Goal: Task Accomplishment & Management: Complete application form

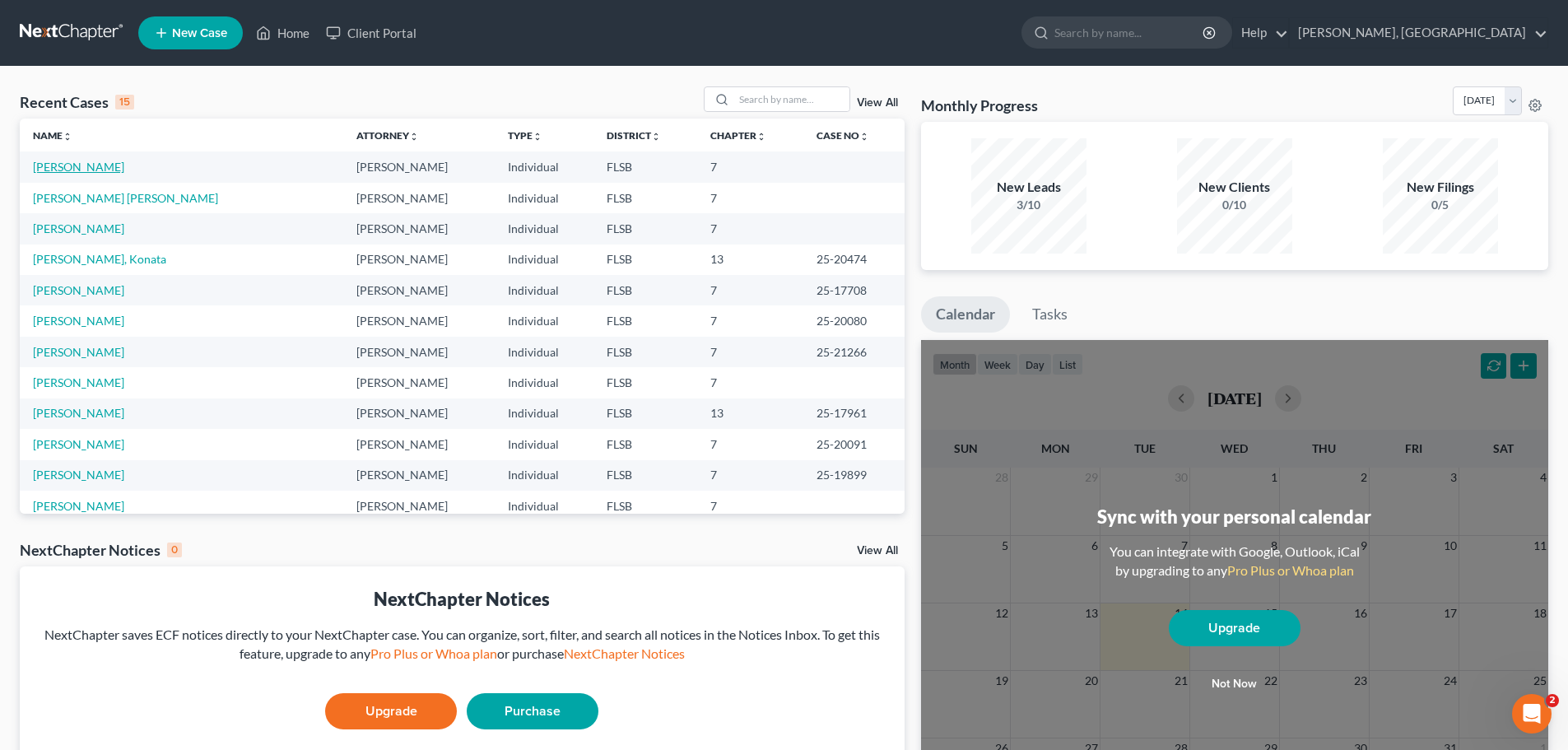
click at [92, 170] on link "[PERSON_NAME]" at bounding box center [79, 166] width 91 height 14
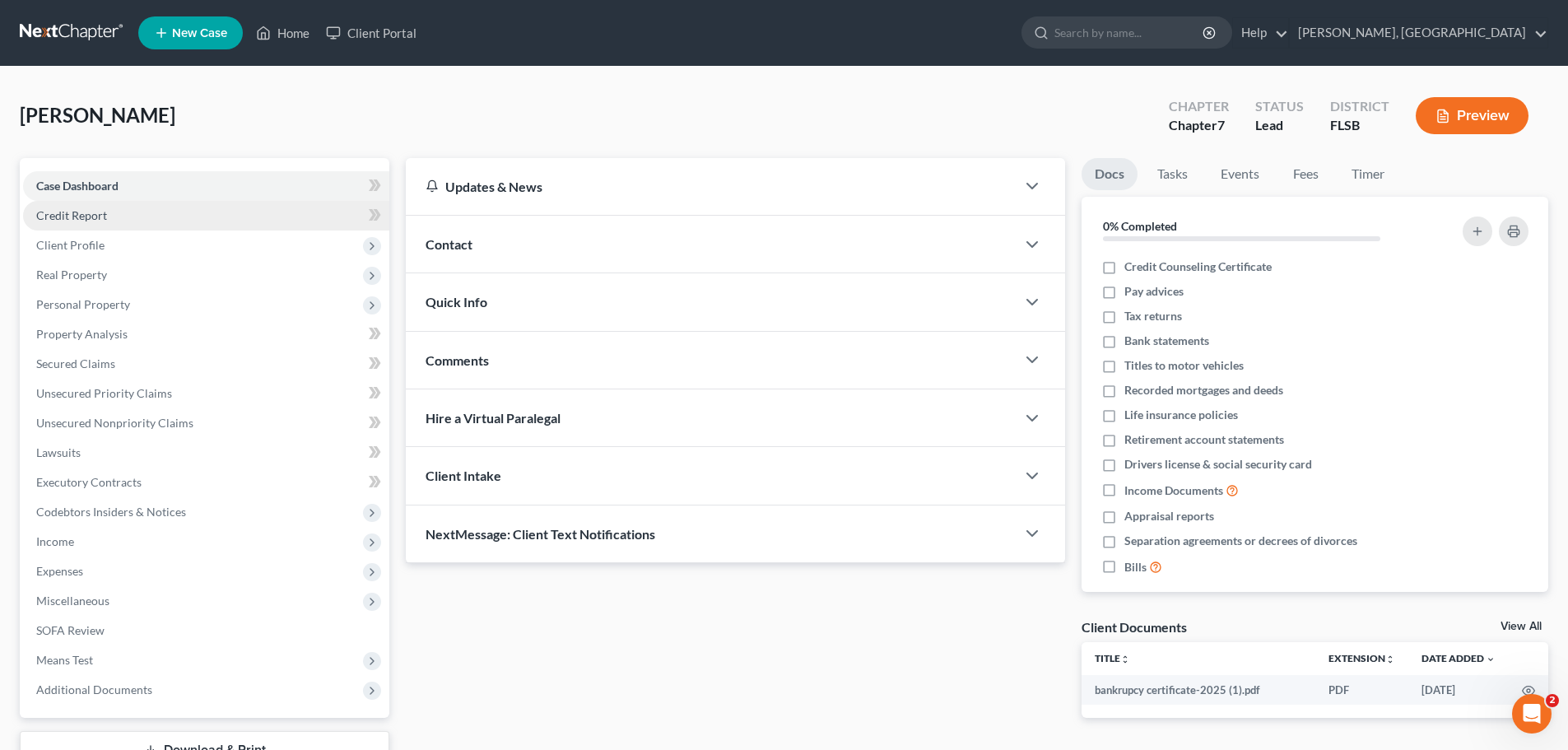
click at [81, 216] on span "Credit Report" at bounding box center [71, 216] width 71 height 14
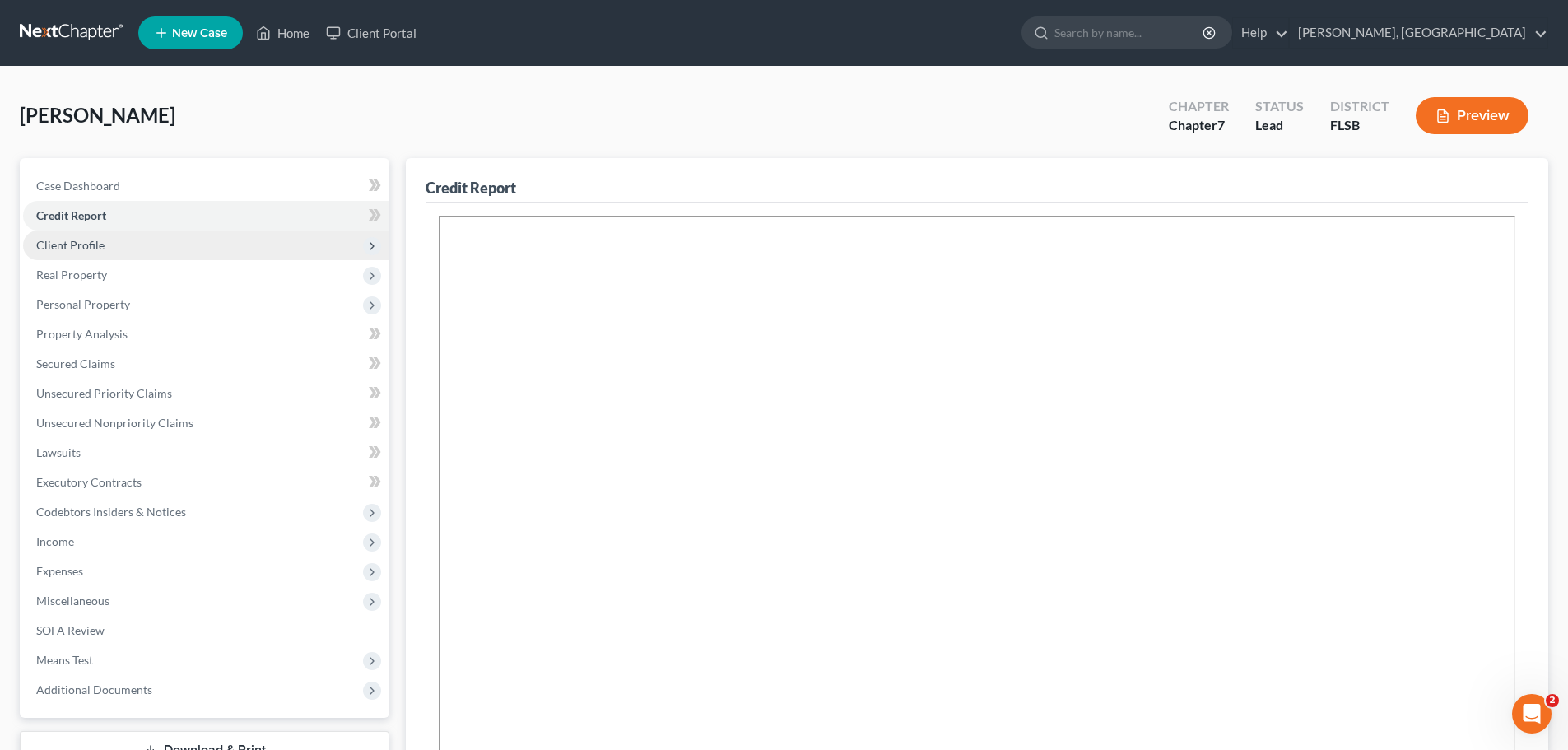
click at [85, 246] on span "Client Profile" at bounding box center [70, 245] width 68 height 14
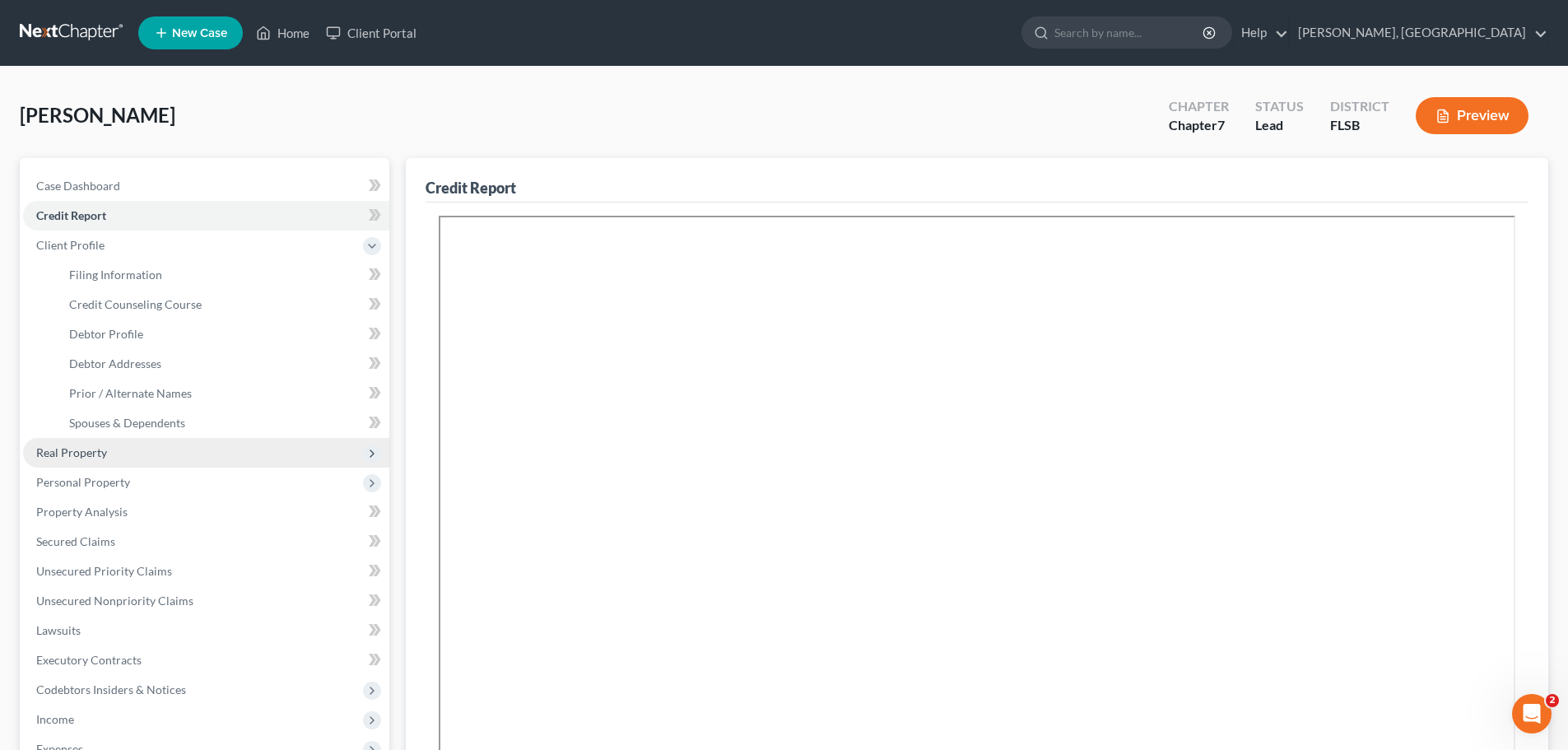
click at [112, 450] on span "Real Property" at bounding box center [206, 452] width 366 height 30
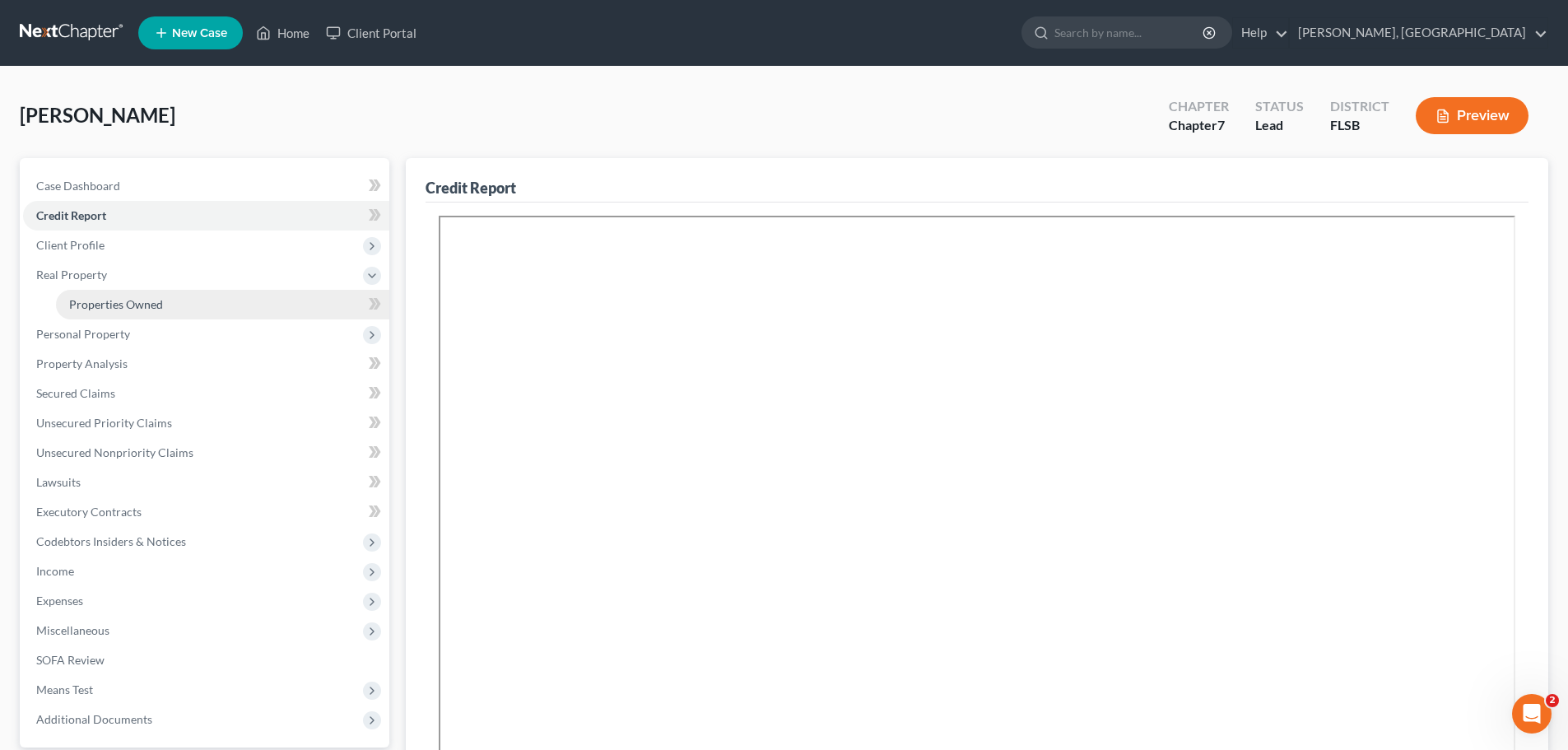
click at [141, 307] on span "Properties Owned" at bounding box center [115, 304] width 94 height 14
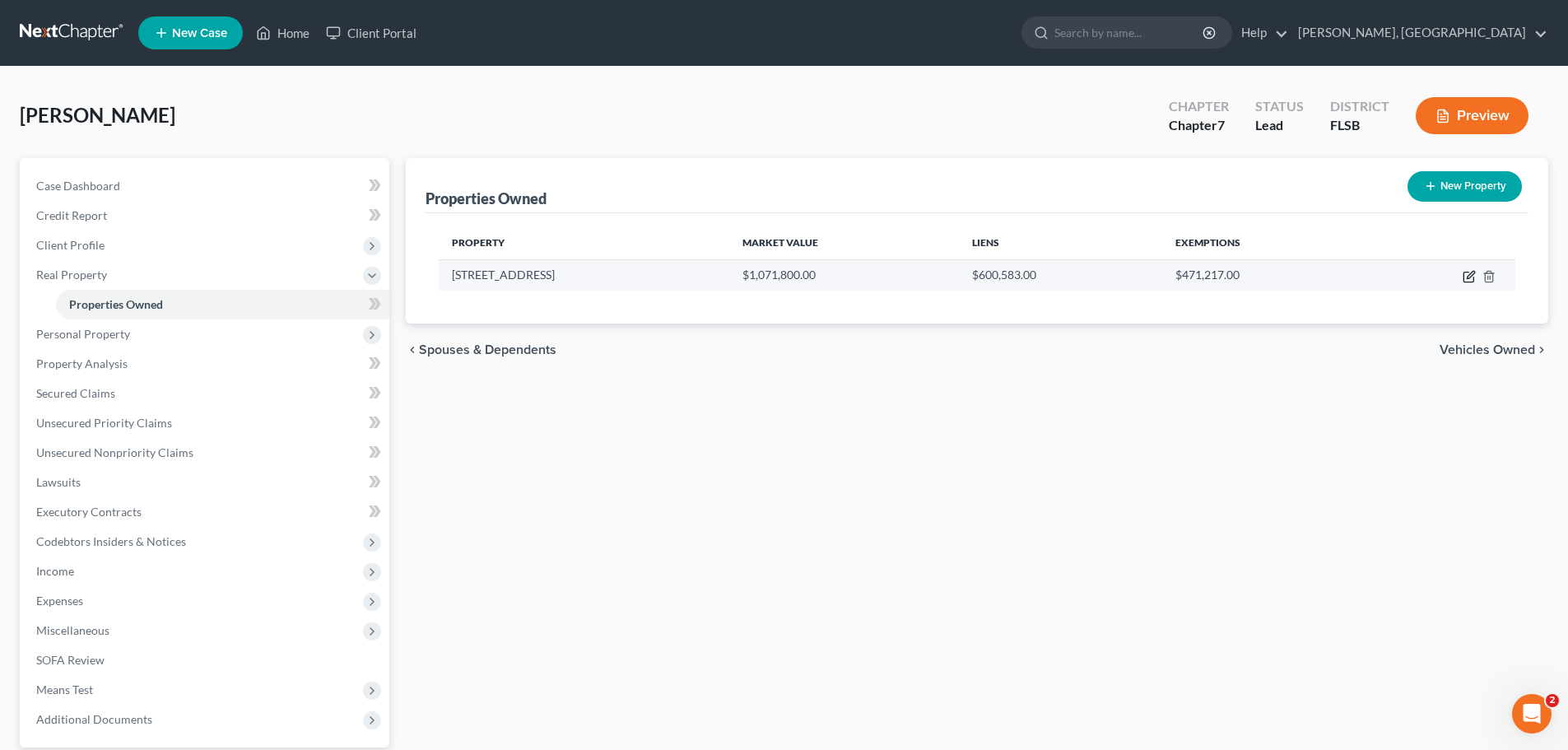
click at [1469, 277] on icon "button" at bounding box center [1470, 275] width 7 height 7
select select "9"
select select "5"
select select "0"
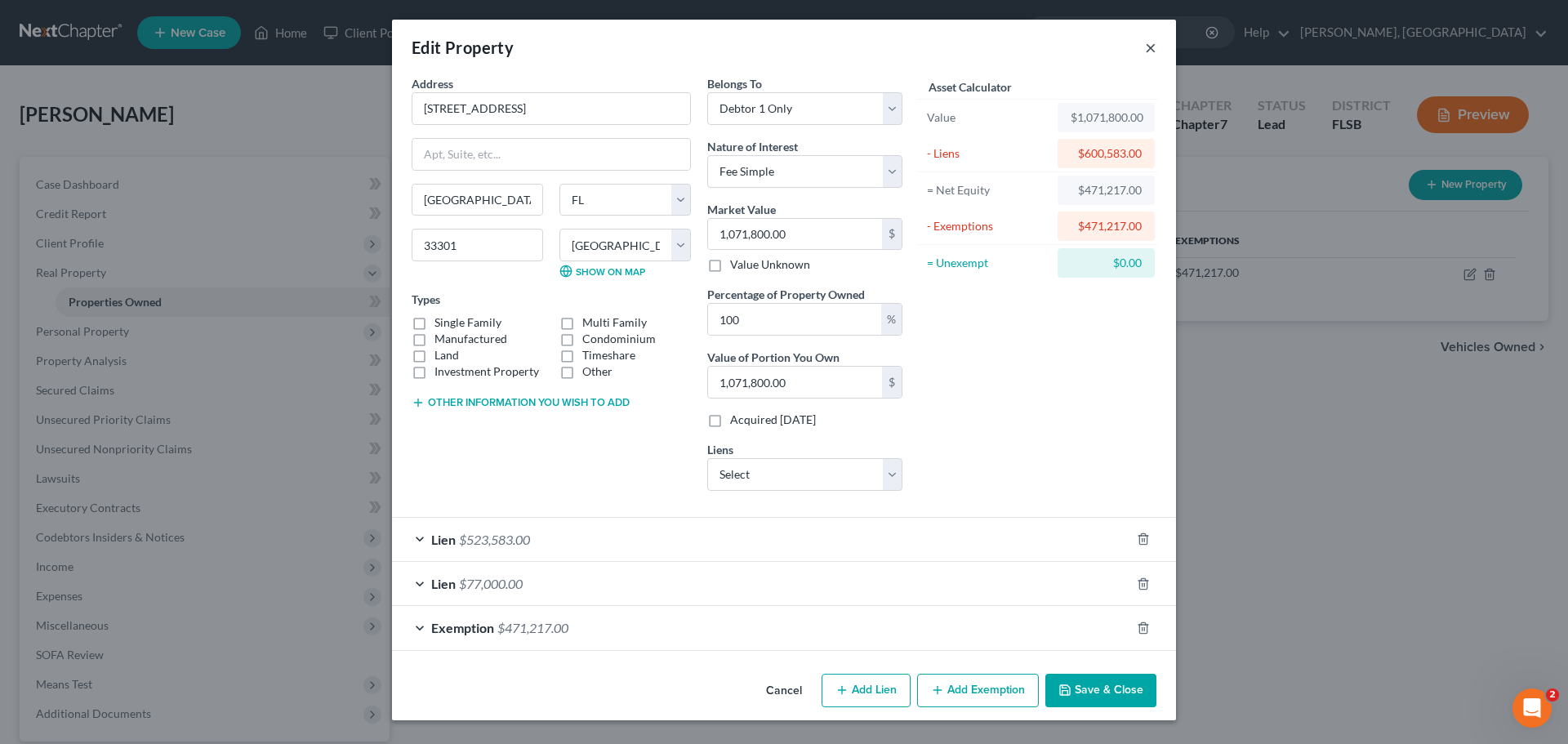
click at [1149, 51] on button "×" at bounding box center [1151, 47] width 12 height 20
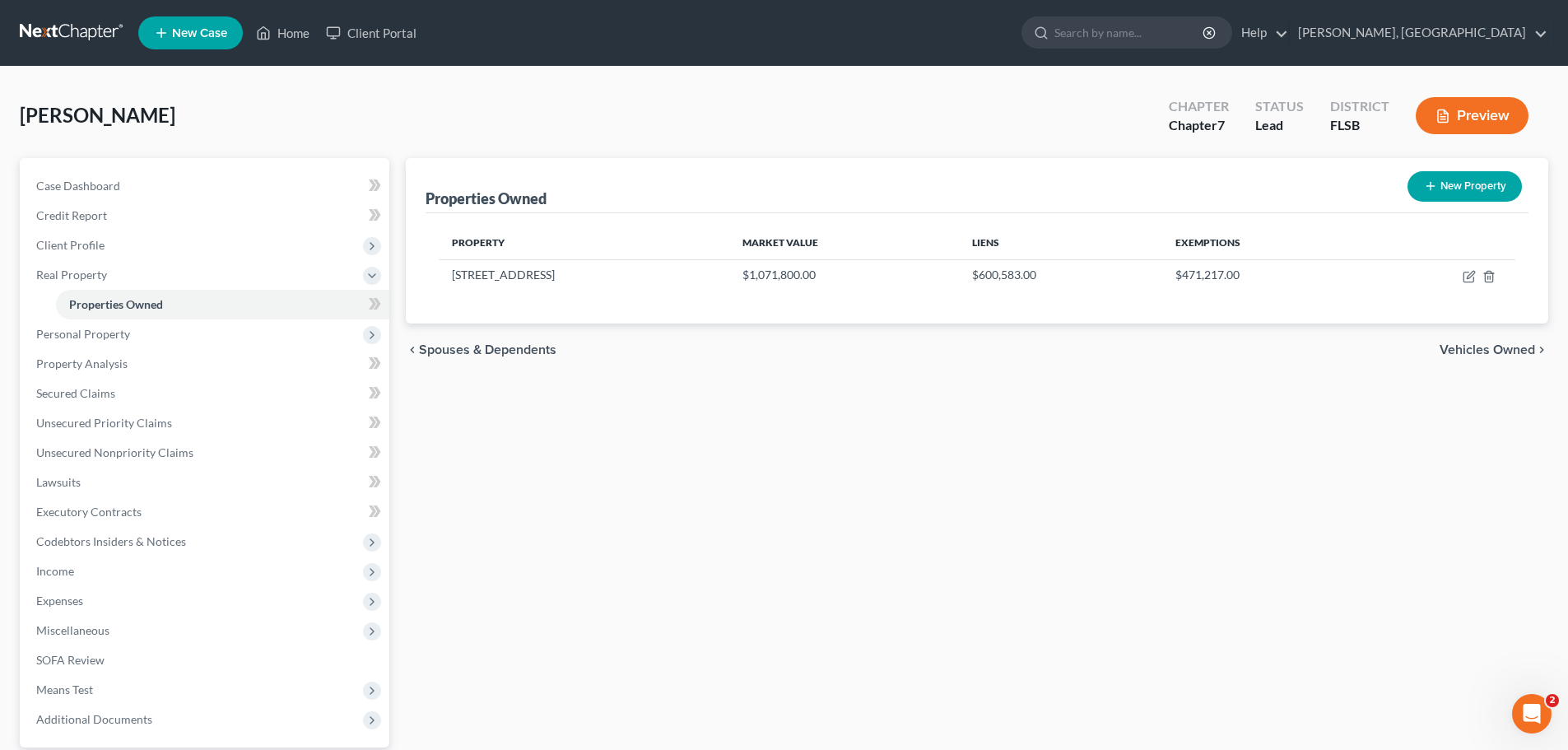
click at [1465, 178] on button "New Property" at bounding box center [1464, 186] width 114 height 30
select select "9"
select select "5"
select select "0"
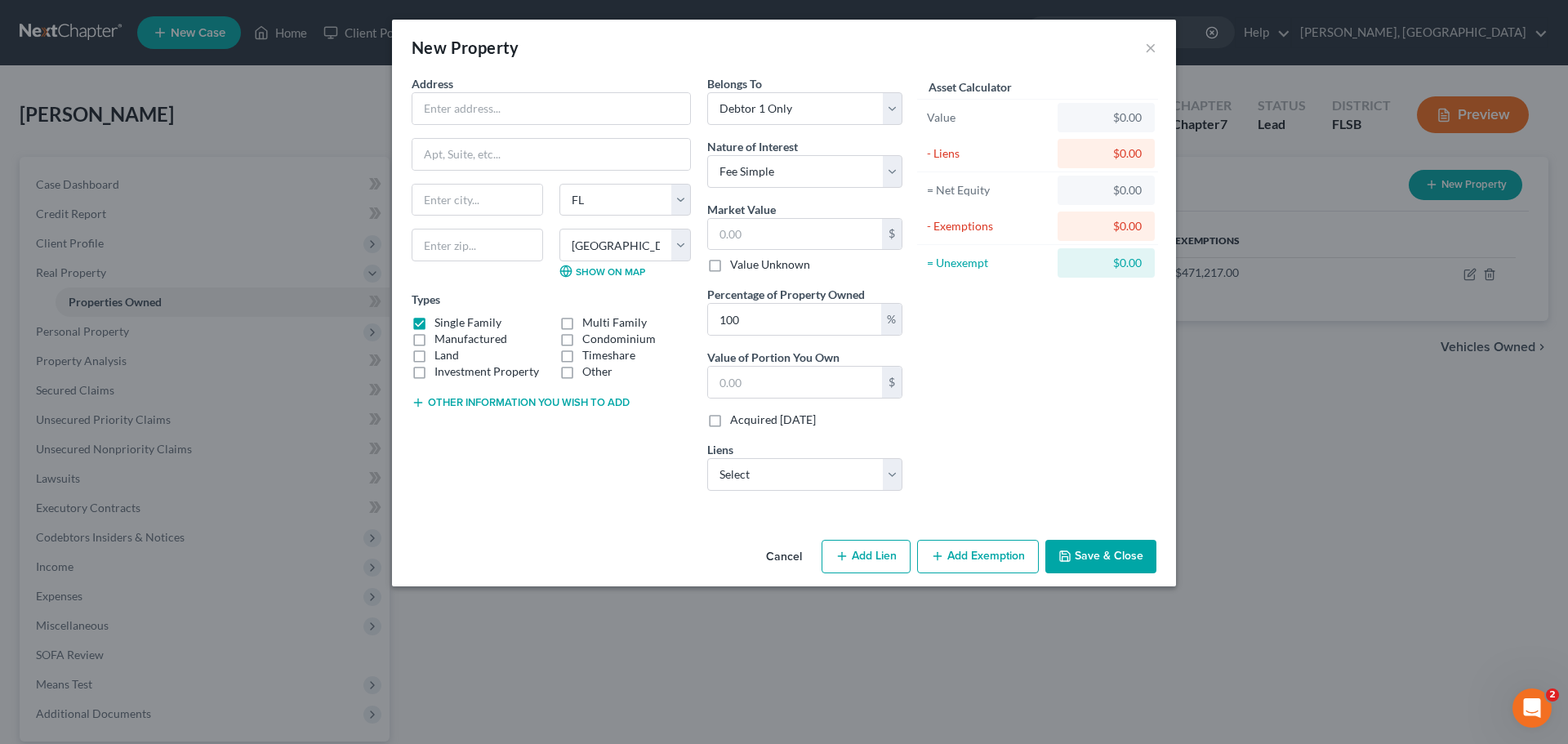
click at [582, 353] on label "Timeshare" at bounding box center [609, 355] width 53 height 16
click at [589, 353] on input "Timeshare" at bounding box center [594, 352] width 11 height 11
checkbox input "true"
click at [495, 107] on input "text" at bounding box center [551, 108] width 278 height 31
type input "[STREET_ADDRESS][PERSON_NAME]"
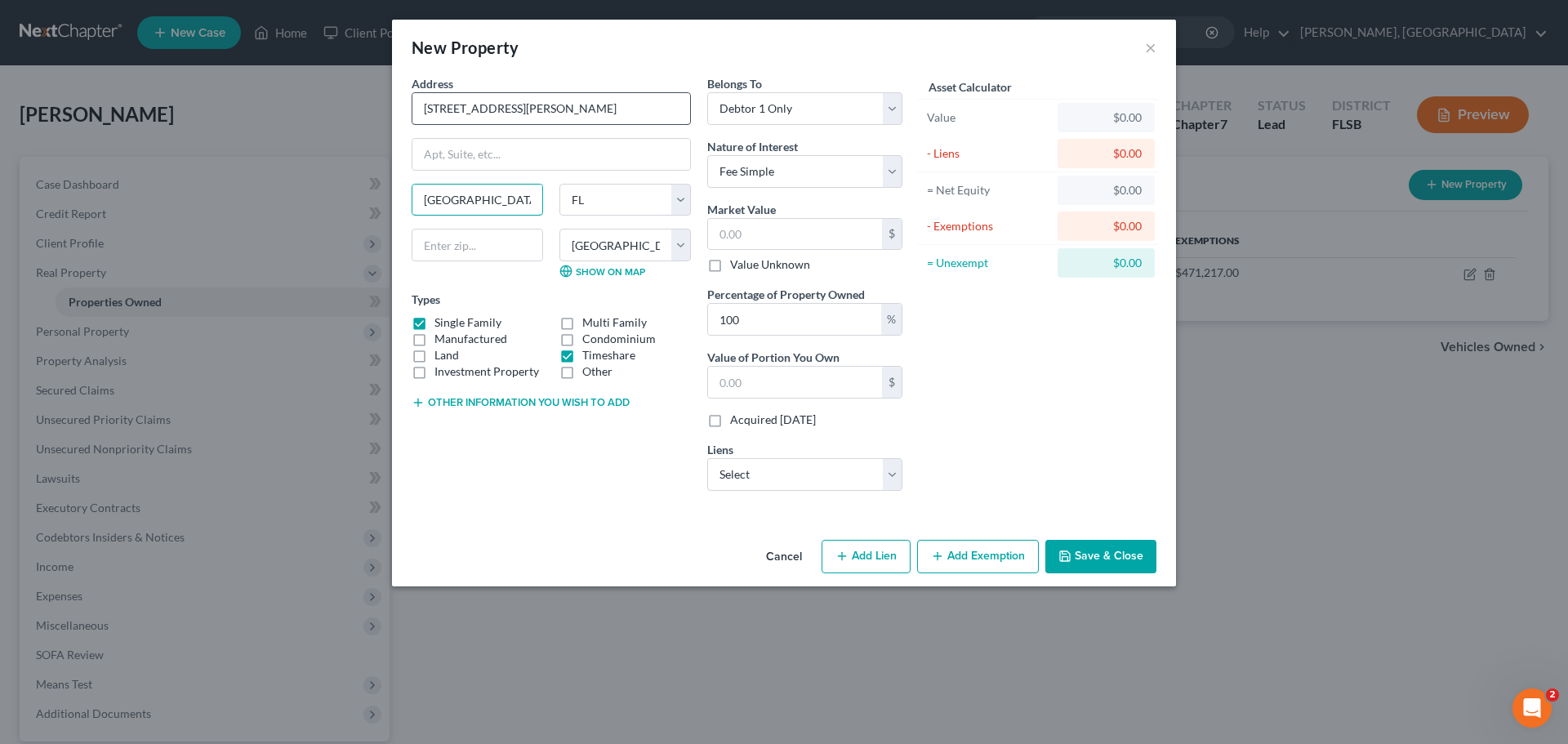
type input "[GEOGRAPHIC_DATA]"
select select "31"
select select
type input "89169"
click at [898, 171] on select "Select Fee Simple Joint Tenant Life Estate Equitable Interest Future Interest T…" at bounding box center [805, 171] width 195 height 33
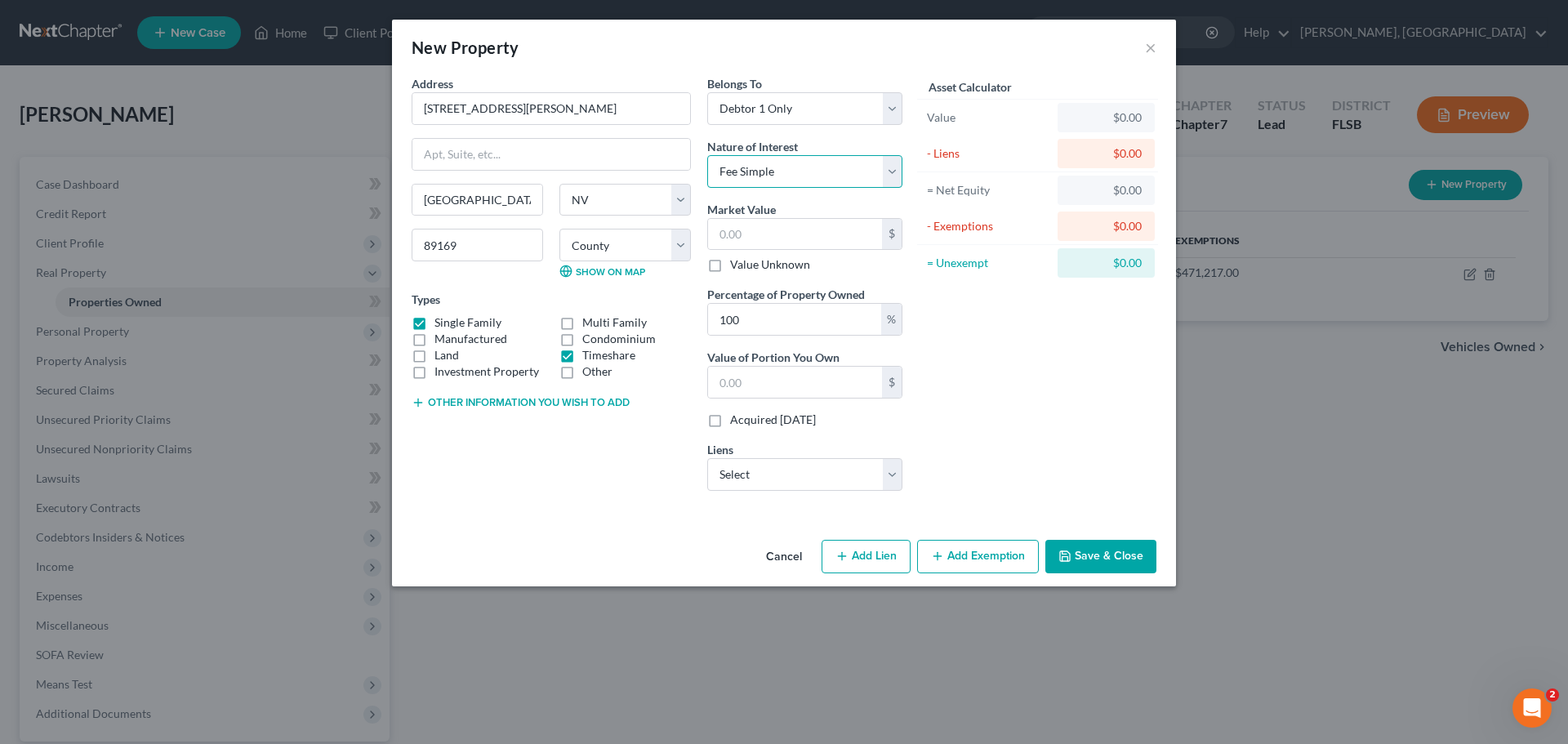
select select "7"
click at [708, 155] on select "Select Fee Simple Joint Tenant Life Estate Equitable Interest Future Interest T…" at bounding box center [805, 171] width 195 height 33
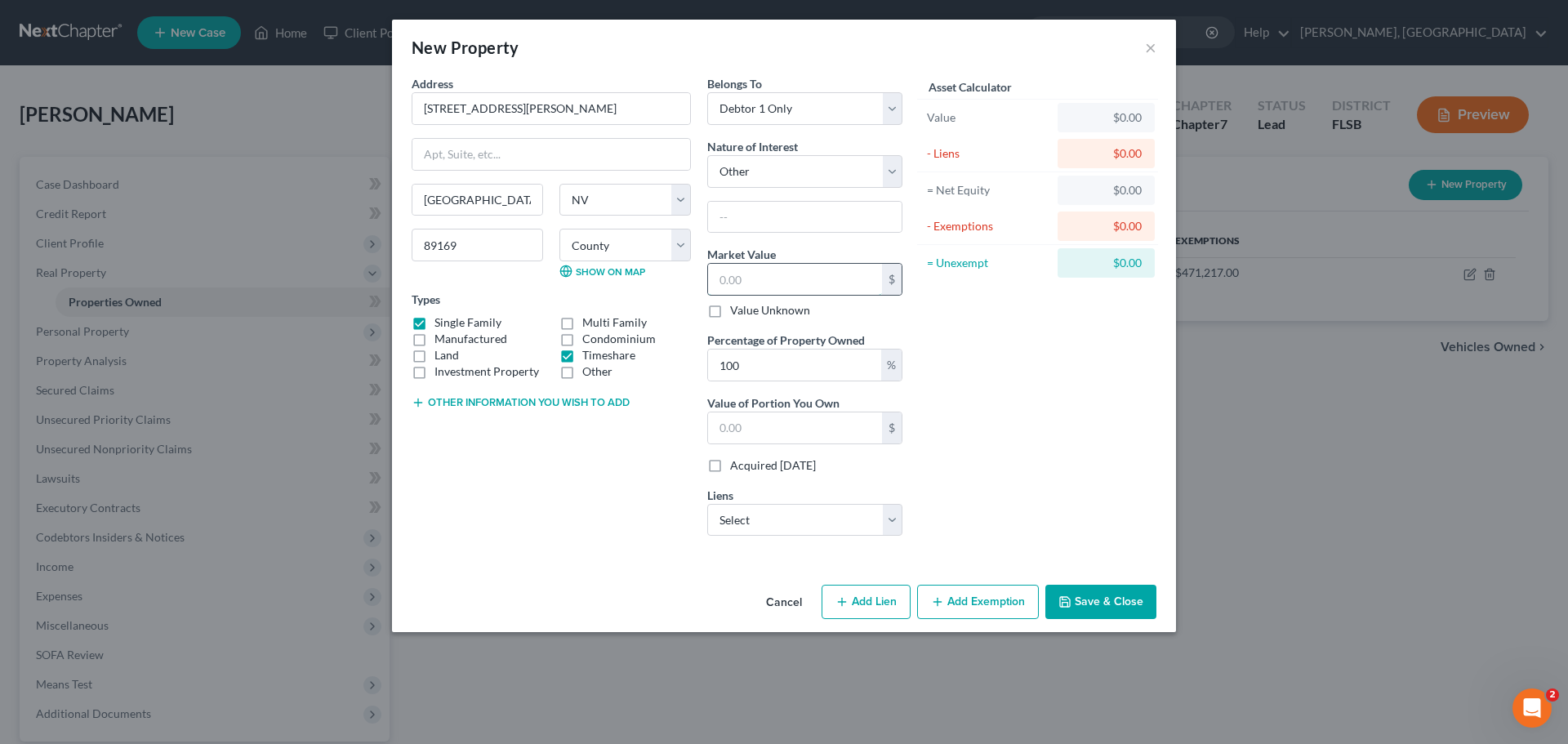
click at [795, 282] on input "text" at bounding box center [796, 279] width 174 height 31
type input "5"
type input "5.00"
type input "50"
type input "50.00"
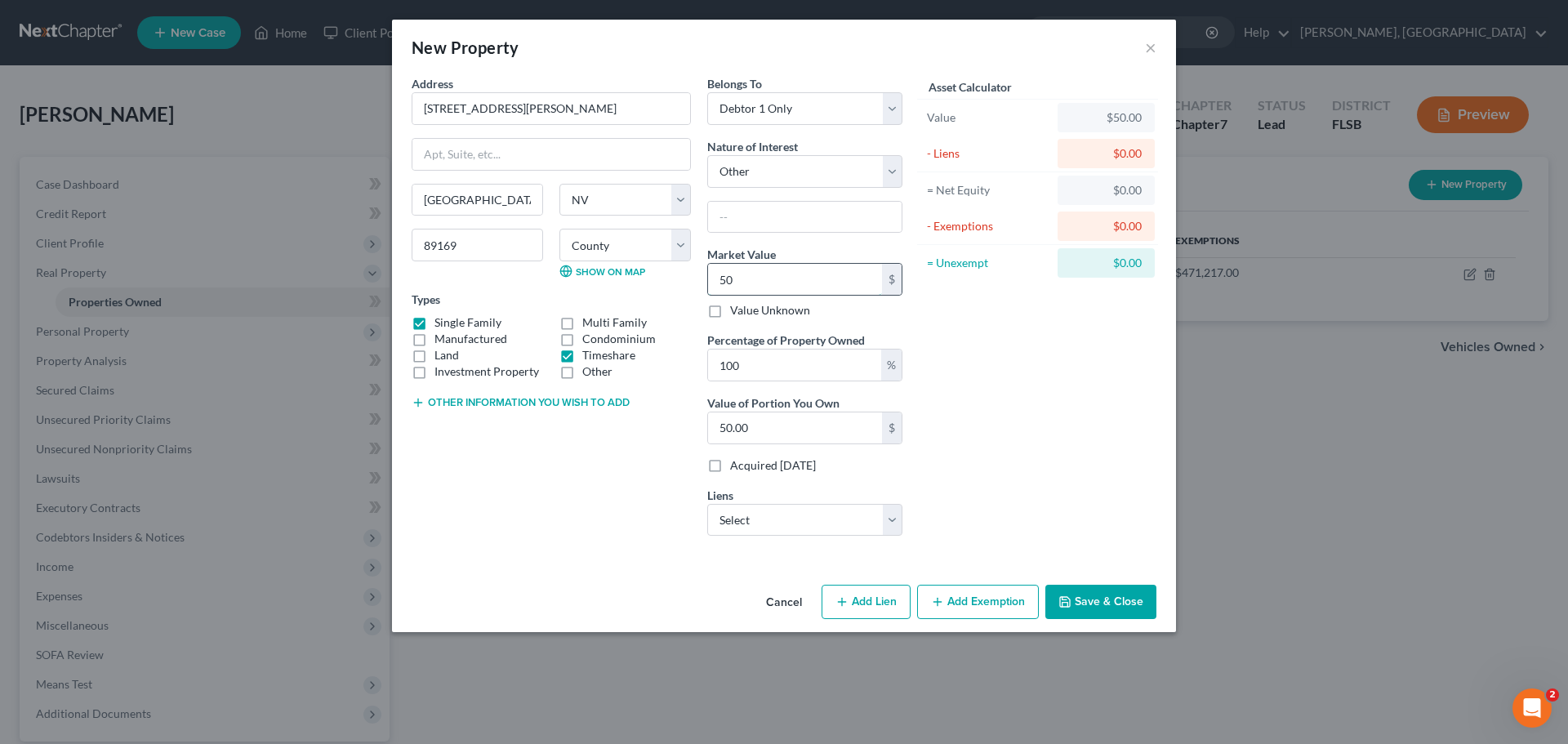
type input "500"
type input "500.00"
type input "5000"
type input "5,000.00"
type input "5,0000"
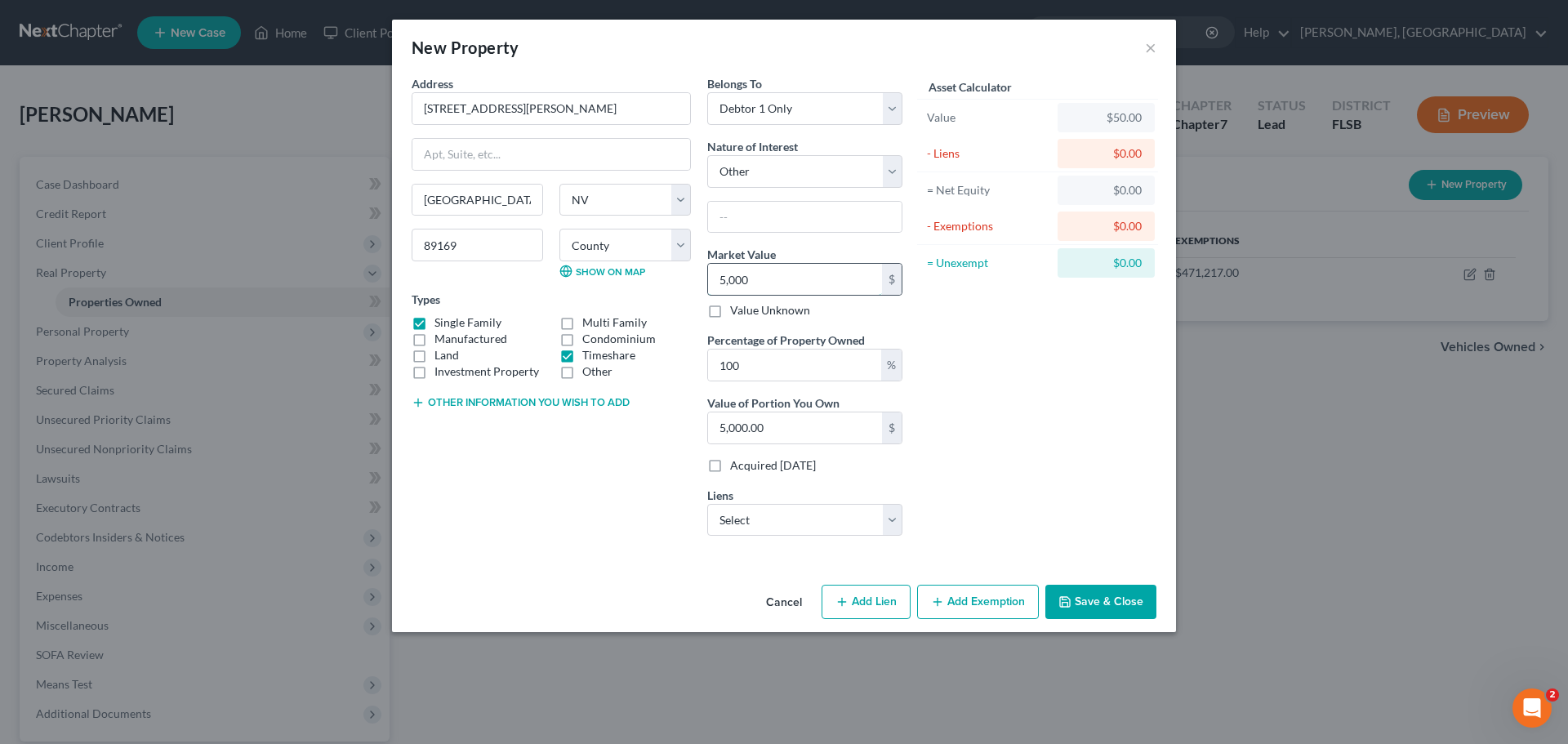
type input "50,000.00"
type input "50,00"
type input "5,000.00"
click at [895, 519] on select "Select Cross Country Mortga - $0.00 Vystar Credit Union - $0.00" at bounding box center [805, 520] width 195 height 33
click at [1094, 439] on div "Asset Calculator Value $5,000.00 - Liens $0.00 = Net Equity $50,000.00 - Exempt…" at bounding box center [1038, 313] width 254 height 474
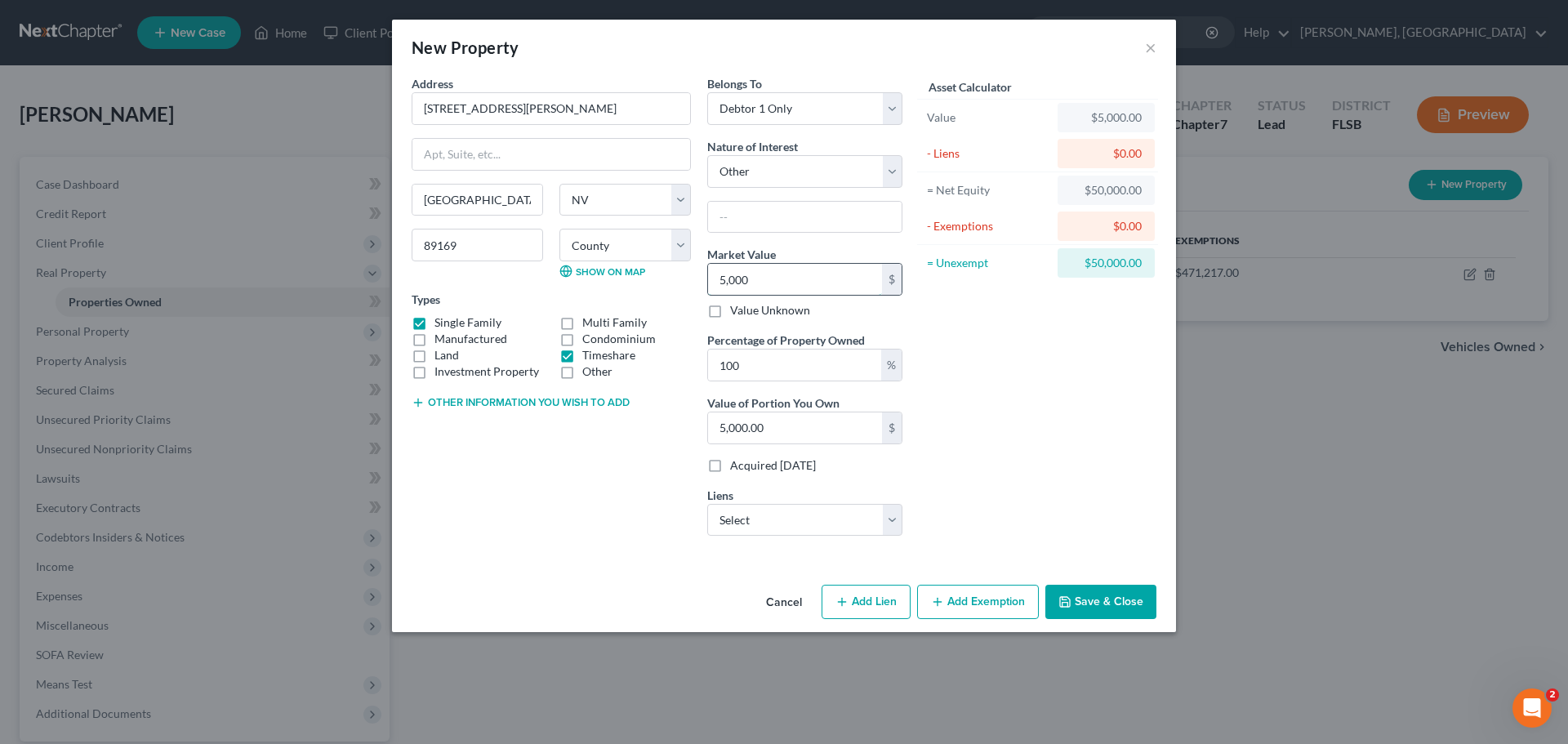
click at [802, 276] on input "5,000" at bounding box center [796, 279] width 174 height 31
click at [816, 196] on div "Belongs To * Select Debtor 1 Only Debtor 2 Only Debtor 1 And Debtor 2 Only At L…" at bounding box center [805, 313] width 211 height 474
click at [753, 268] on input "5,000" at bounding box center [796, 279] width 174 height 31
type input "5"
type input "5.00"
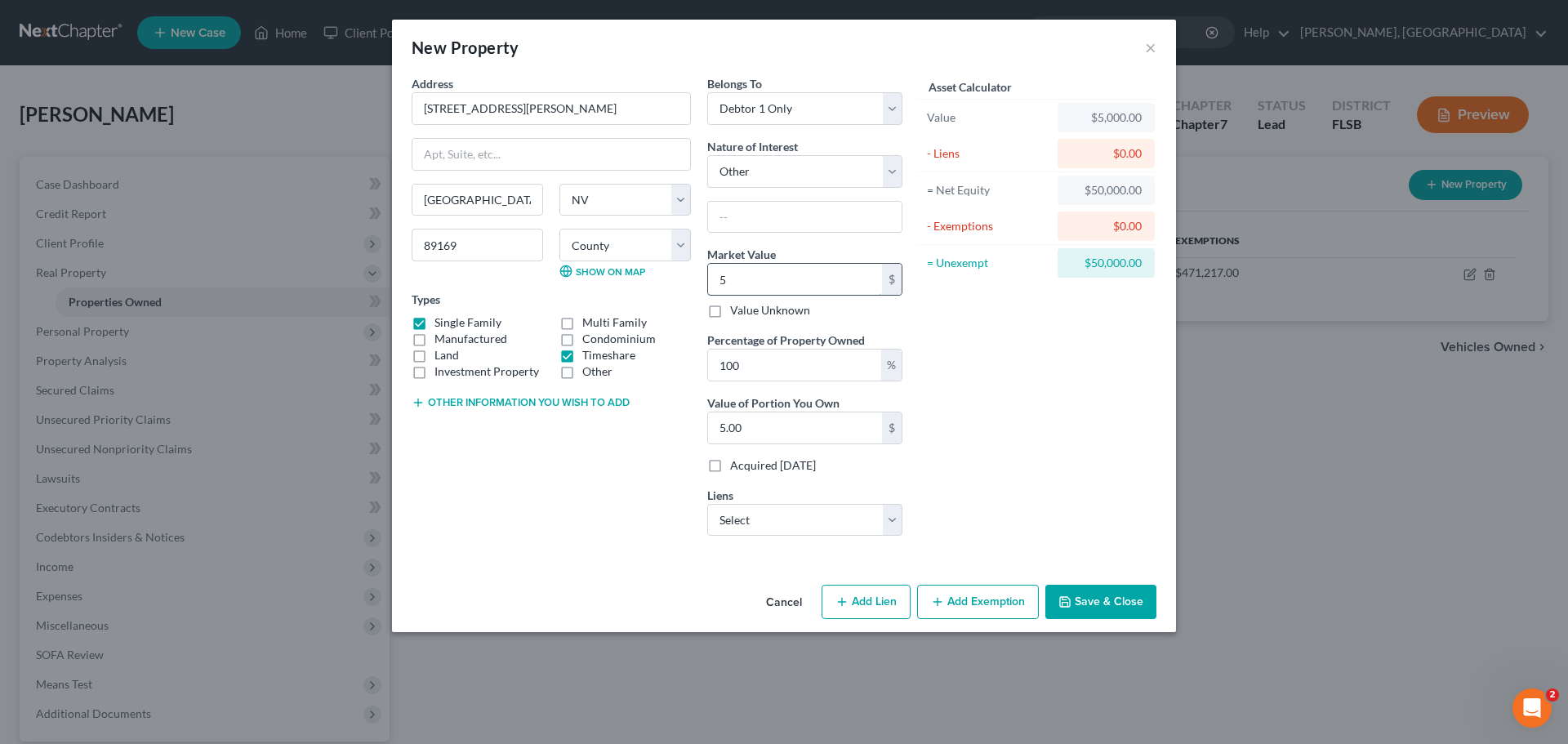
type input "50"
type input "50.00"
type input "500"
type input "500.00"
type input "5000"
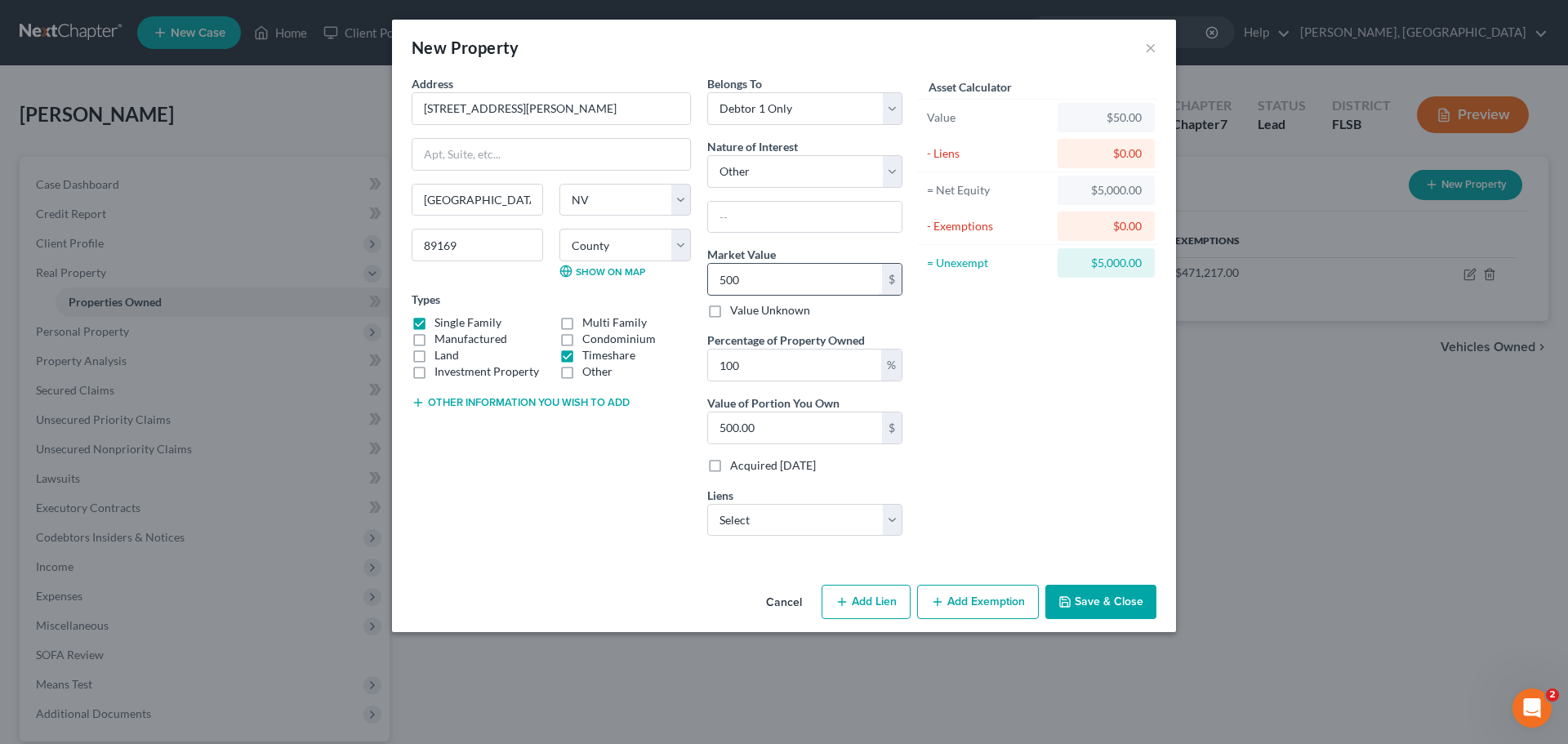
type input "5,000.00"
type input "5,000"
type input "0.10"
type input "5"
type input "1"
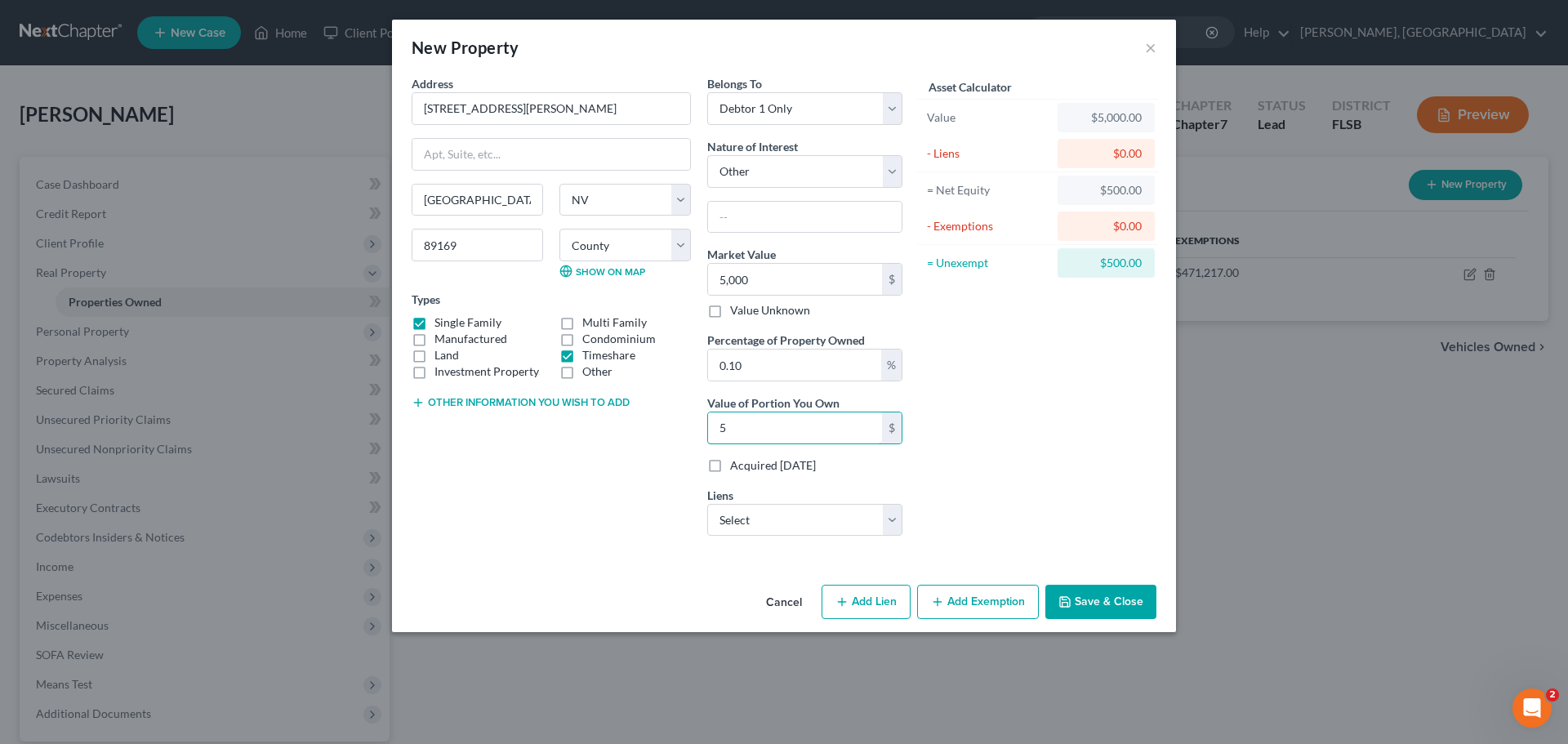
type input "50"
type input "10"
type input "500"
type input "100"
type input "5,000"
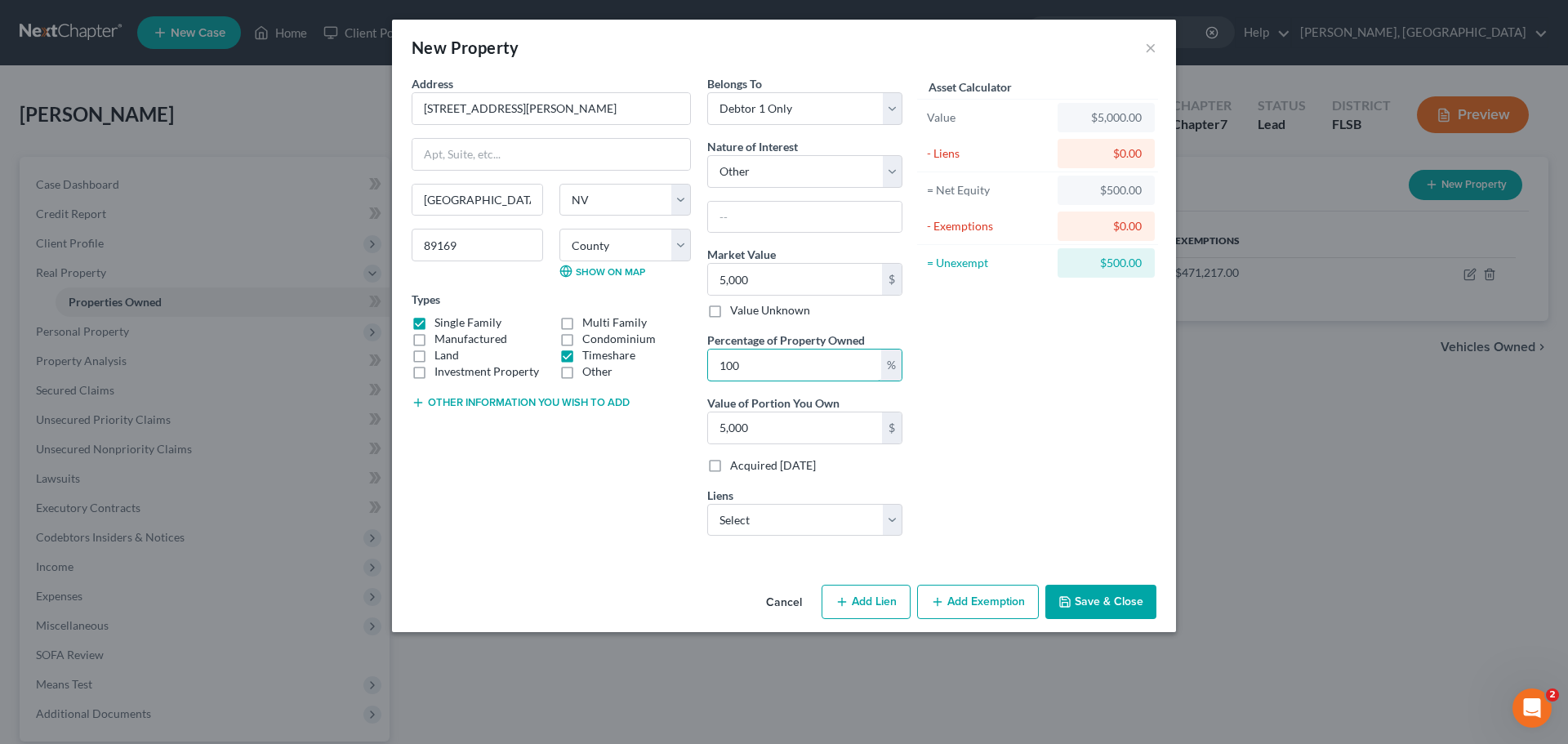
drag, startPoint x: 819, startPoint y: 352, endPoint x: 507, endPoint y: 358, distance: 312.1
click at [507, 358] on div "Address * [STREET_ADDRESS][PERSON_NAME] [GEOGRAPHIC_DATA] [US_STATE][GEOGRAPHIC…" at bounding box center [656, 313] width 507 height 474
type input "0"
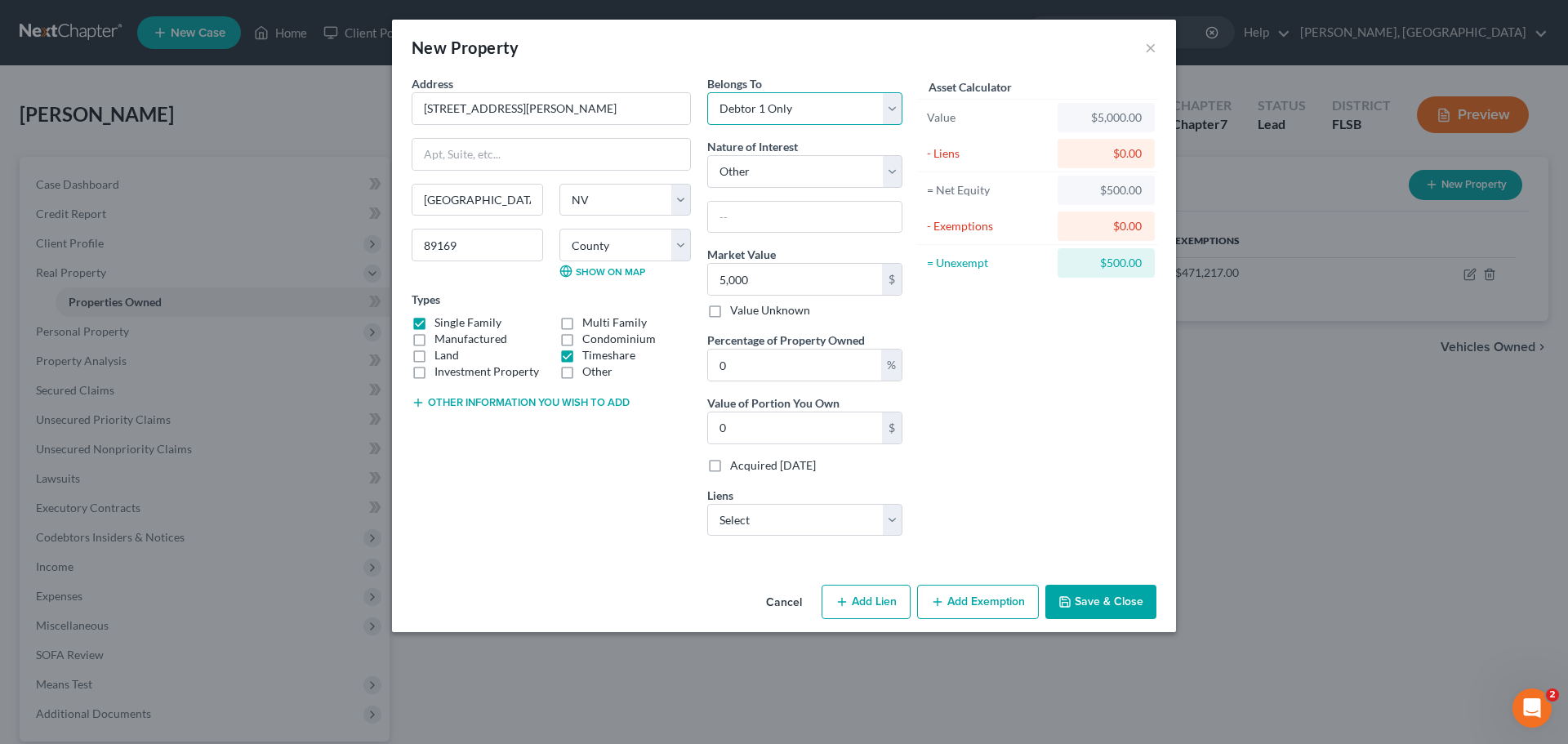
click at [892, 106] on select "Select Debtor 1 Only Debtor 2 Only Debtor 1 And Debtor 2 Only At Least One Of T…" at bounding box center [805, 108] width 195 height 33
select select "3"
click at [708, 92] on select "Select Debtor 1 Only Debtor 2 Only Debtor 1 And Debtor 2 Only At Least One Of T…" at bounding box center [805, 108] width 195 height 33
click at [823, 164] on select "Select Fee Simple Joint Tenant Life Estate Equitable Interest Future Interest T…" at bounding box center [805, 171] width 195 height 33
click at [708, 155] on select "Select Fee Simple Joint Tenant Life Estate Equitable Interest Future Interest T…" at bounding box center [805, 171] width 195 height 33
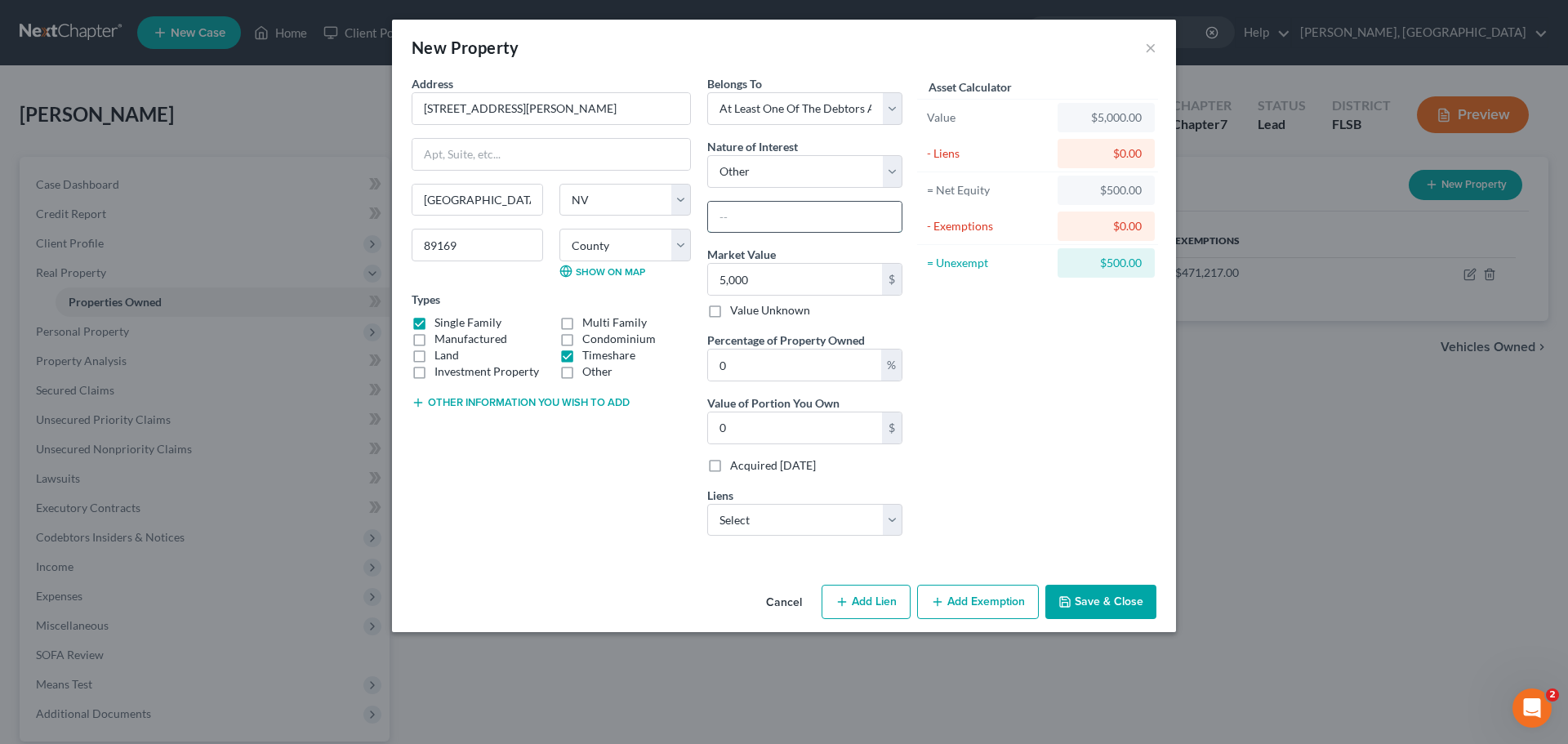
click at [792, 219] on input "text" at bounding box center [805, 217] width 194 height 31
type input "trust deed"
click at [757, 421] on input "0" at bounding box center [796, 428] width 174 height 31
type input "0.10"
type input "5"
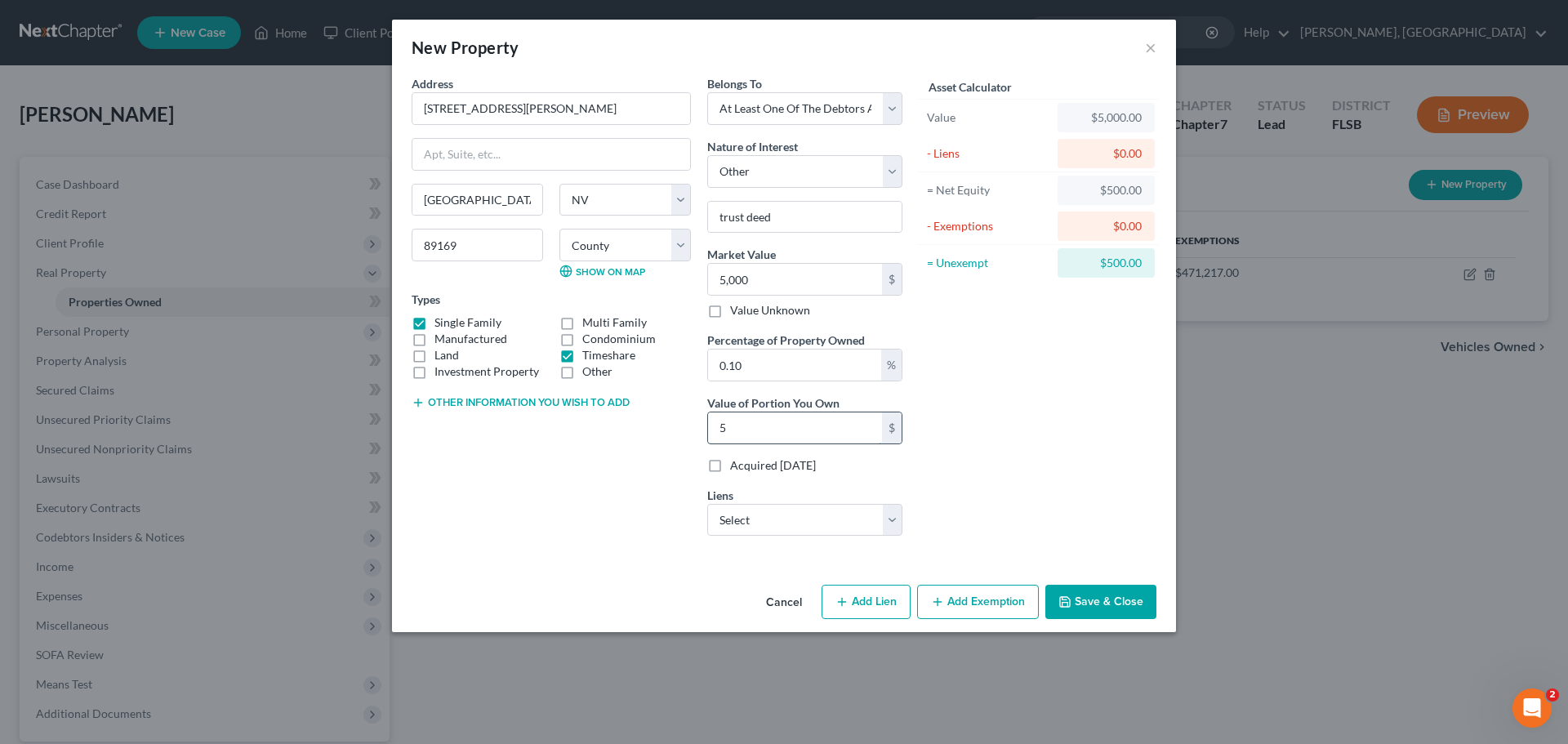
type input "1"
type input "50"
type input "10"
type input "500"
type input "100"
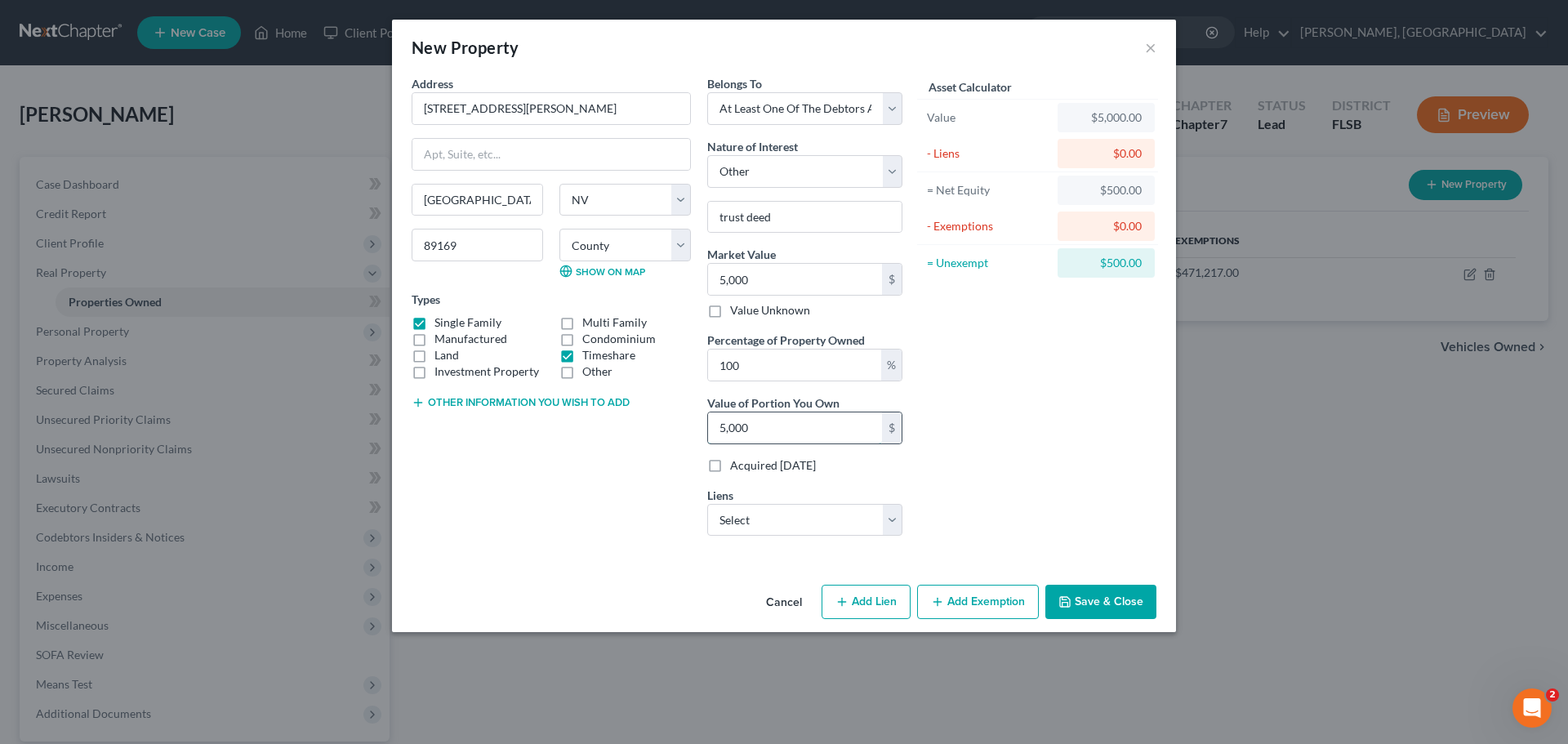
type input "5,000"
click at [969, 607] on button "Add Exemption" at bounding box center [978, 602] width 122 height 35
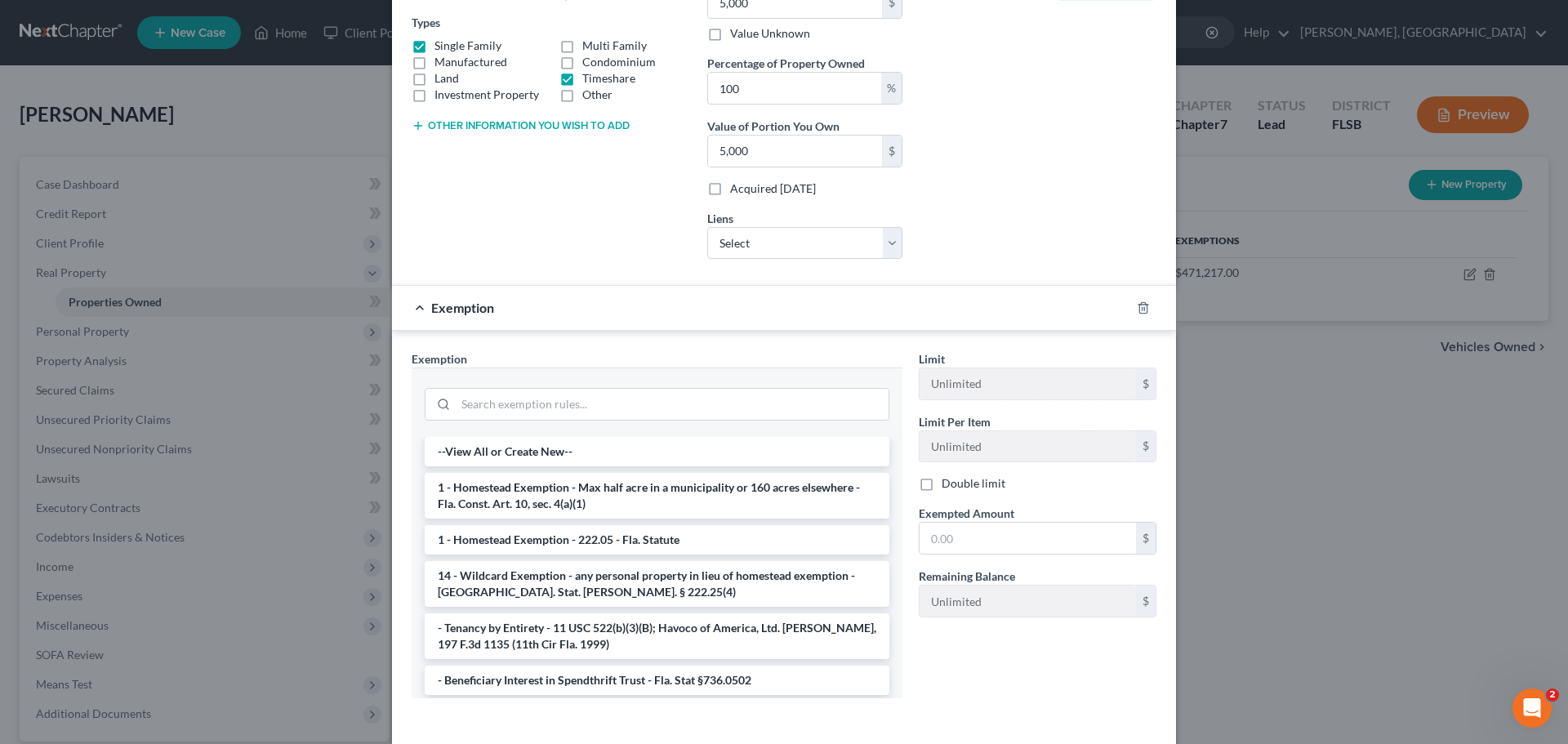
scroll to position [295, 0]
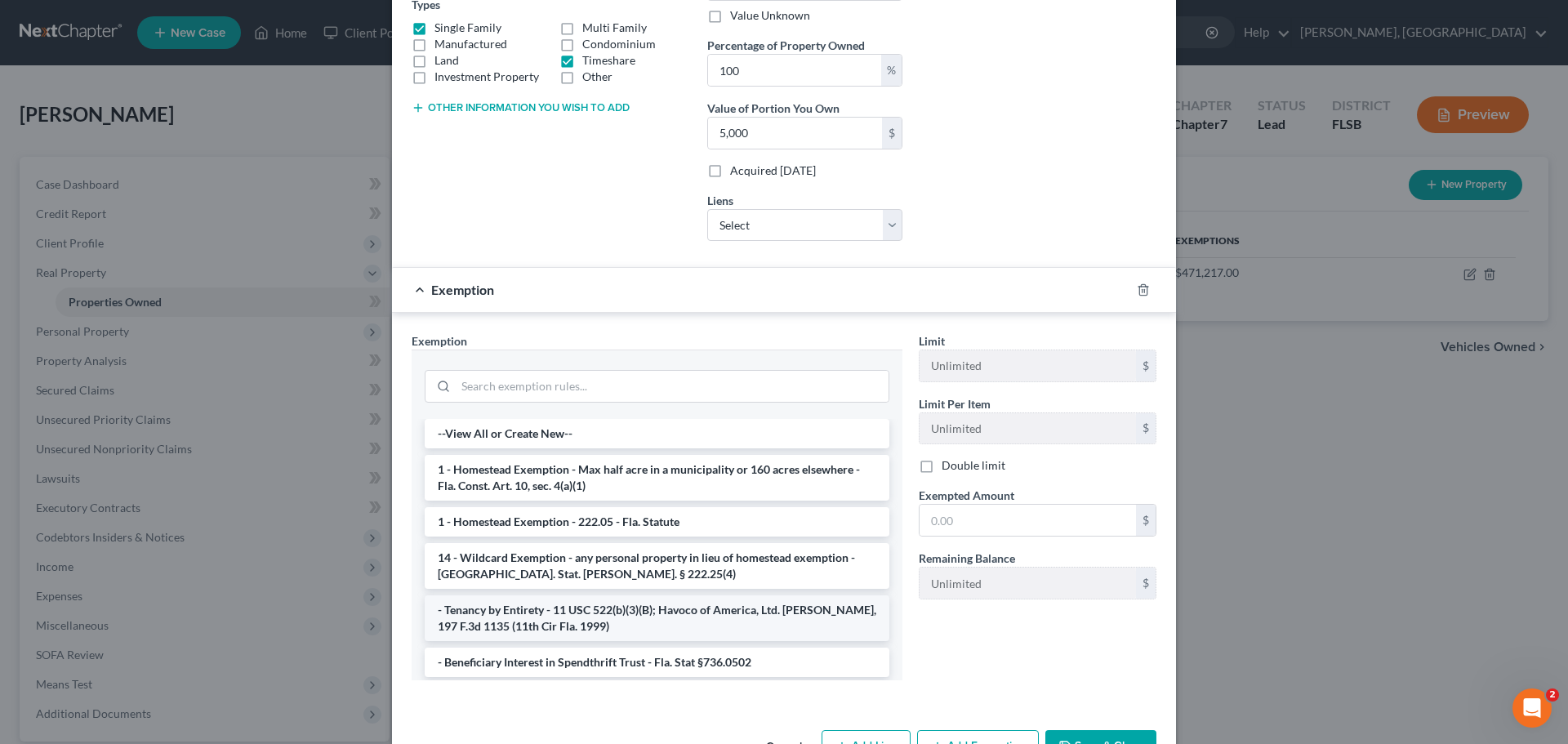
click at [599, 625] on li "- Tenancy by Entirety - 11 USC 522(b)(3)(B); Havoco of America, Ltd. [PERSON_NA…" at bounding box center [656, 619] width 464 height 46
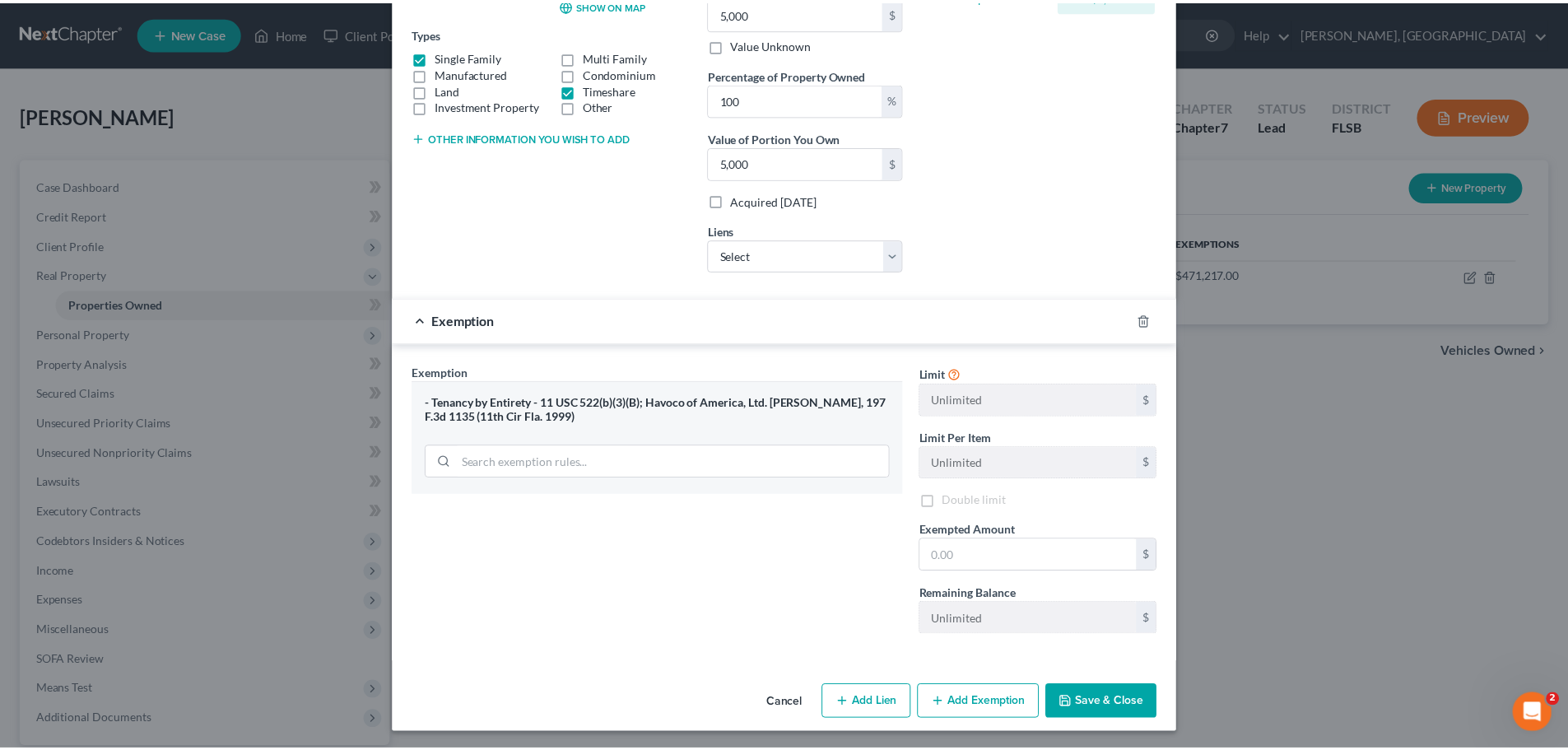
scroll to position [272, 0]
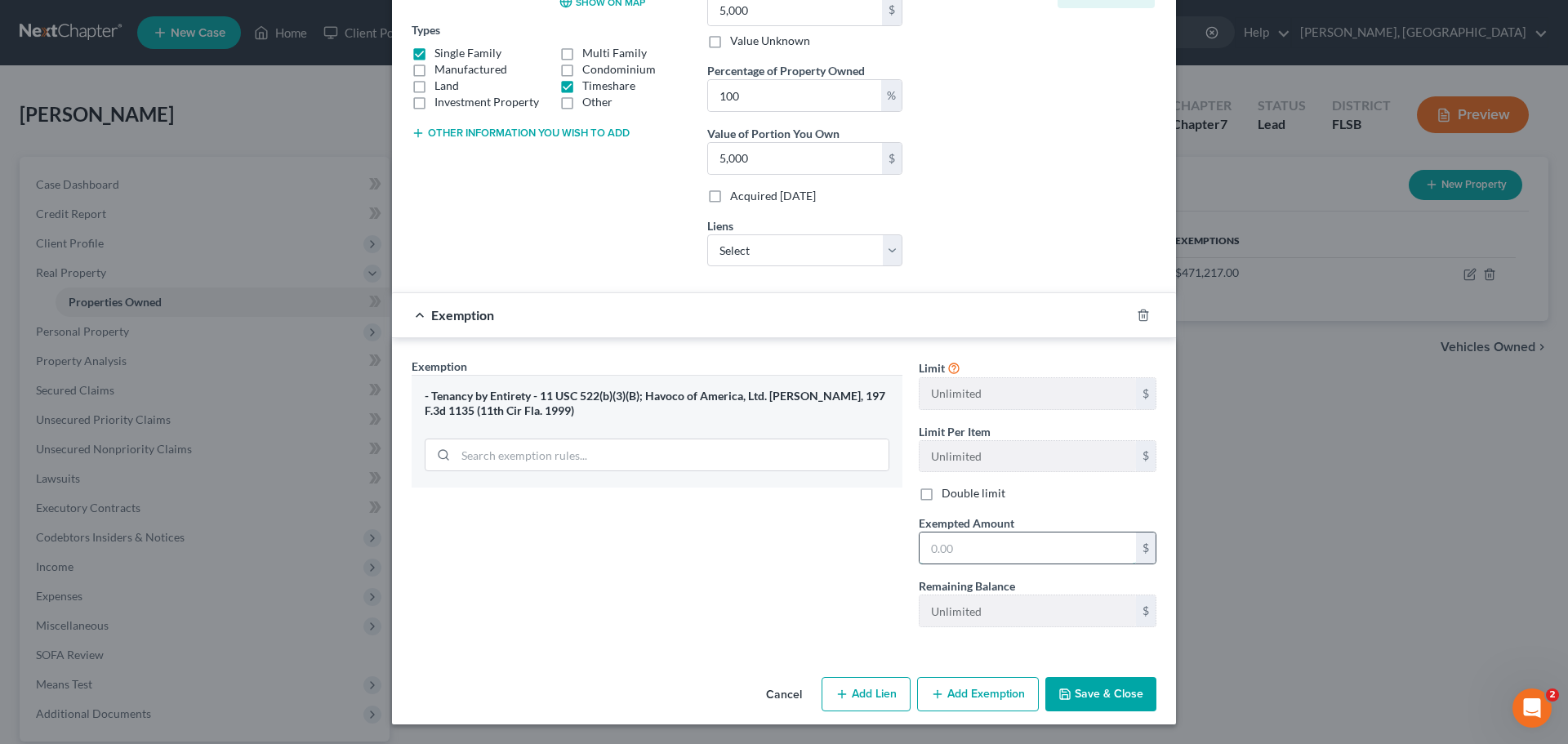
click at [984, 542] on input "text" at bounding box center [1028, 548] width 217 height 31
type input "5,000"
click at [1075, 693] on button "Save & Close" at bounding box center [1101, 694] width 111 height 35
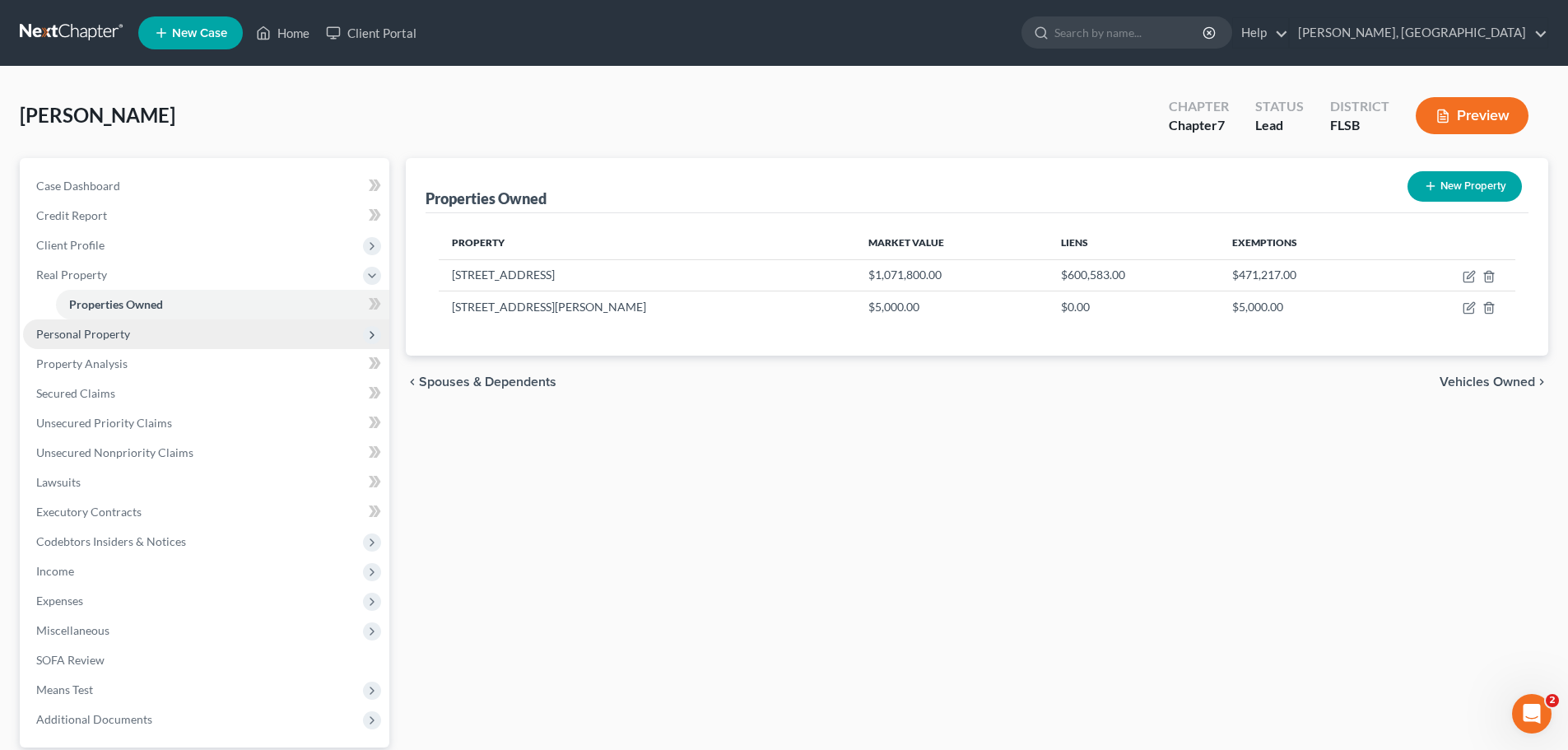
click at [83, 333] on span "Personal Property" at bounding box center [82, 334] width 94 height 14
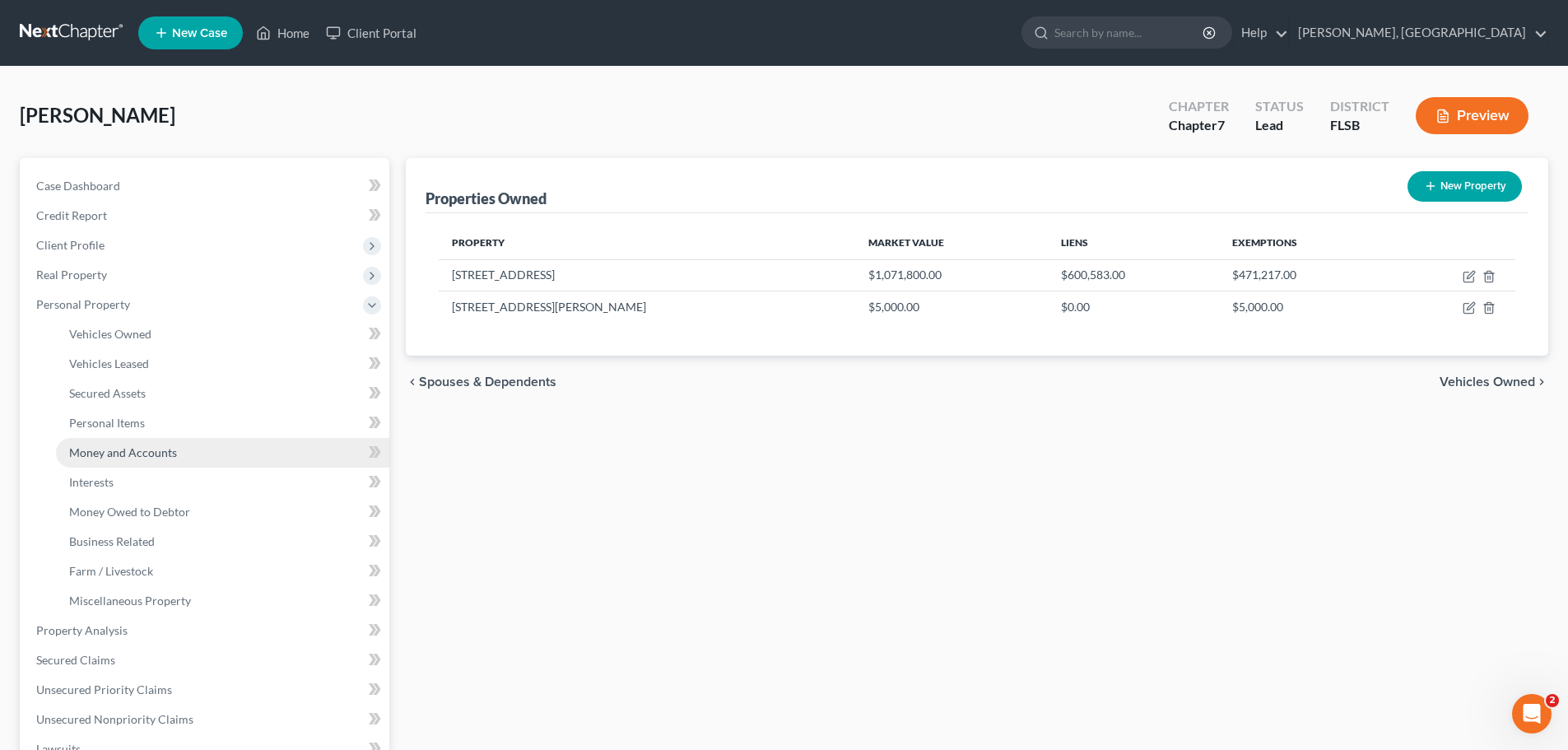
click at [104, 454] on span "Money and Accounts" at bounding box center [123, 453] width 108 height 14
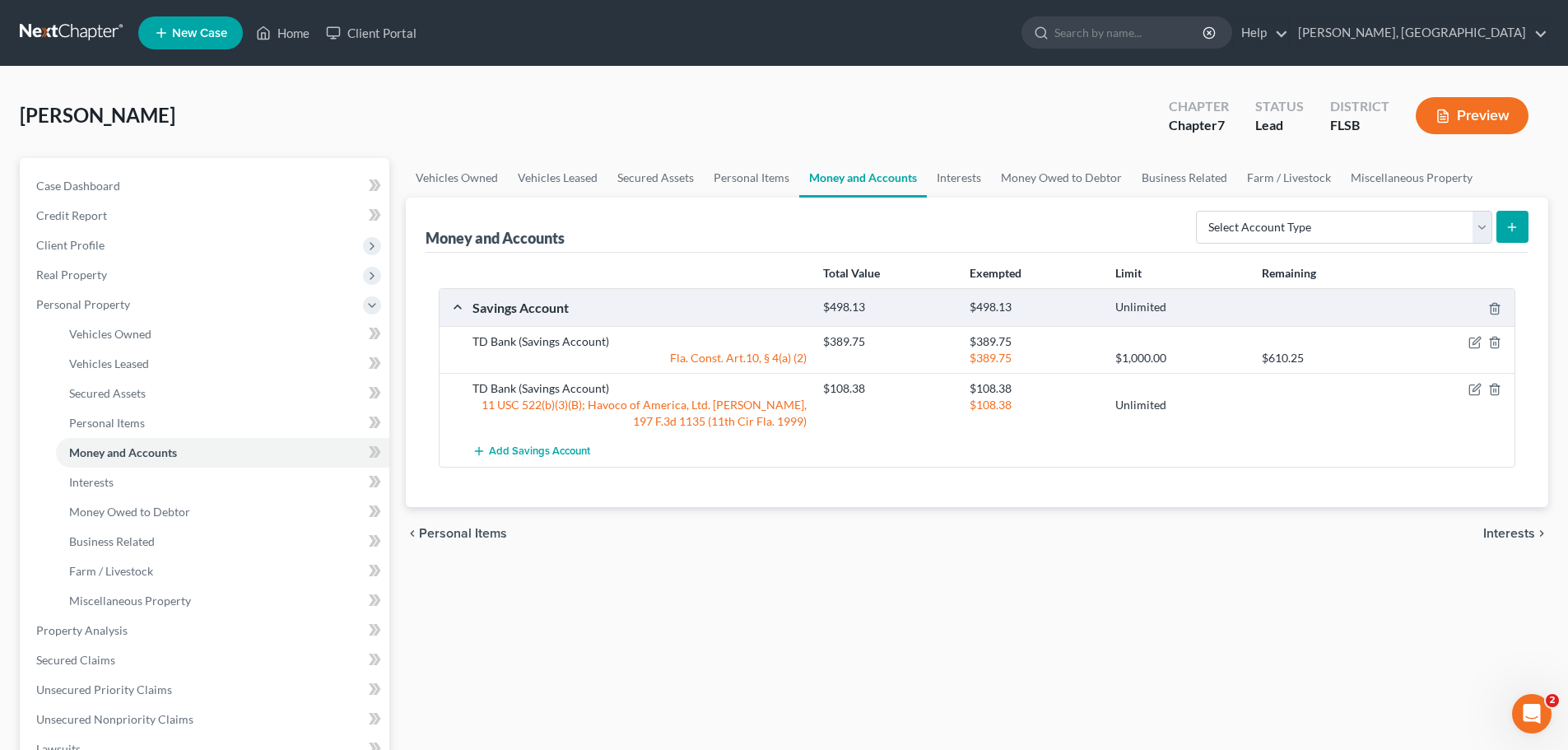
click at [1503, 221] on button "submit" at bounding box center [1513, 227] width 32 height 32
click at [1475, 228] on select "Select Account Type Brokerage Cash on Hand Certificates of Deposit Checking Acc…" at bounding box center [1343, 227] width 296 height 33
click at [952, 174] on link "Interests" at bounding box center [959, 178] width 64 height 39
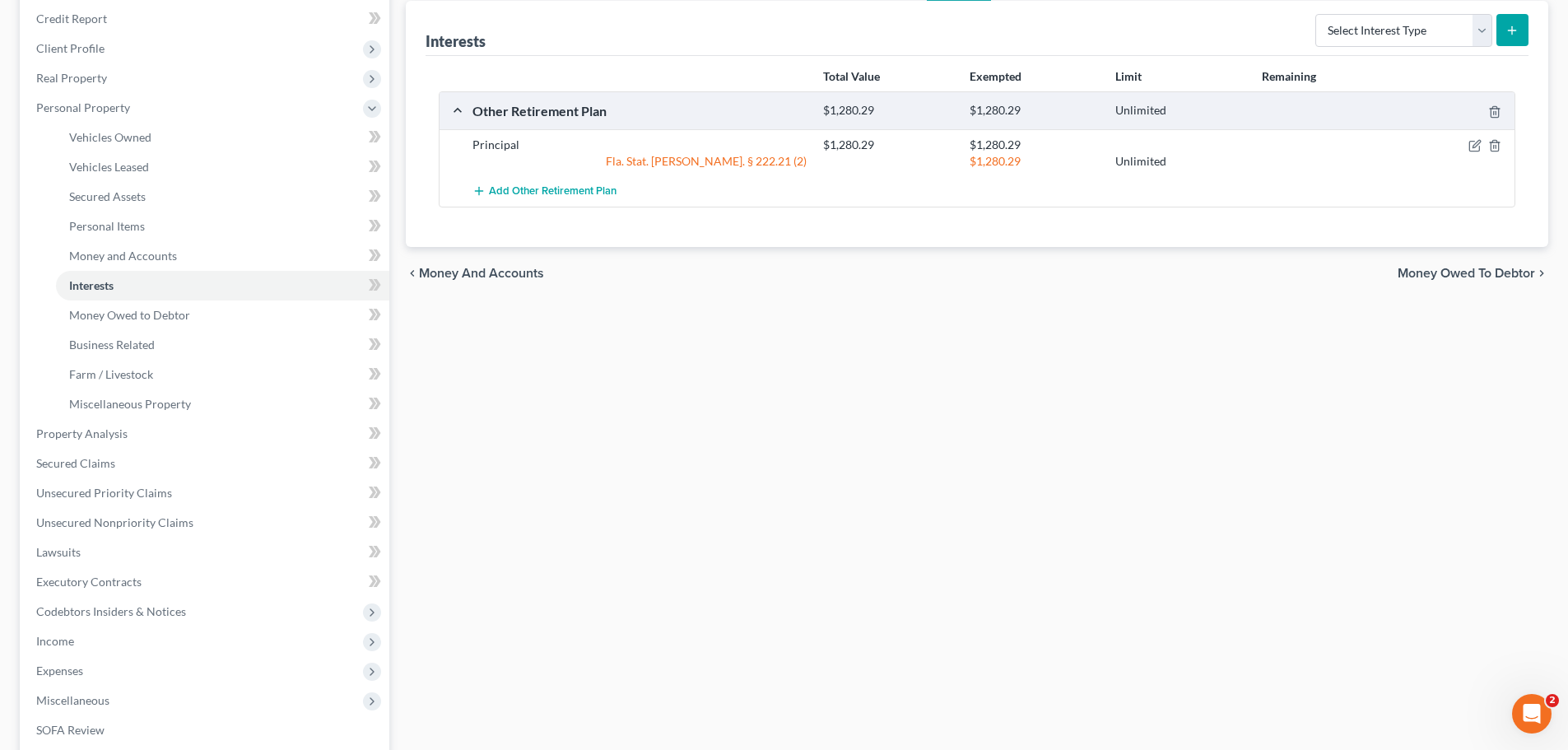
scroll to position [206, 0]
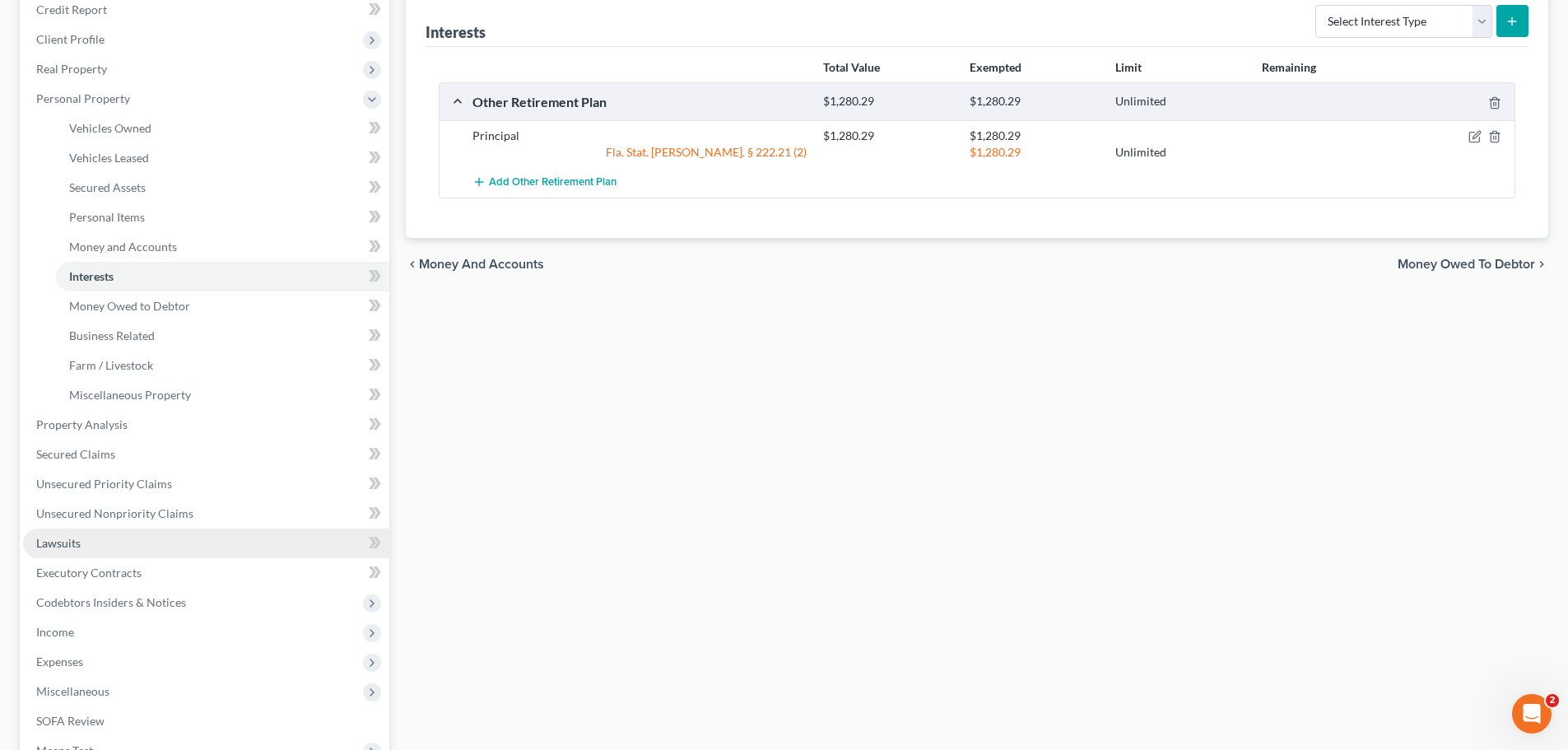
click at [88, 534] on link "Lawsuits" at bounding box center [206, 543] width 366 height 30
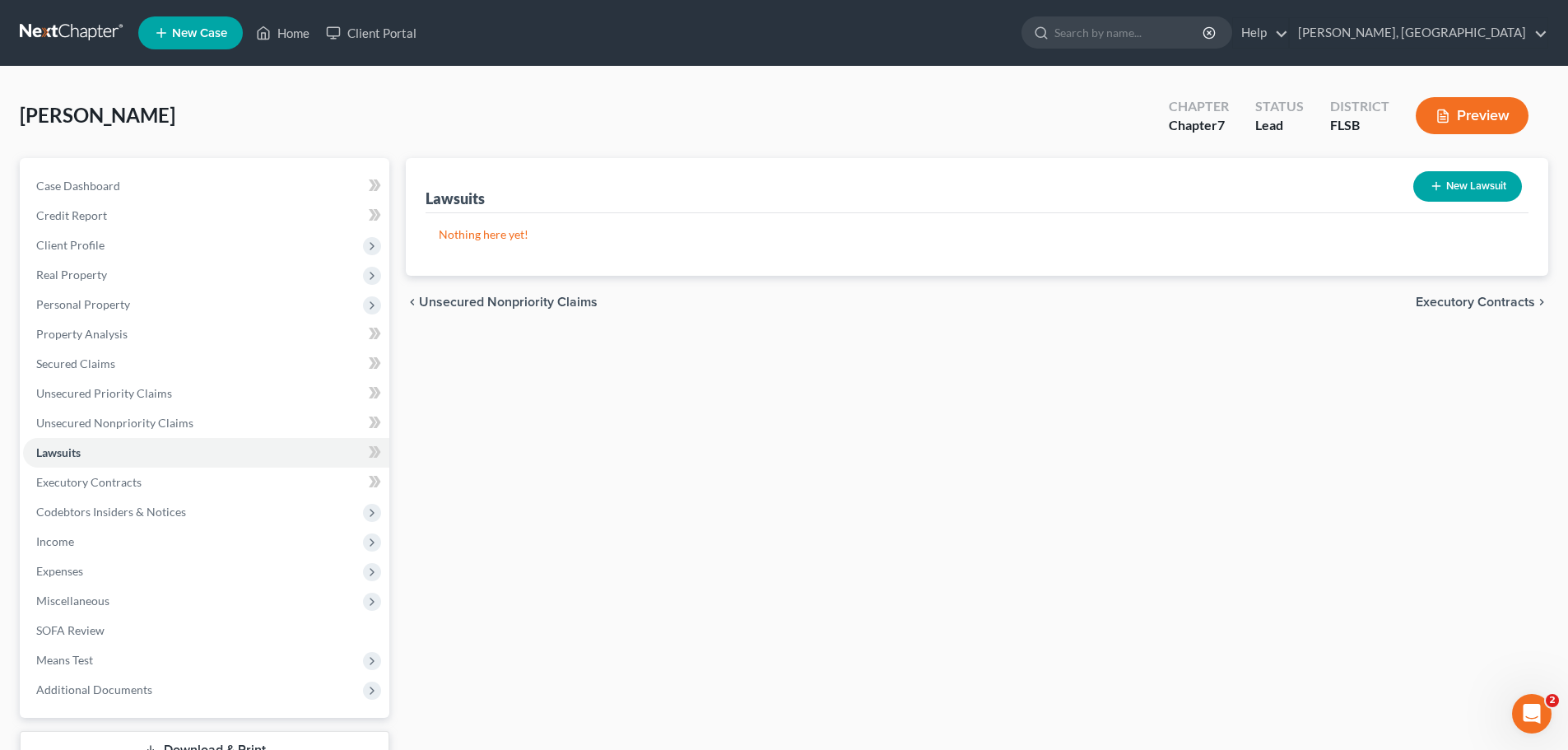
click at [1483, 192] on button "New Lawsuit" at bounding box center [1467, 186] width 108 height 30
select select "0"
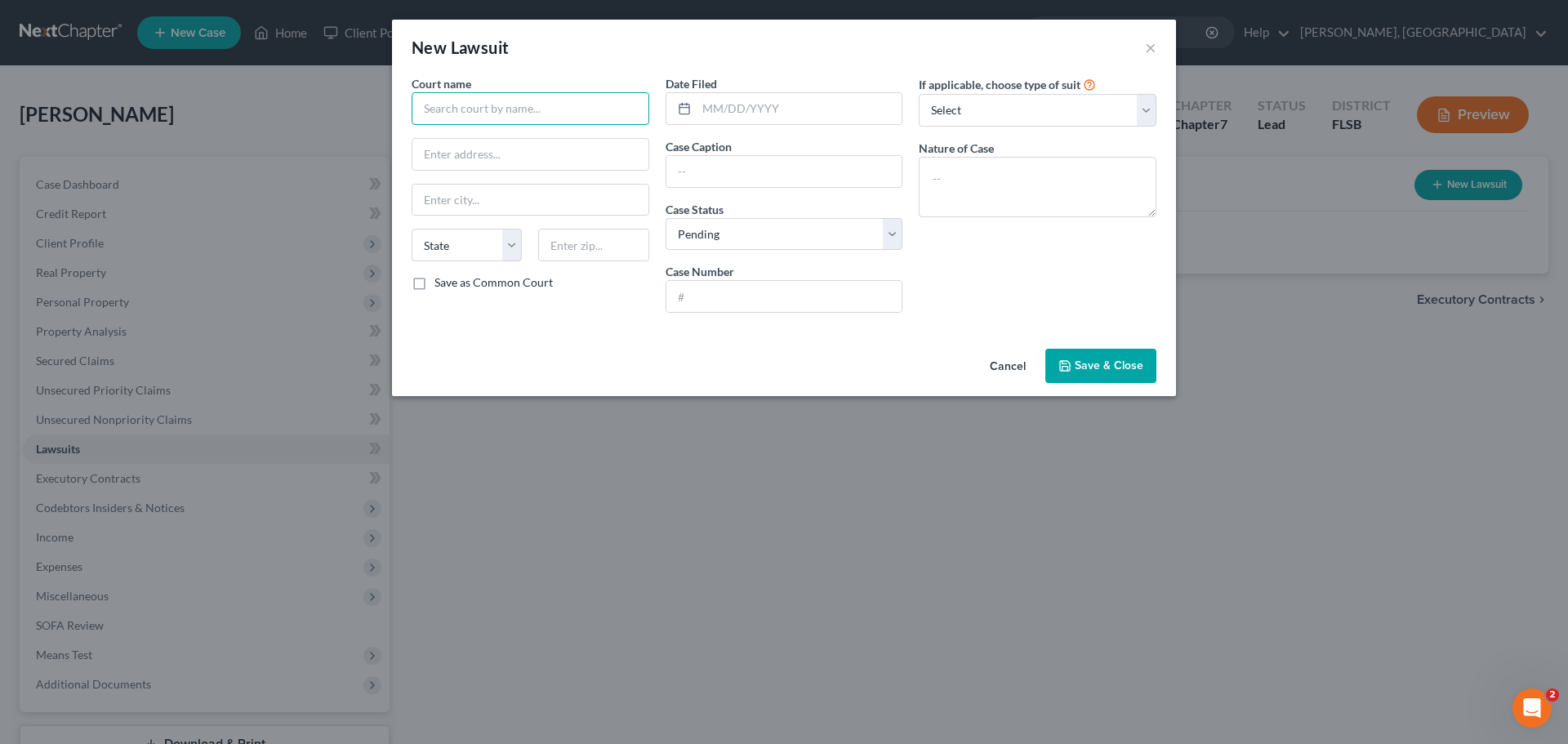
click at [532, 107] on input "text" at bounding box center [531, 108] width 238 height 33
type input "Miami Dade County Court"
click at [754, 104] on input "text" at bounding box center [800, 108] width 206 height 31
click at [1003, 105] on select "Select Repossession Garnishment Foreclosure Attached, Seized, Or Levied Other" at bounding box center [1038, 110] width 238 height 33
select select "1"
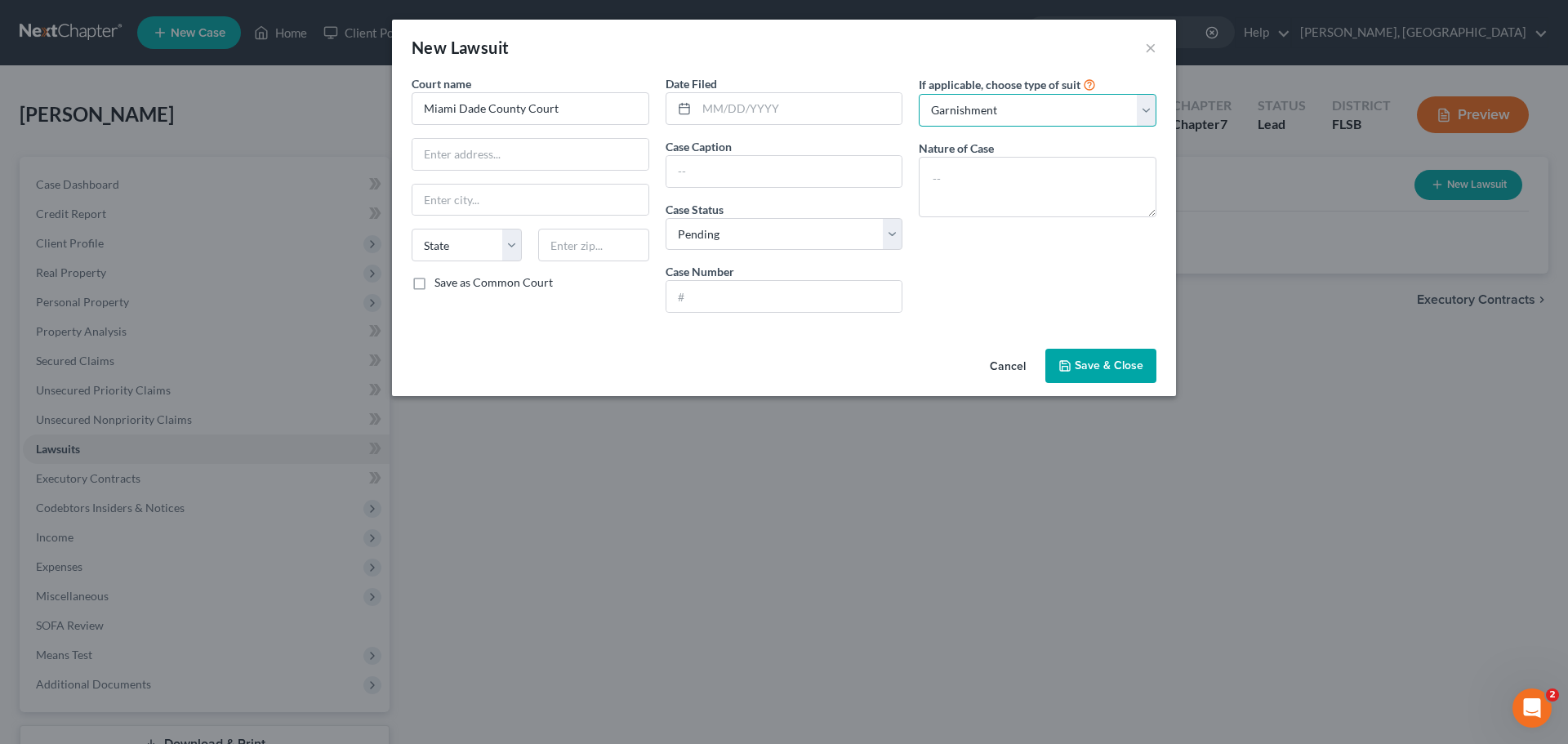
click at [919, 94] on select "Select Repossession Garnishment Foreclosure Attached, Seized, Or Levied Other" at bounding box center [1038, 110] width 238 height 33
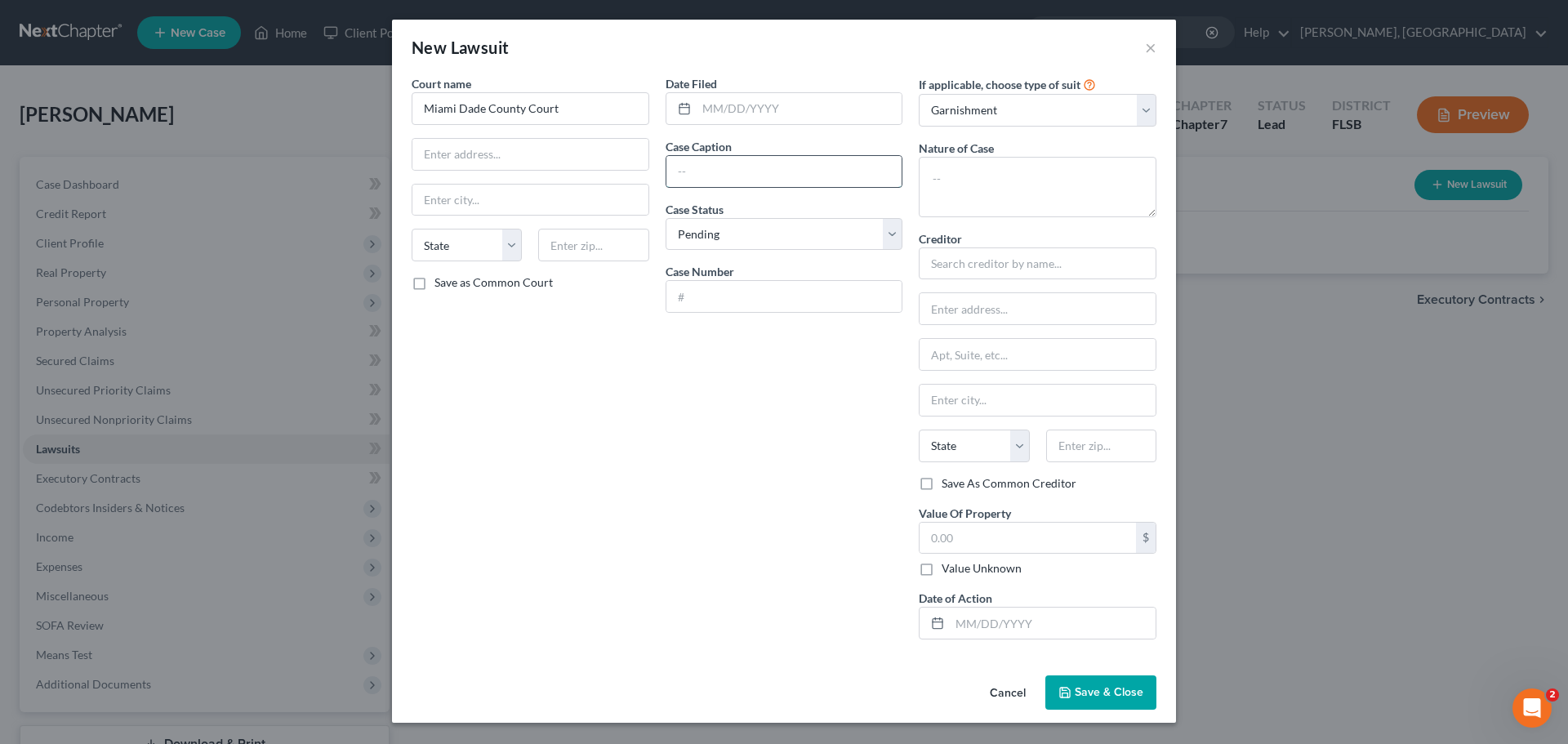
click at [795, 164] on input "text" at bounding box center [785, 171] width 236 height 31
type input "PPInc, LLC, d/b/a Premier Produce v. EELMIA, LLC, et al."
click at [1002, 271] on input "text" at bounding box center [1038, 264] width 238 height 33
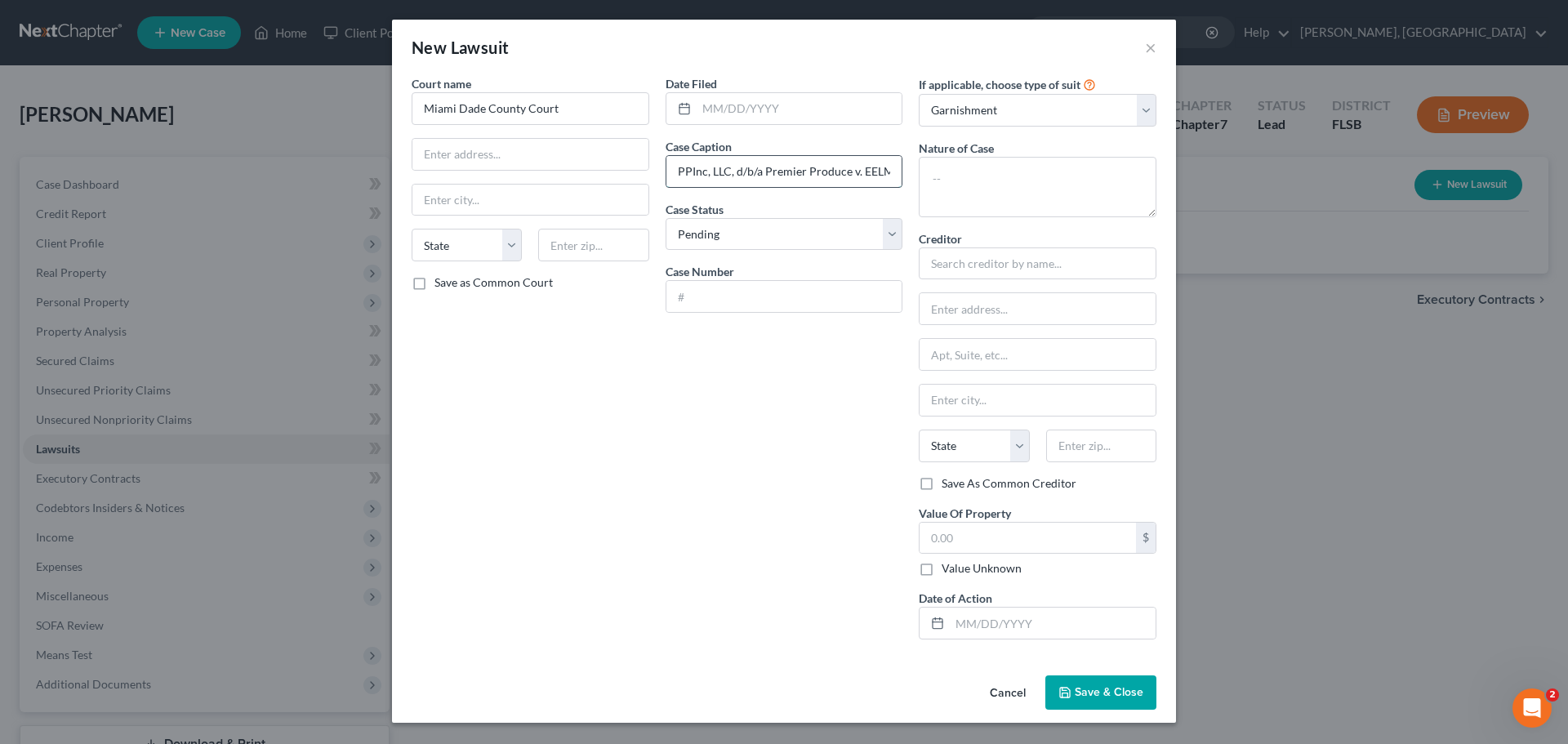
click at [754, 171] on input "PPInc, LLC, d/b/a Premier Produce v. EELMIA, LLC, et al." at bounding box center [785, 171] width 236 height 31
click at [680, 170] on input "PPInc, LLC, d/b/a Premier Produce v. EELMIA, LLC, et al." at bounding box center [785, 171] width 236 height 31
click at [1019, 259] on input "text" at bounding box center [1038, 264] width 238 height 33
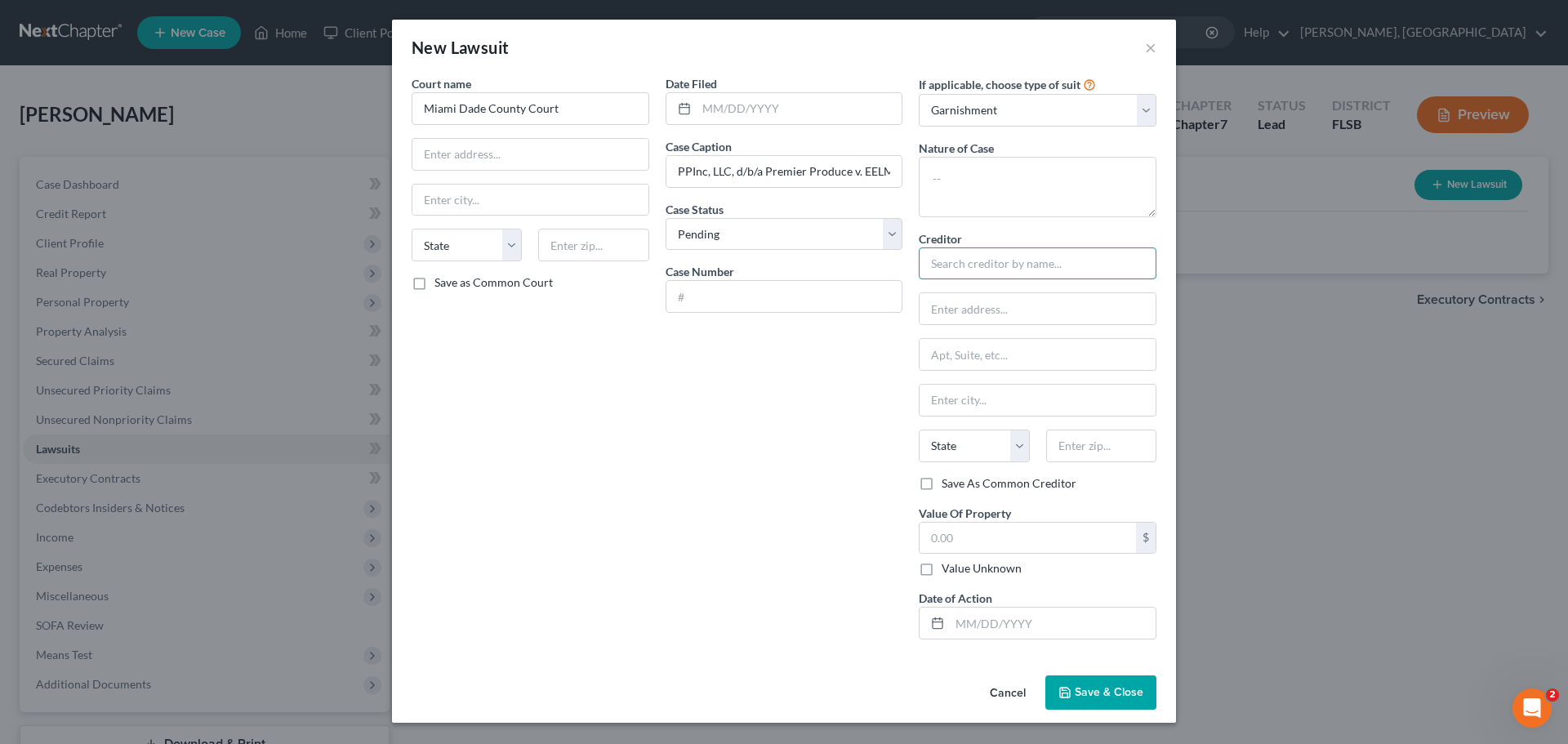
paste input "PPInc, LLC, d/b/a Premier Produce v. EELMIA, LLC"
type input "PPInc, LLC, d/b/a Premier Produce v. EELMIA, LLC"
click at [1010, 313] on input "text" at bounding box center [1038, 308] width 236 height 31
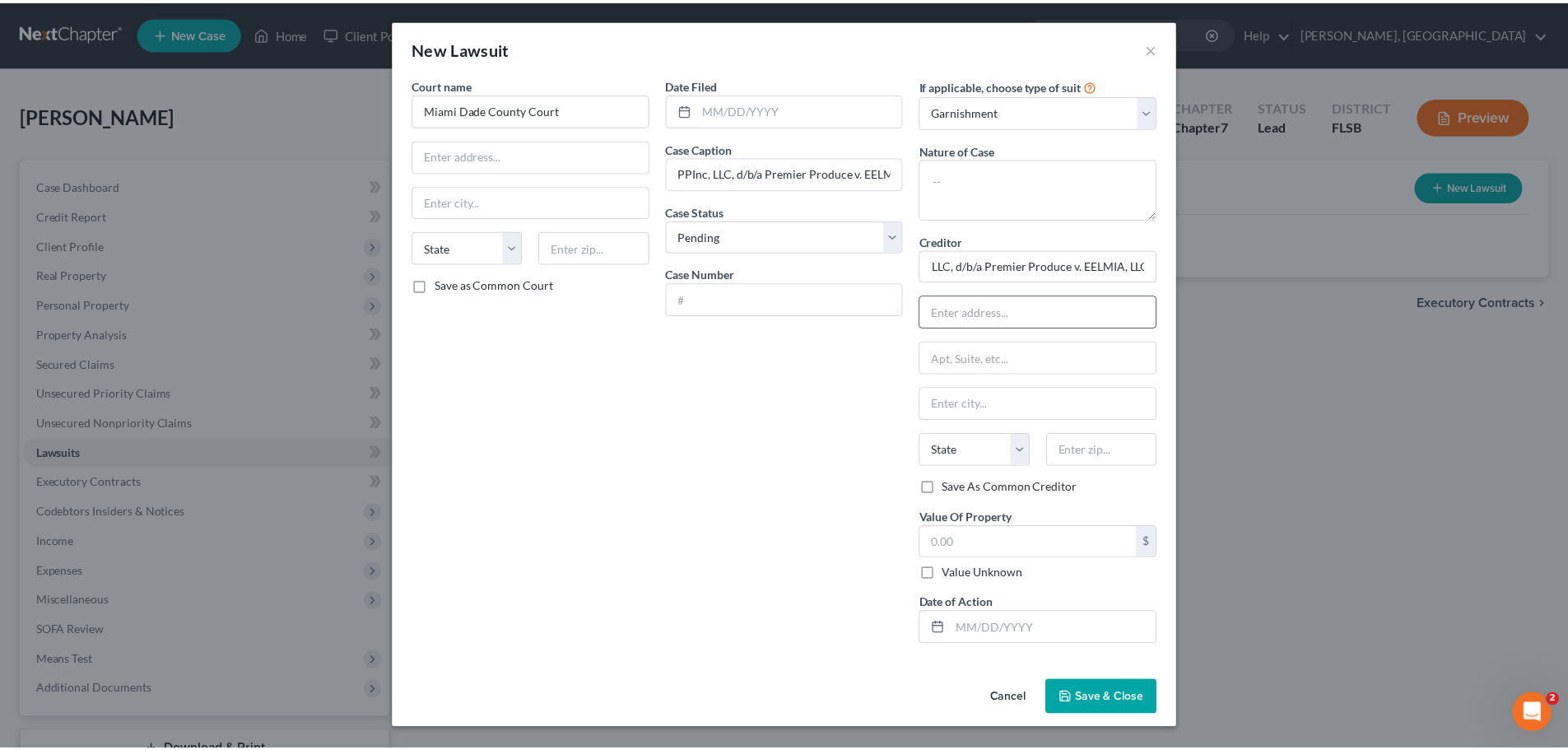
scroll to position [0, 0]
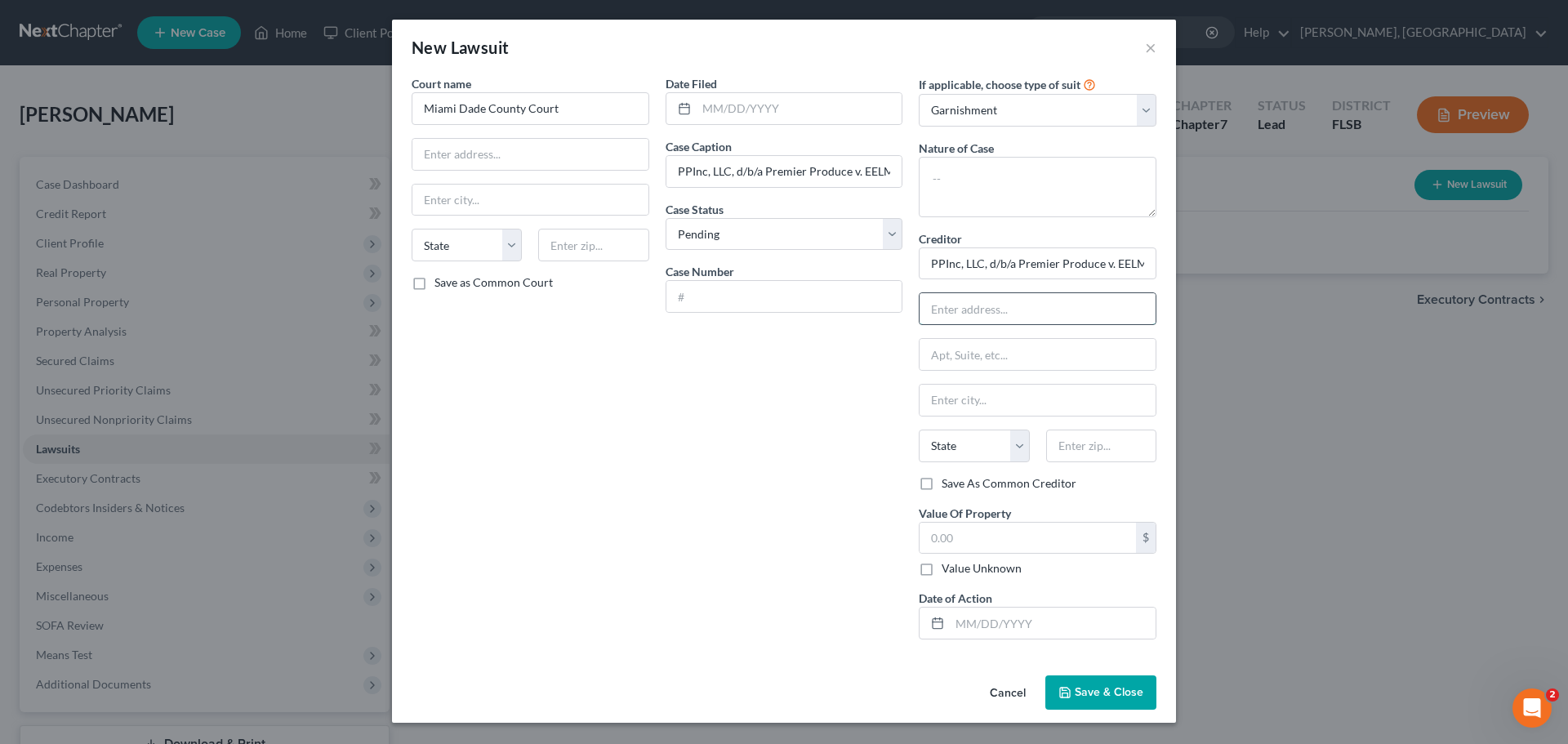
click at [970, 301] on input "text" at bounding box center [1038, 308] width 236 height 31
type input "c/o Sprechman & [PERSON_NAME], P.A."
type input "[STREET_ADDRESS]"
type input "[GEOGRAPHIC_DATA]"
select select "9"
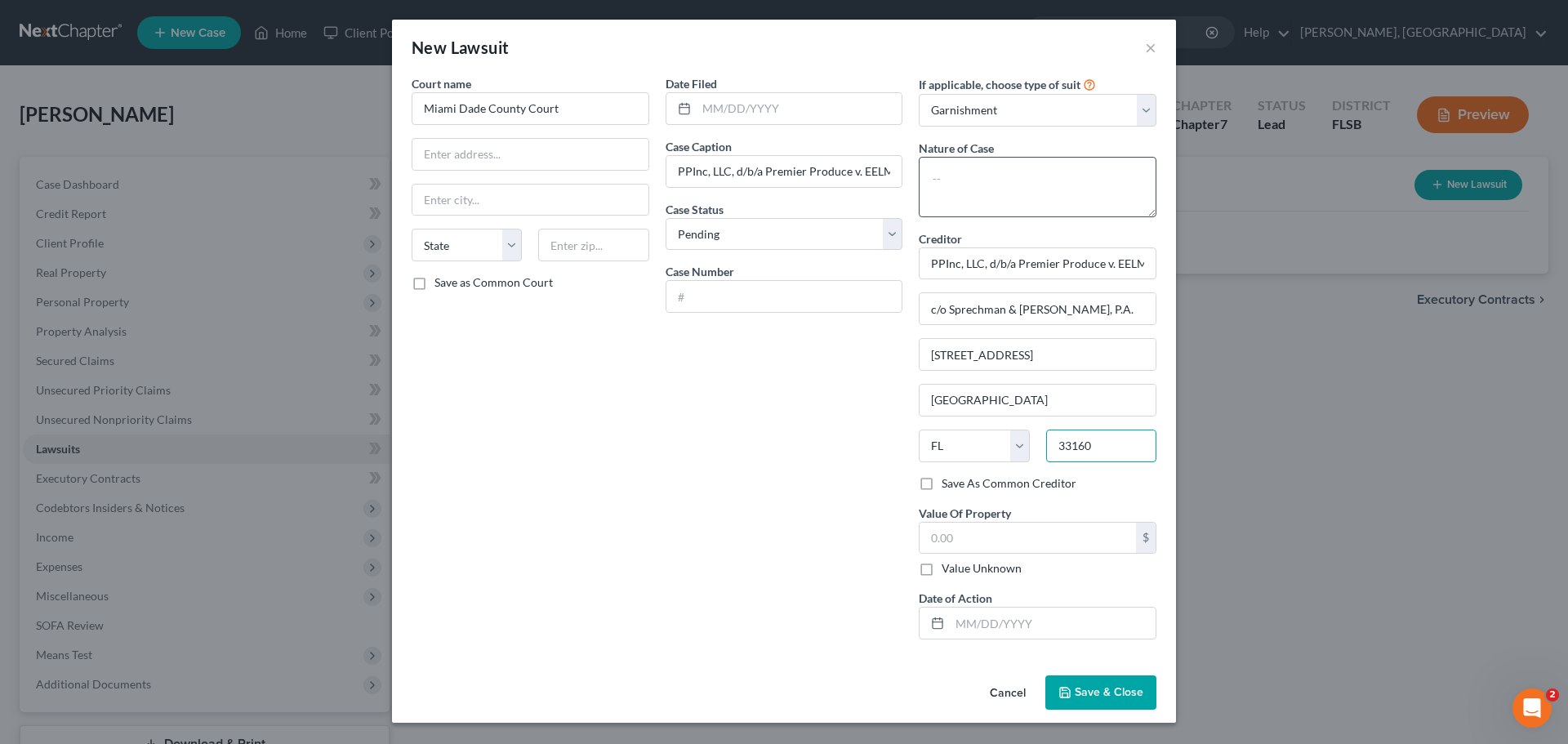
type input "33160"
click at [974, 171] on textarea at bounding box center [1038, 187] width 238 height 60
type input "[GEOGRAPHIC_DATA]"
type textarea "personal guarantee business supplier"
click at [1102, 695] on span "Save & Close" at bounding box center [1109, 693] width 68 height 14
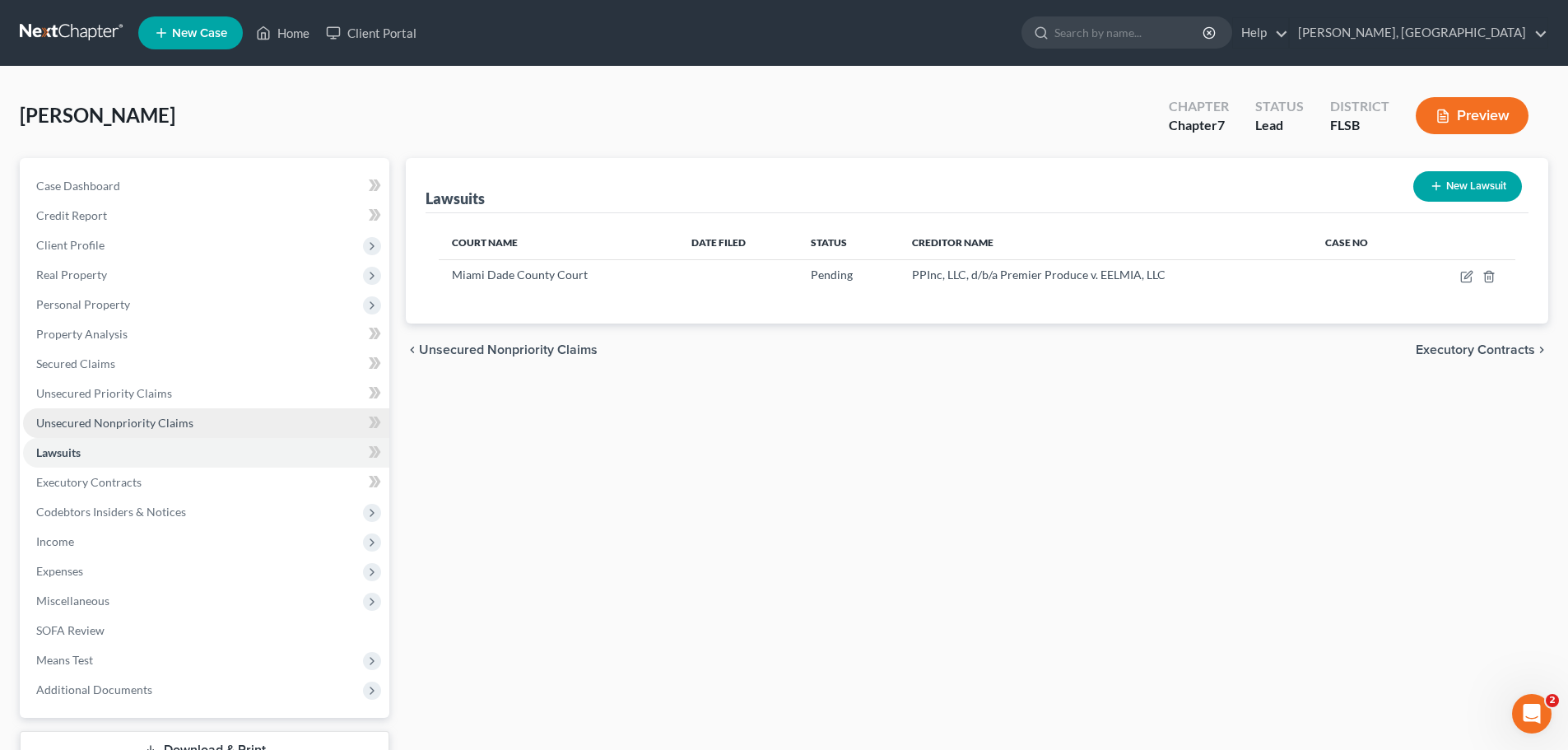
click at [88, 420] on span "Unsecured Nonpriority Claims" at bounding box center [114, 423] width 157 height 14
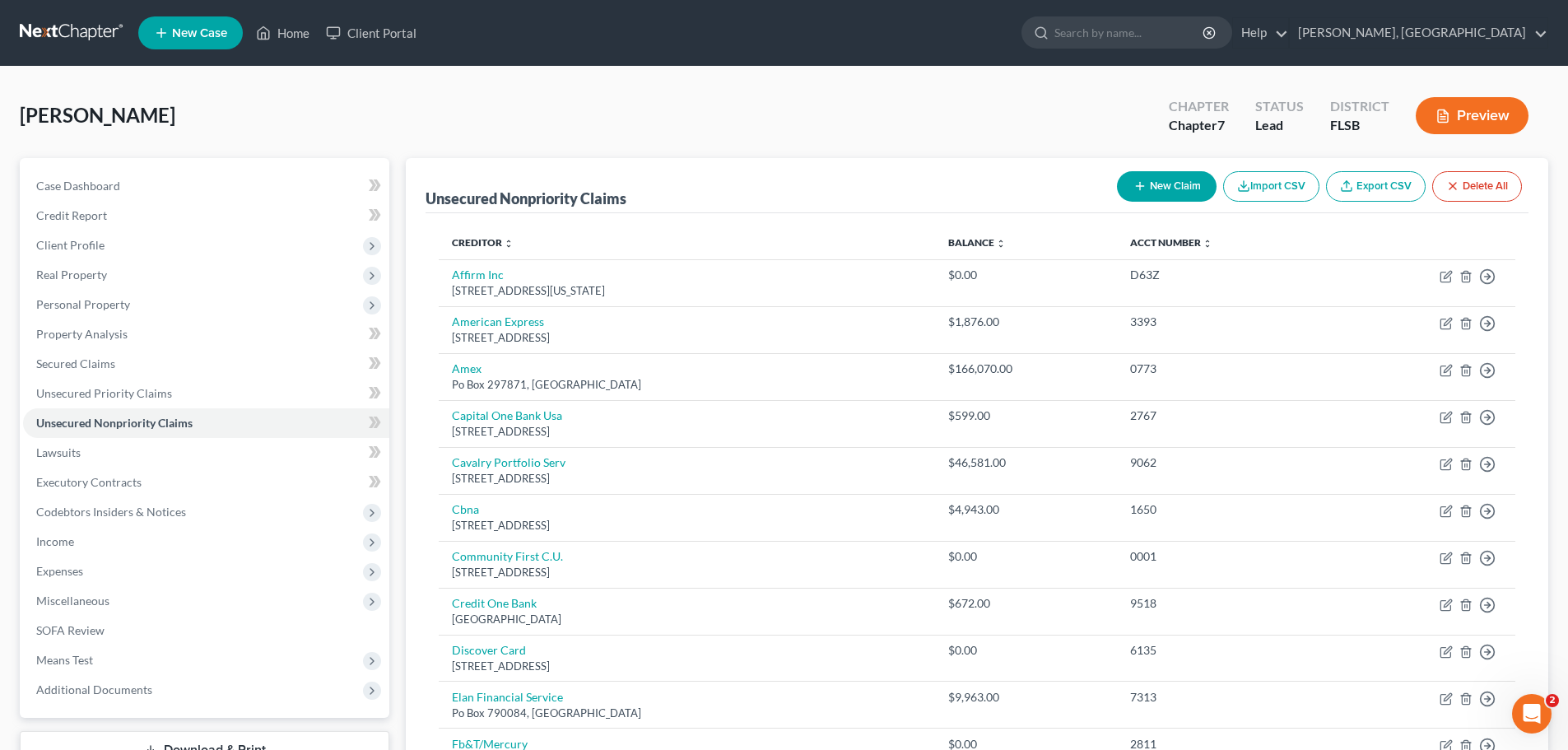
click at [1176, 180] on button "New Claim" at bounding box center [1165, 186] width 99 height 30
select select "0"
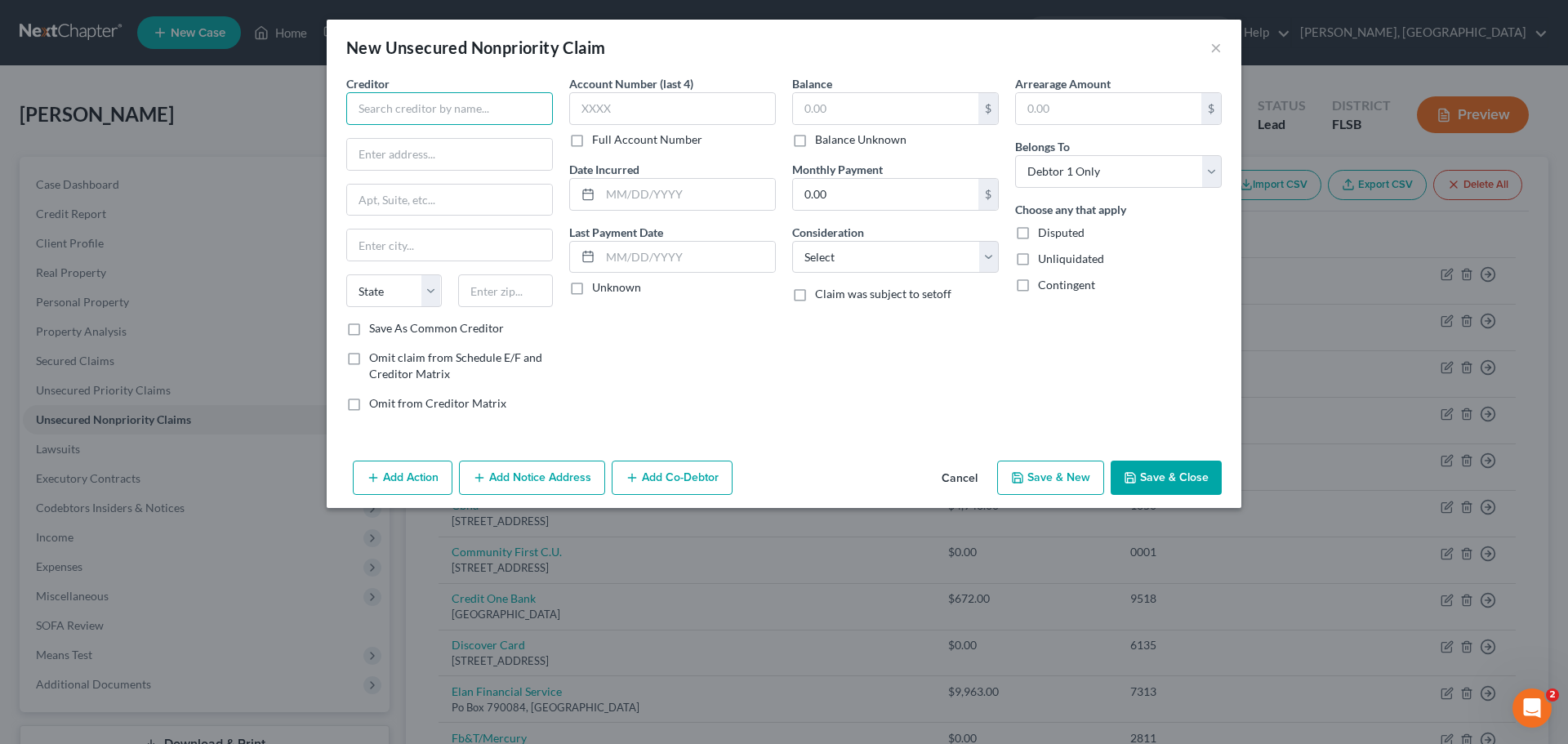
click at [403, 109] on input "text" at bounding box center [449, 108] width 207 height 33
type input "[PERSON_NAME] & [PERSON_NAME], PLLC"
click at [402, 156] on input "text" at bounding box center [449, 154] width 205 height 31
type input "PO Box 172069"
type input "[GEOGRAPHIC_DATA]"
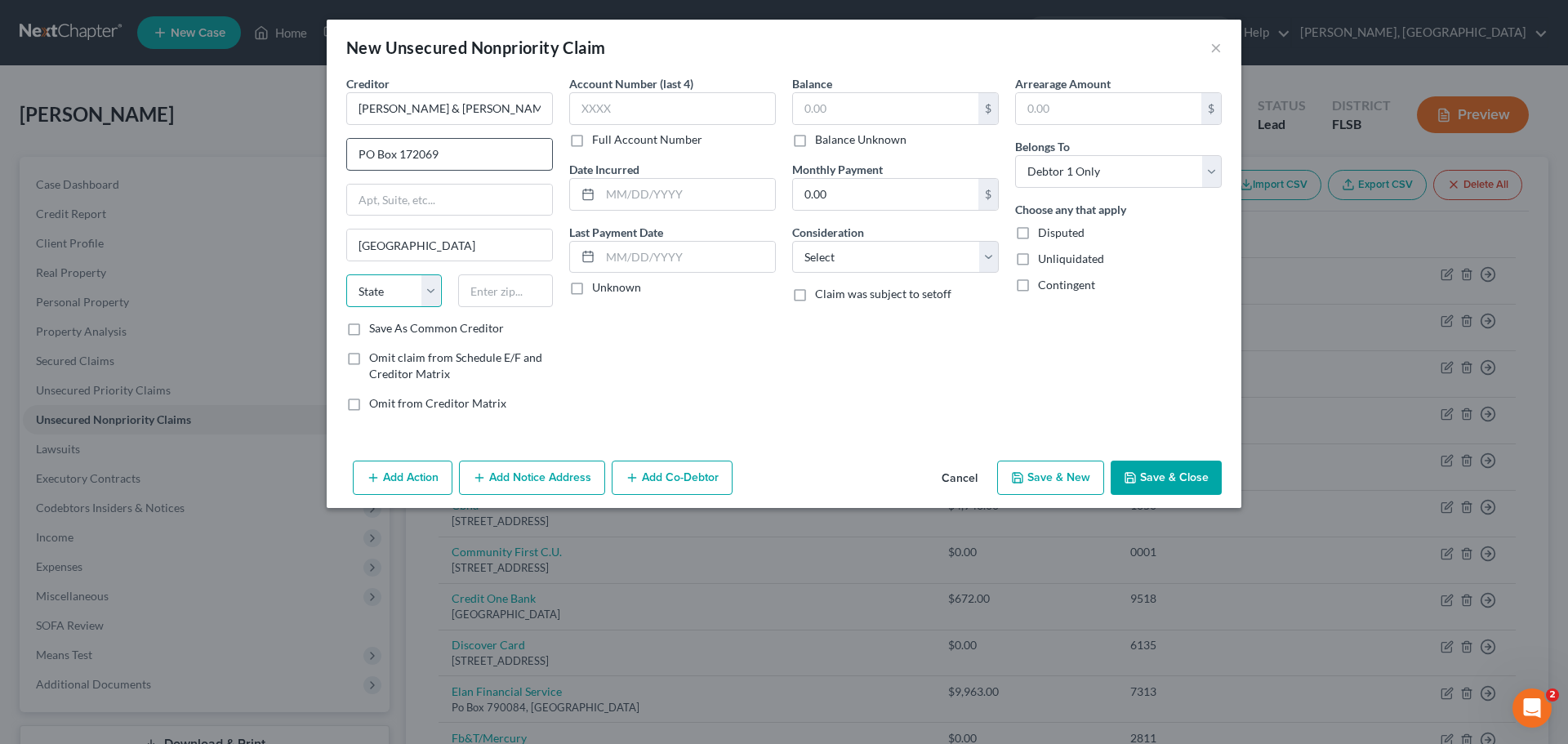
select select "9"
type input "33672"
click at [634, 107] on input "text" at bounding box center [672, 108] width 207 height 33
type input "6766"
click at [813, 107] on input "text" at bounding box center [885, 108] width 186 height 31
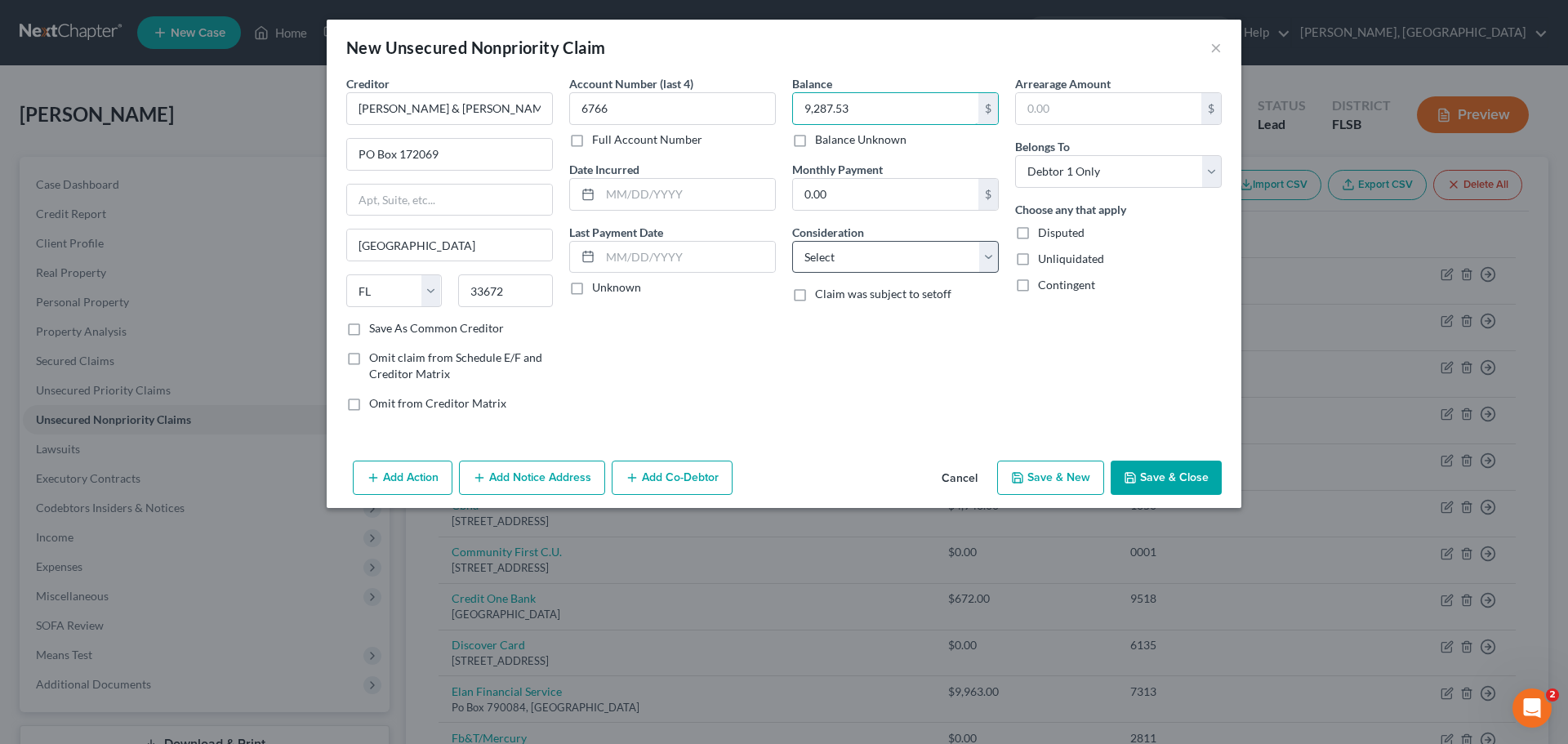
type input "9,287.53"
click at [990, 255] on select "Select Cable / Satellite Services Collection Agency Credit Card Debt Debt Couns…" at bounding box center [895, 257] width 207 height 33
select select "1"
click at [792, 241] on select "Select Cable / Satellite Services Collection Agency Credit Card Debt Debt Couns…" at bounding box center [895, 257] width 207 height 33
click at [1058, 485] on button "Save & New" at bounding box center [1050, 478] width 107 height 35
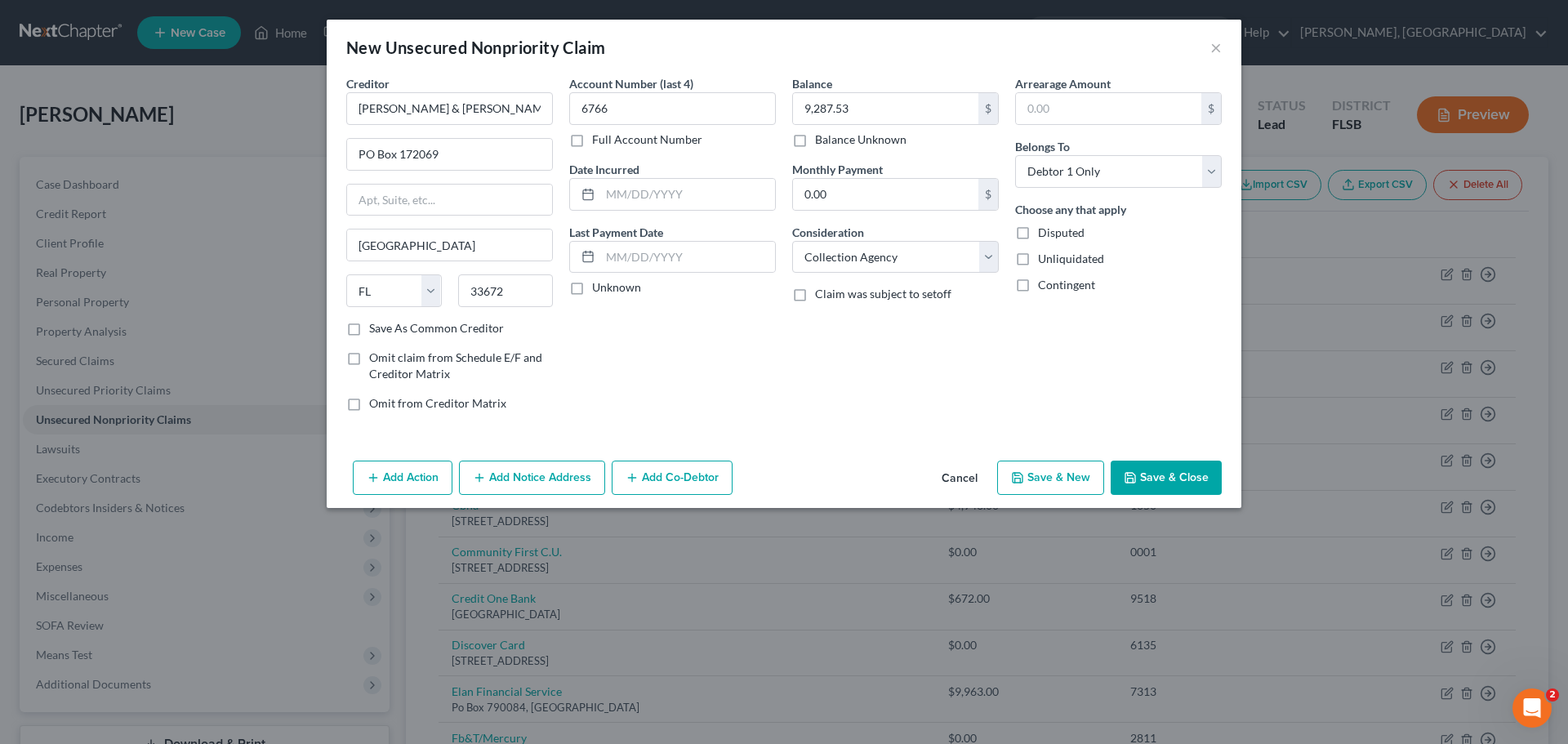
select select "0"
click at [440, 98] on input "text" at bounding box center [449, 108] width 207 height 33
type input "[PERSON_NAME] & [PERSON_NAME]"
type input "[STREET_ADDRESS]"
click at [383, 244] on input "text" at bounding box center [449, 245] width 205 height 31
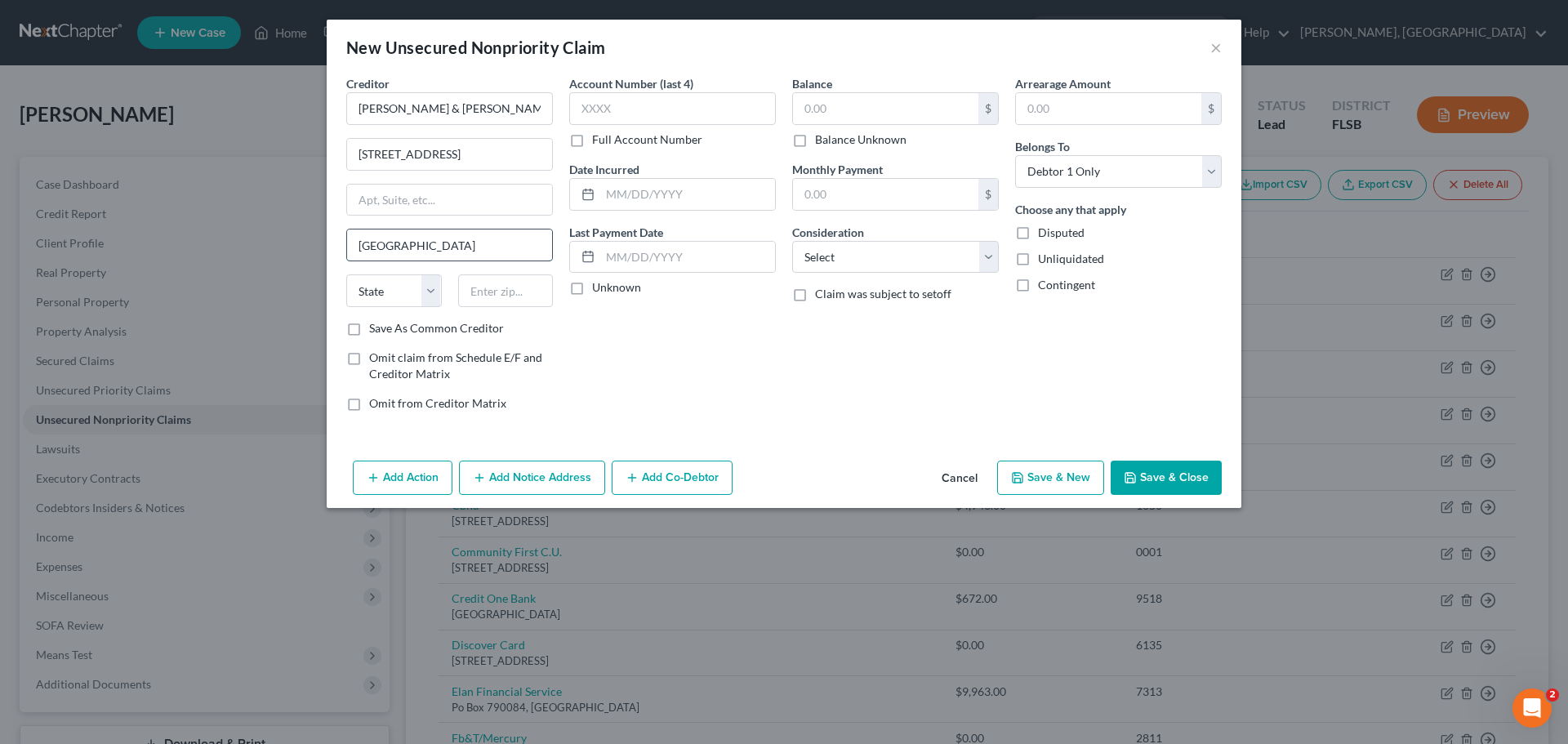
type input "[GEOGRAPHIC_DATA]"
select select "45"
type input "75234"
click at [606, 106] on input "text" at bounding box center [672, 108] width 207 height 33
type input "6284"
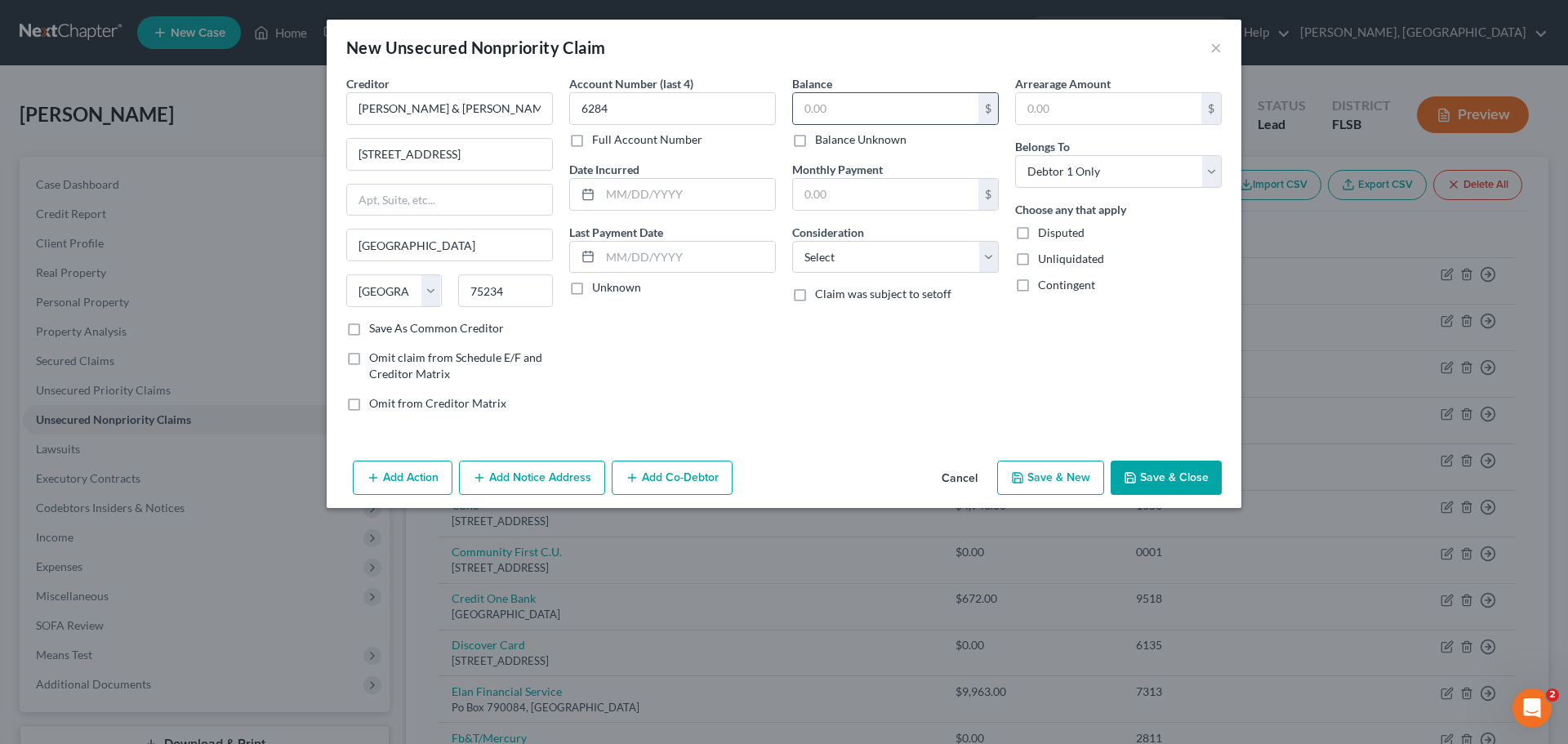
click at [883, 107] on input "text" at bounding box center [885, 108] width 186 height 31
type input "3,058.51"
click at [993, 257] on select "Select Cable / Satellite Services Collection Agency Credit Card Debt Debt Couns…" at bounding box center [895, 257] width 207 height 33
select select "1"
click at [792, 241] on select "Select Cable / Satellite Services Collection Agency Credit Card Debt Debt Couns…" at bounding box center [895, 257] width 207 height 33
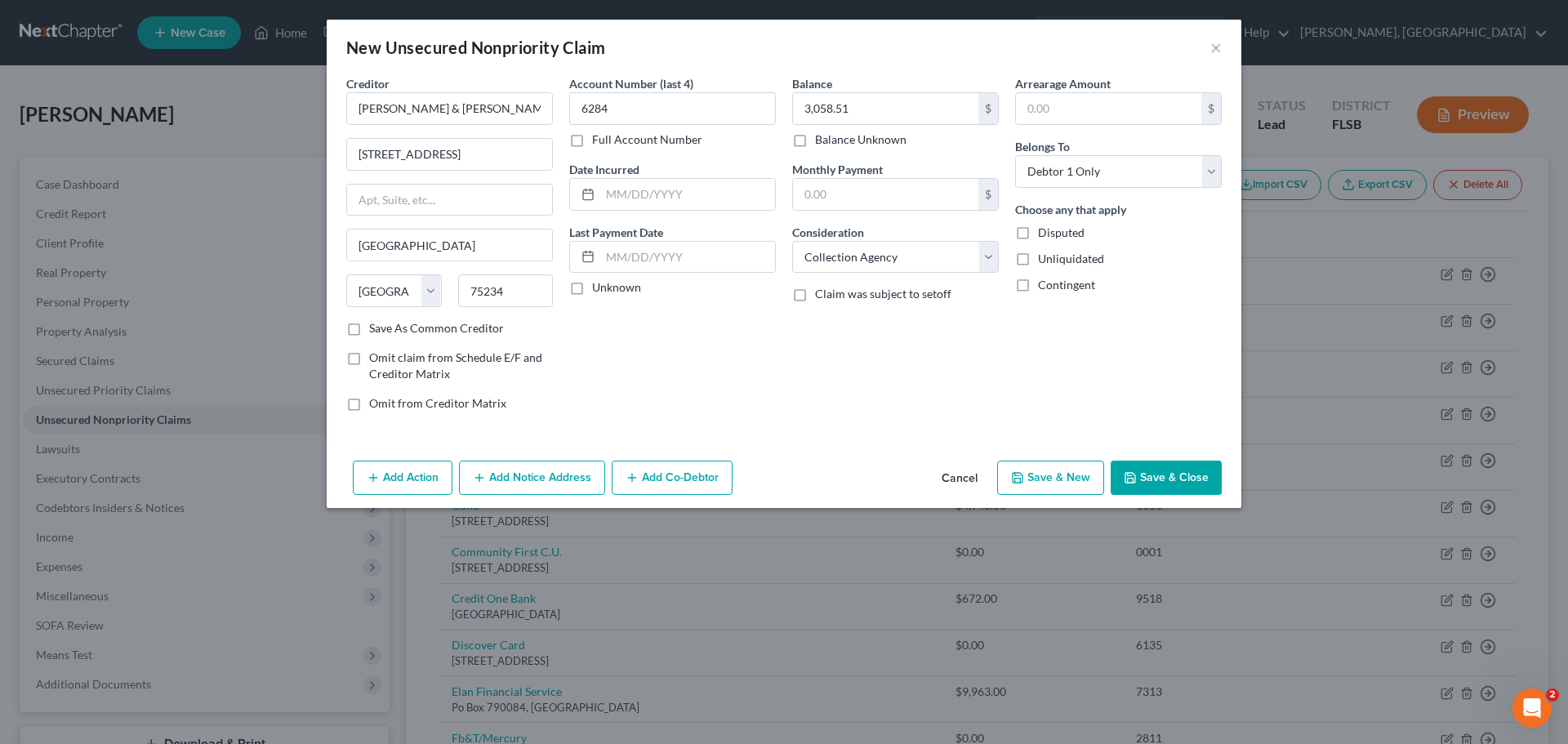
click at [1151, 472] on button "Save & Close" at bounding box center [1166, 478] width 111 height 35
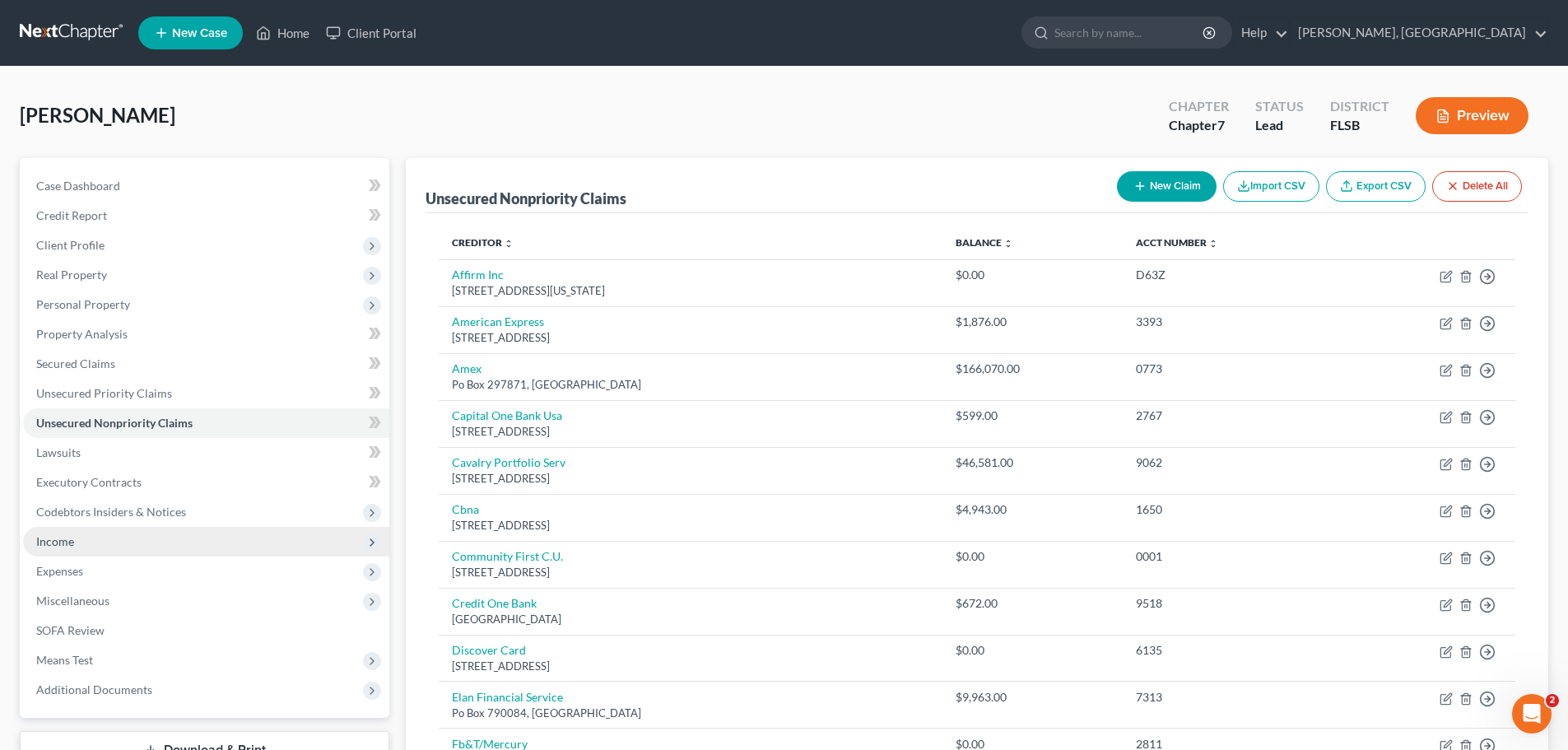
click at [64, 537] on span "Income" at bounding box center [55, 541] width 38 height 14
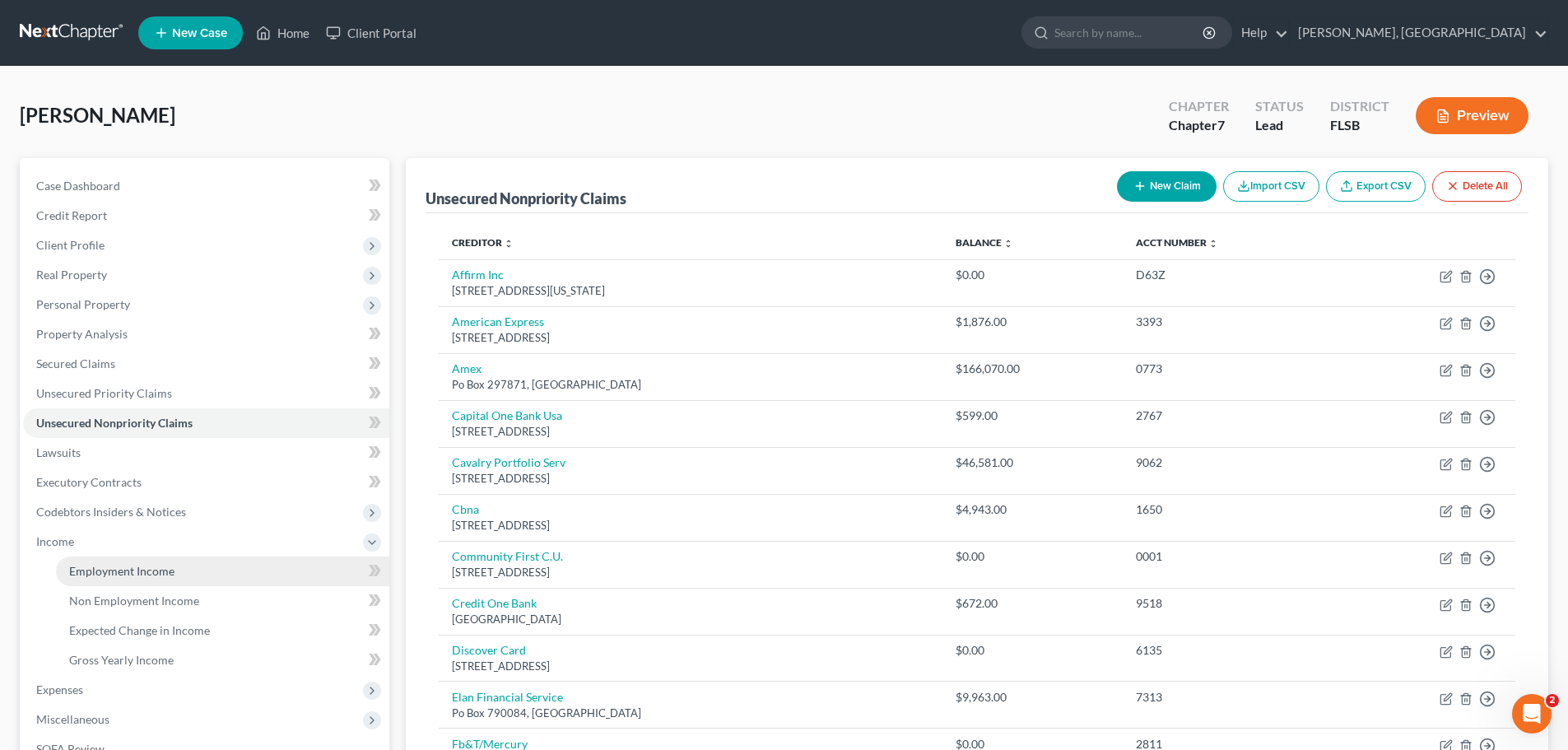
click at [139, 572] on span "Employment Income" at bounding box center [122, 571] width 106 height 14
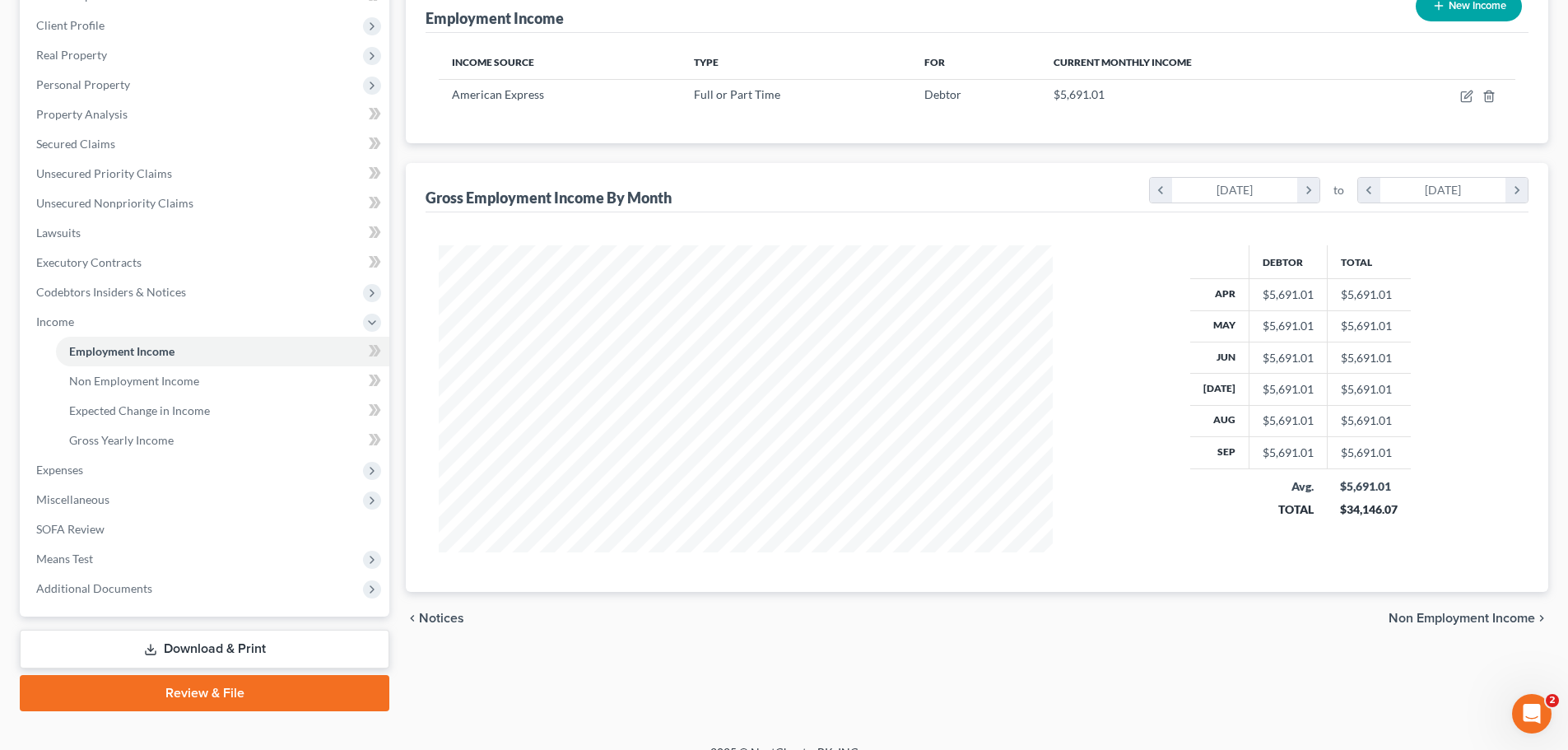
scroll to position [216, 0]
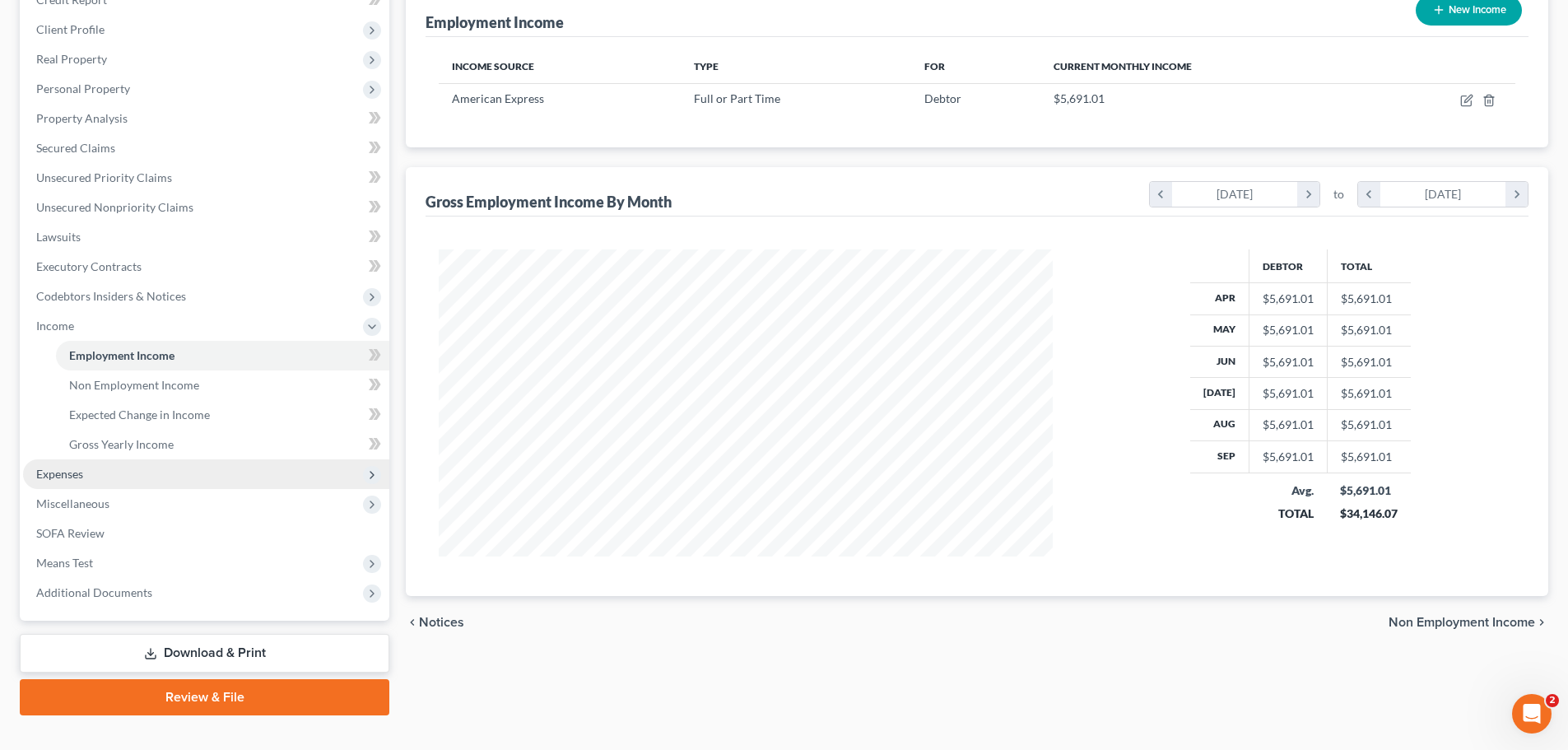
click at [62, 475] on span "Expenses" at bounding box center [59, 474] width 47 height 14
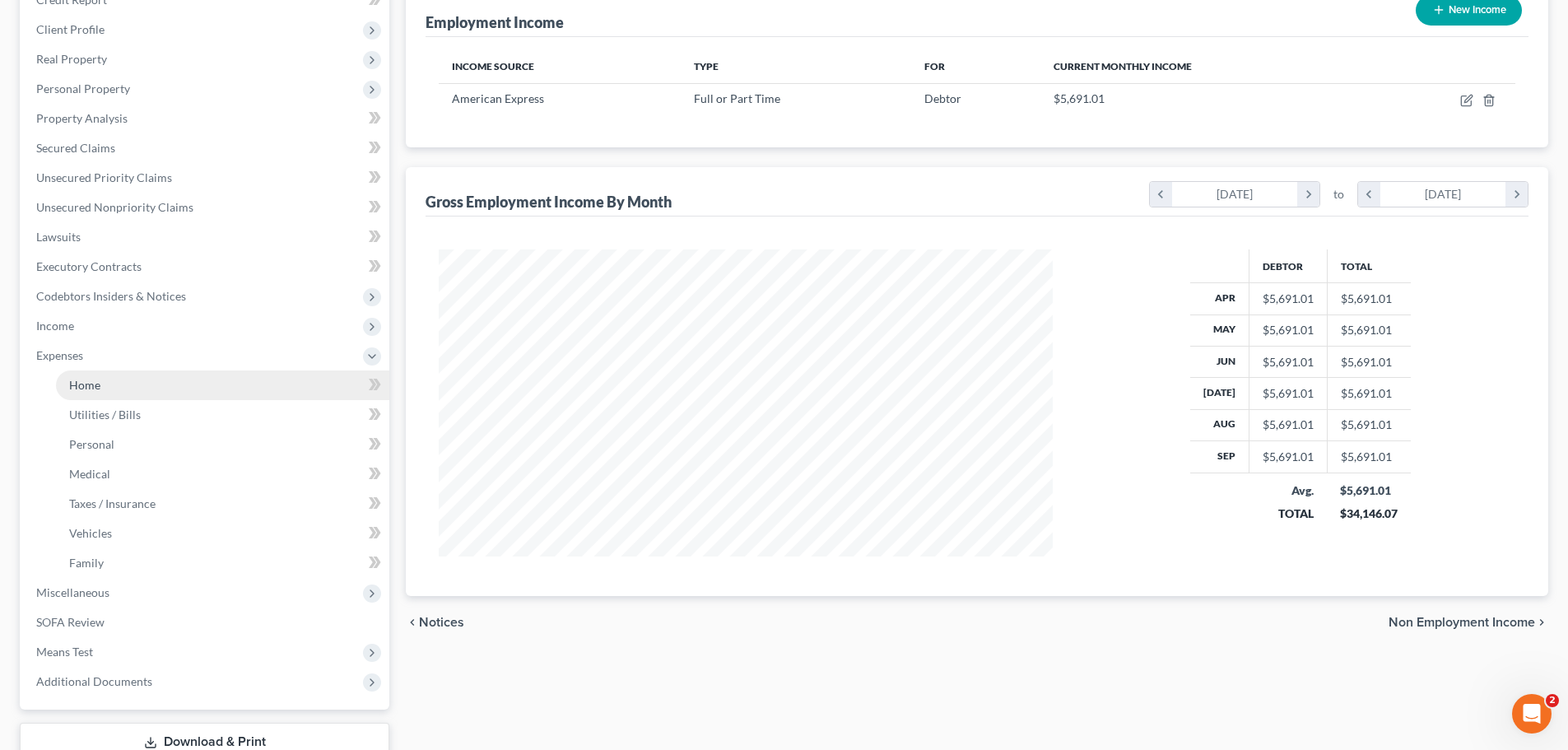
click at [85, 388] on span "Home" at bounding box center [84, 385] width 31 height 14
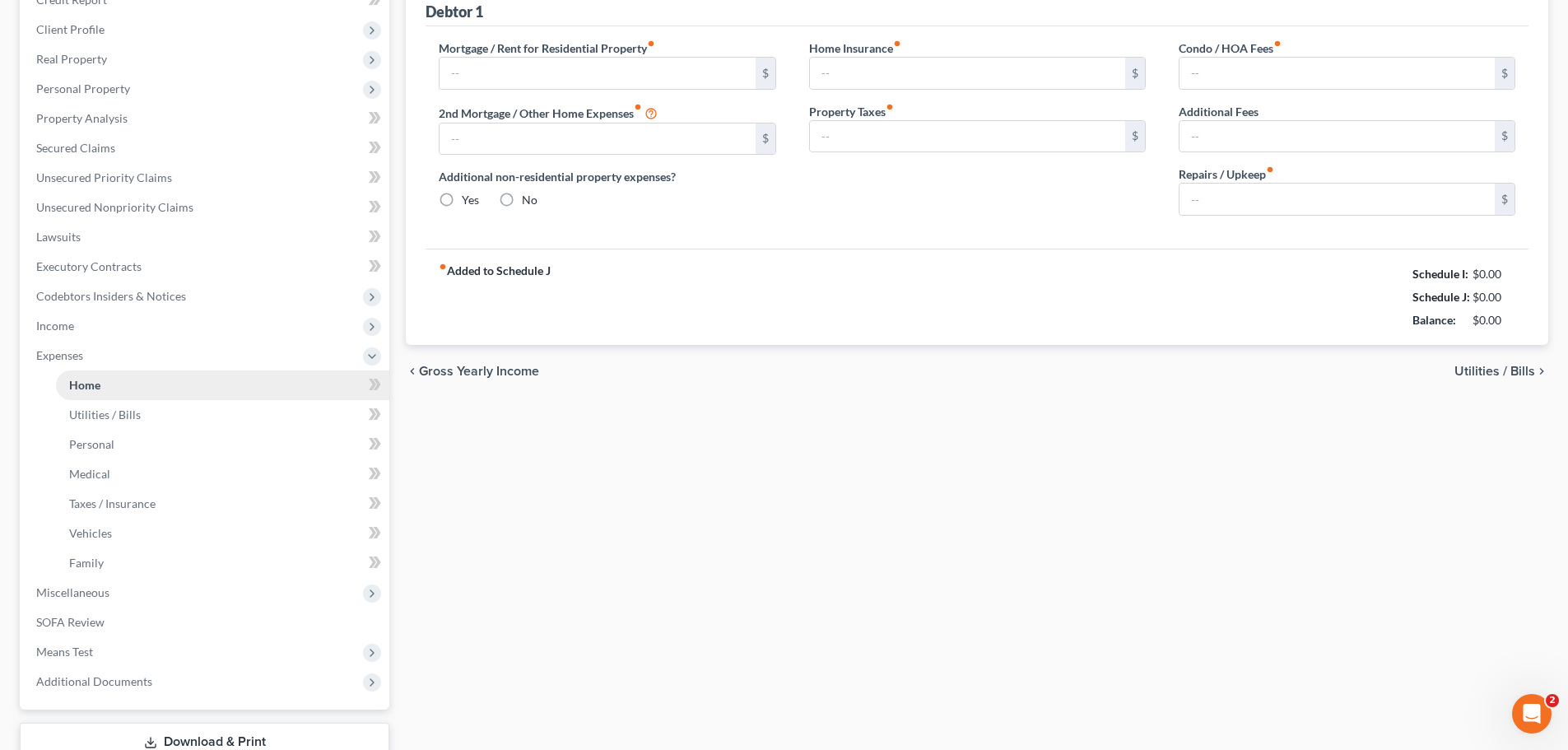
type input "4,280.00"
type input "0.00"
radio input "true"
type input "0.00"
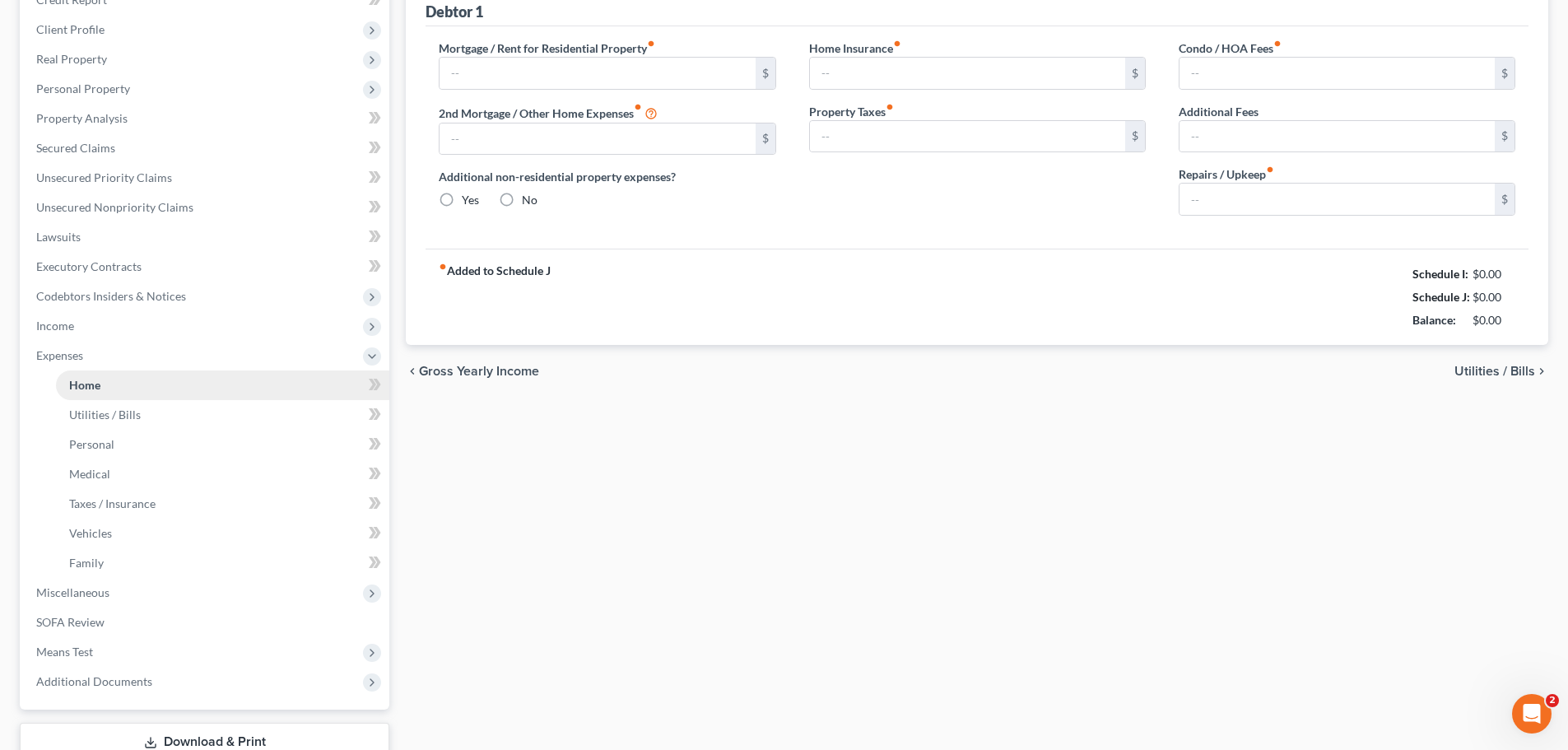
type input "0.00"
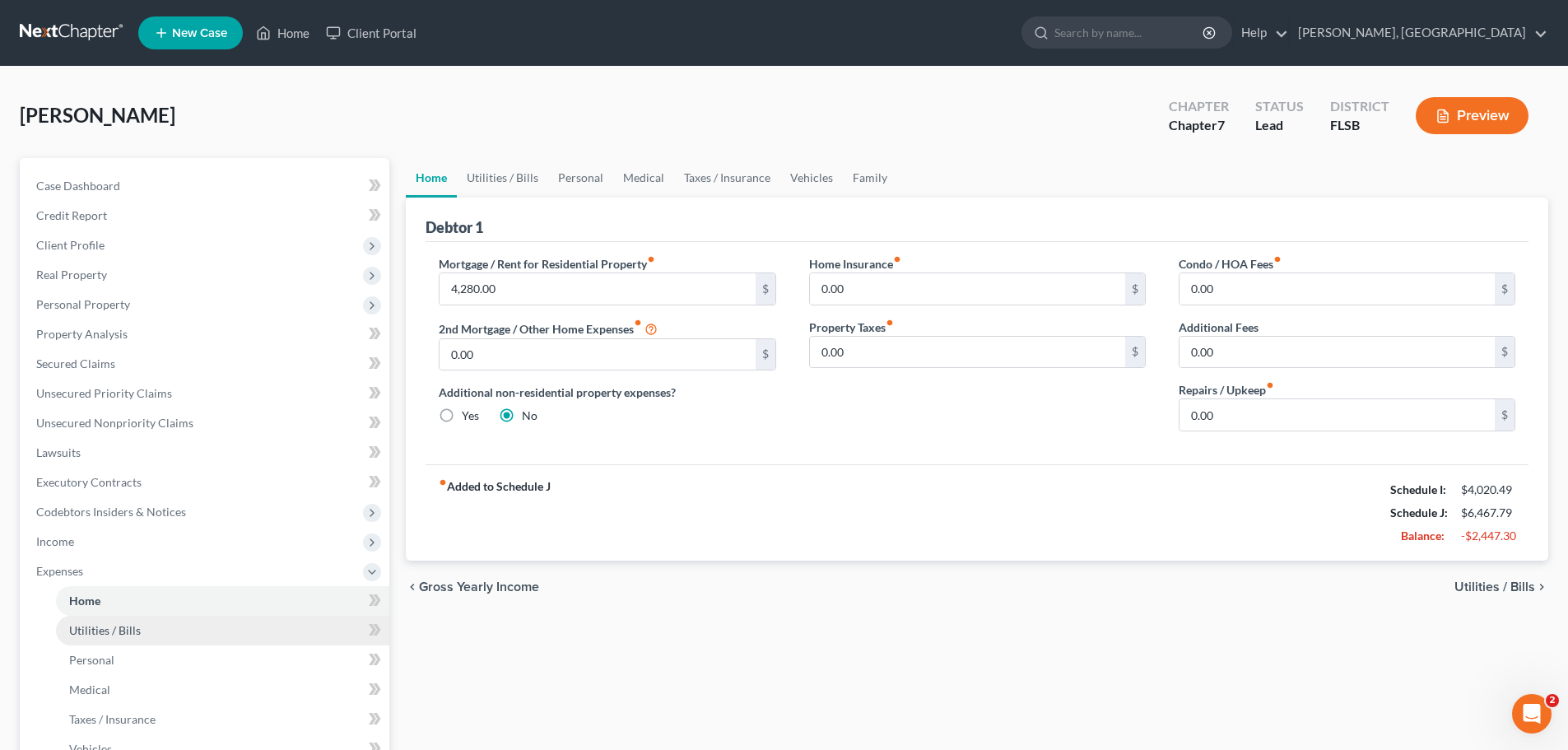
click at [113, 626] on span "Utilities / Bills" at bounding box center [105, 630] width 72 height 14
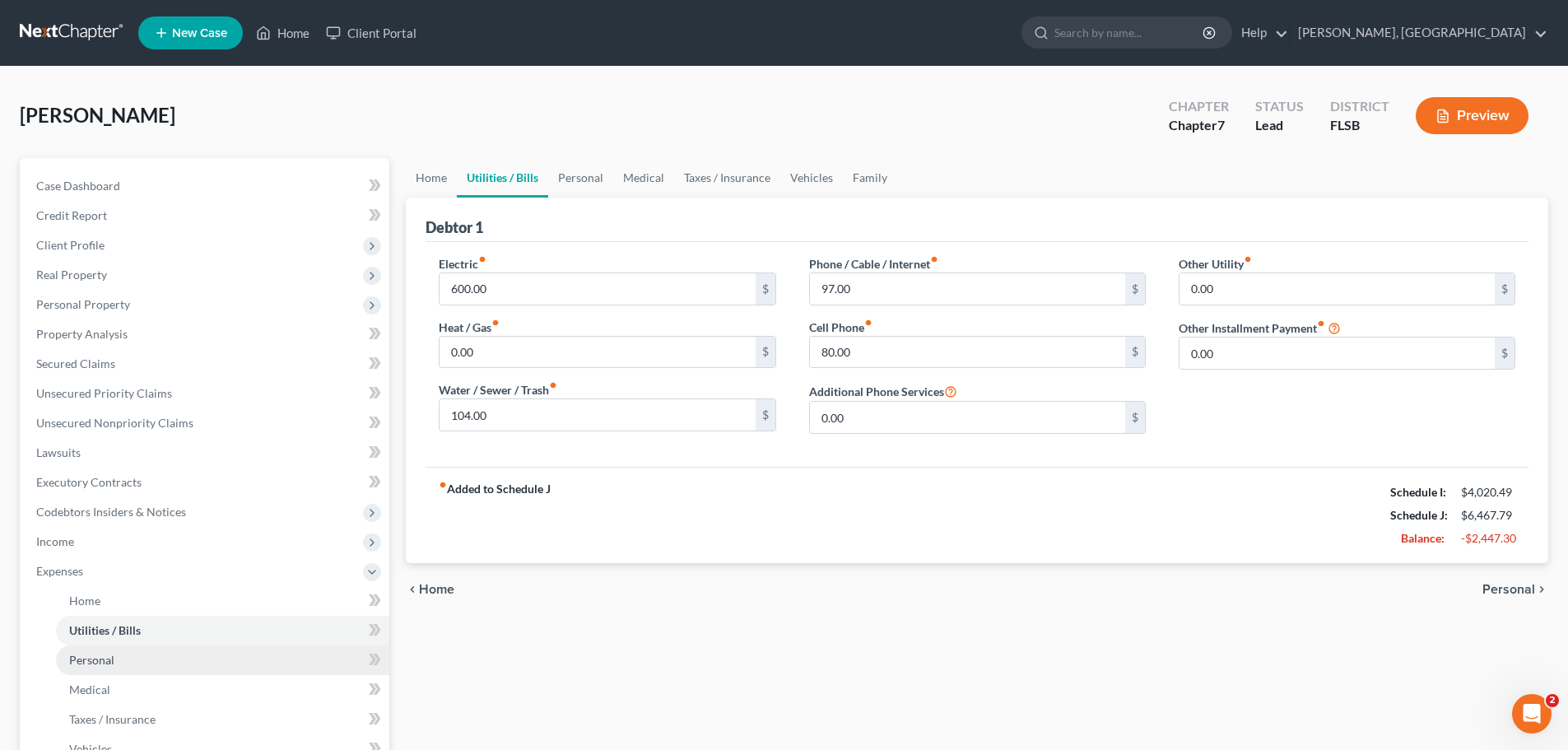
click at [99, 661] on span "Personal" at bounding box center [91, 661] width 46 height 14
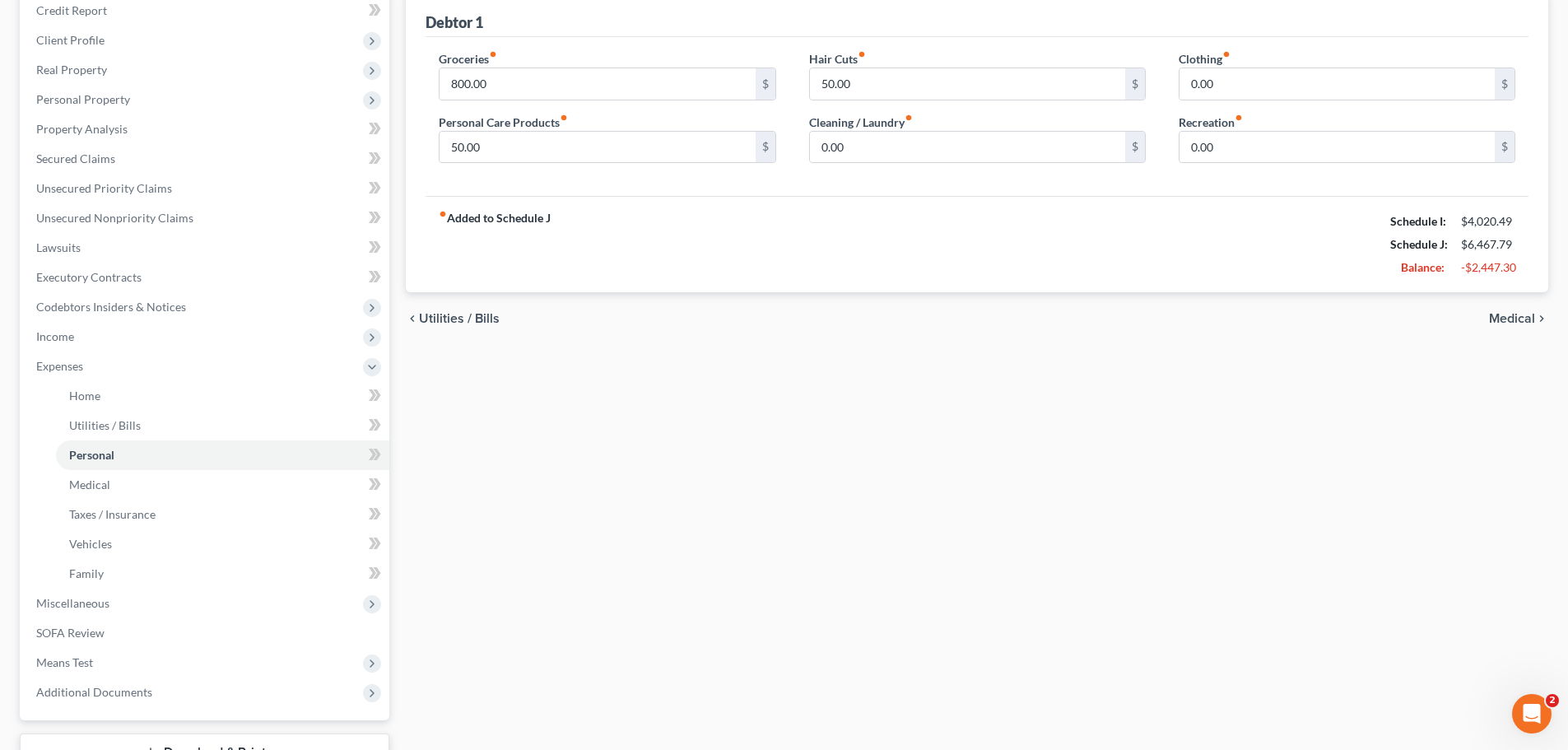
scroll to position [219, 0]
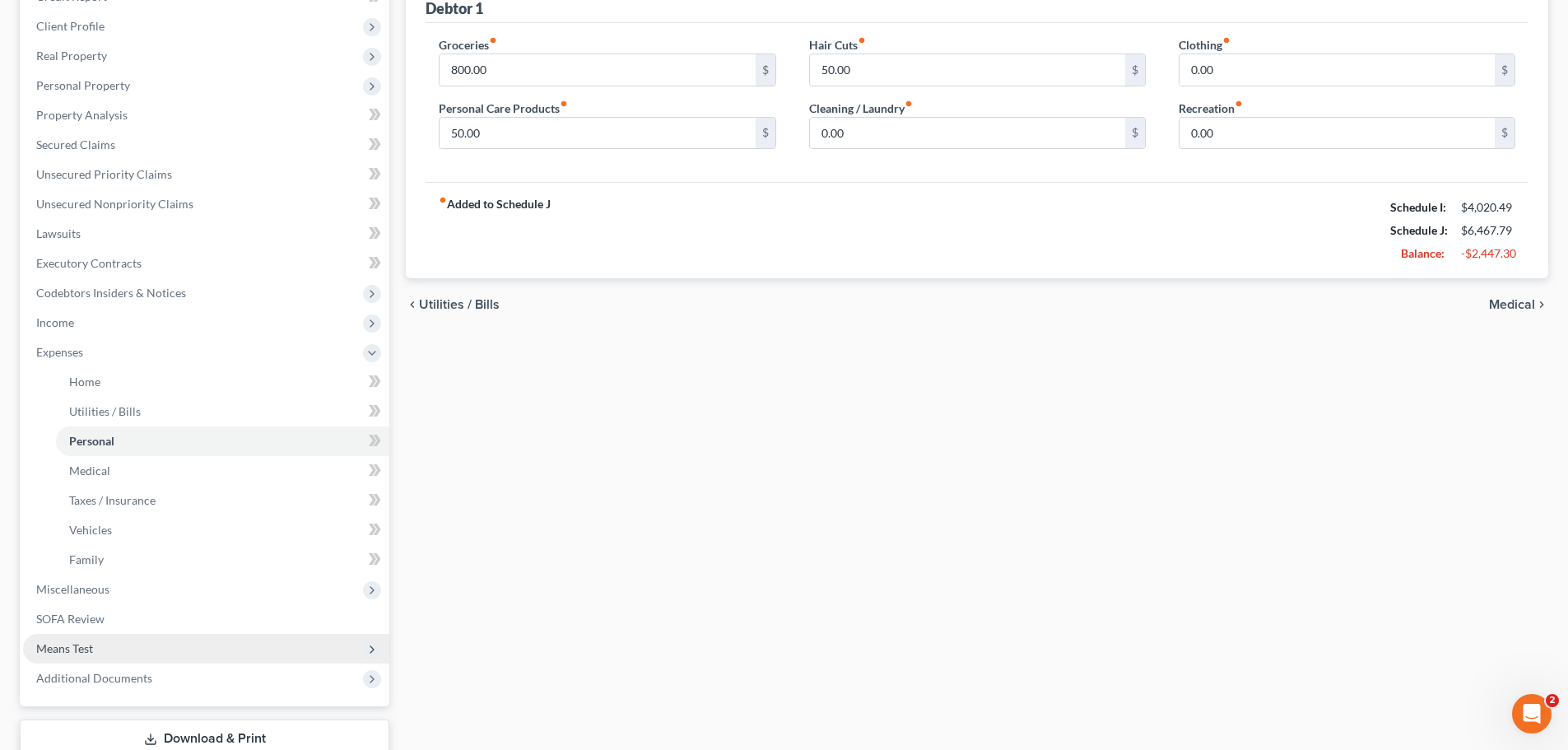
click at [81, 643] on span "Means Test" at bounding box center [64, 649] width 56 height 14
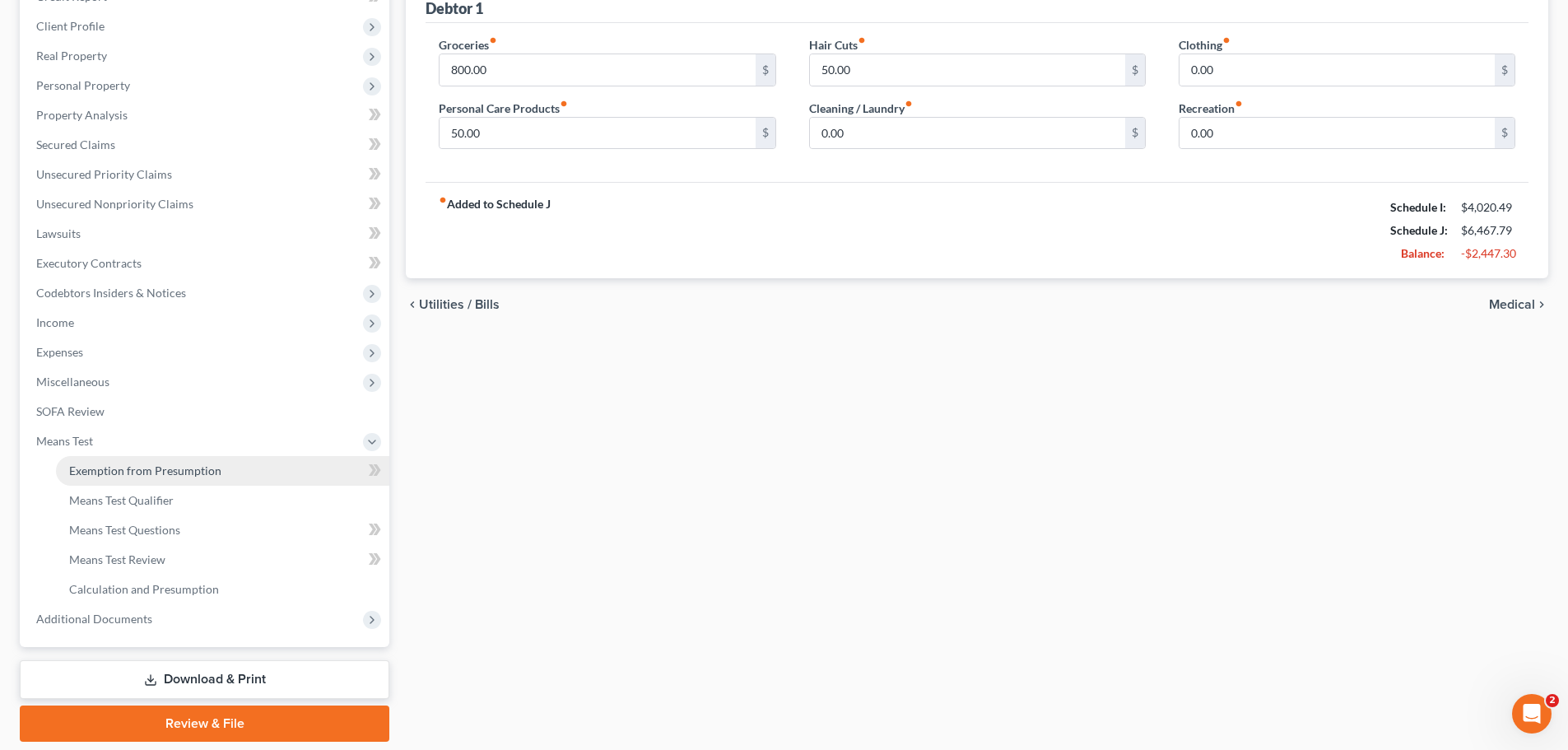
click at [208, 466] on span "Exemption from Presumption" at bounding box center [145, 471] width 152 height 14
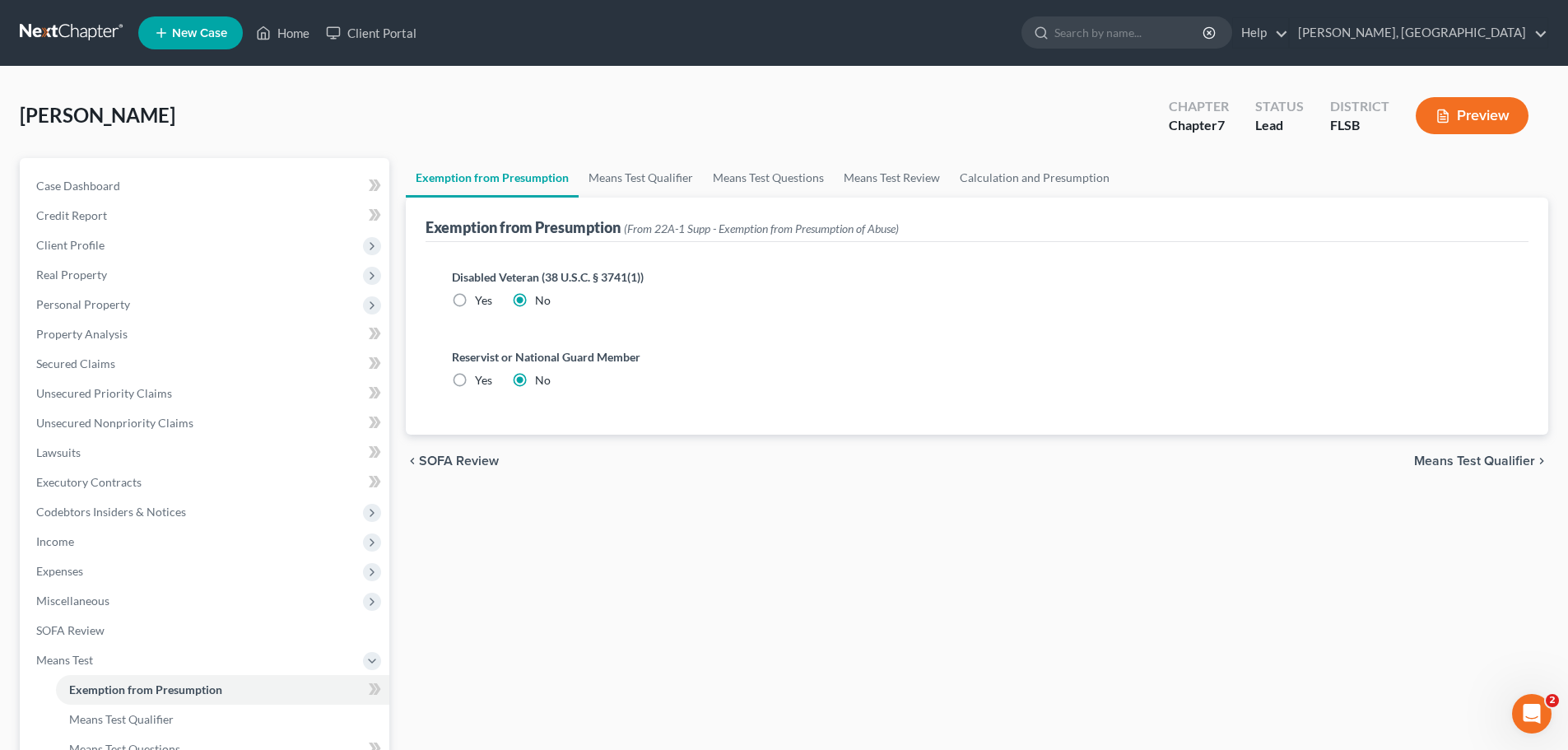
click at [1425, 464] on span "Means Test Qualifier" at bounding box center [1474, 461] width 121 height 13
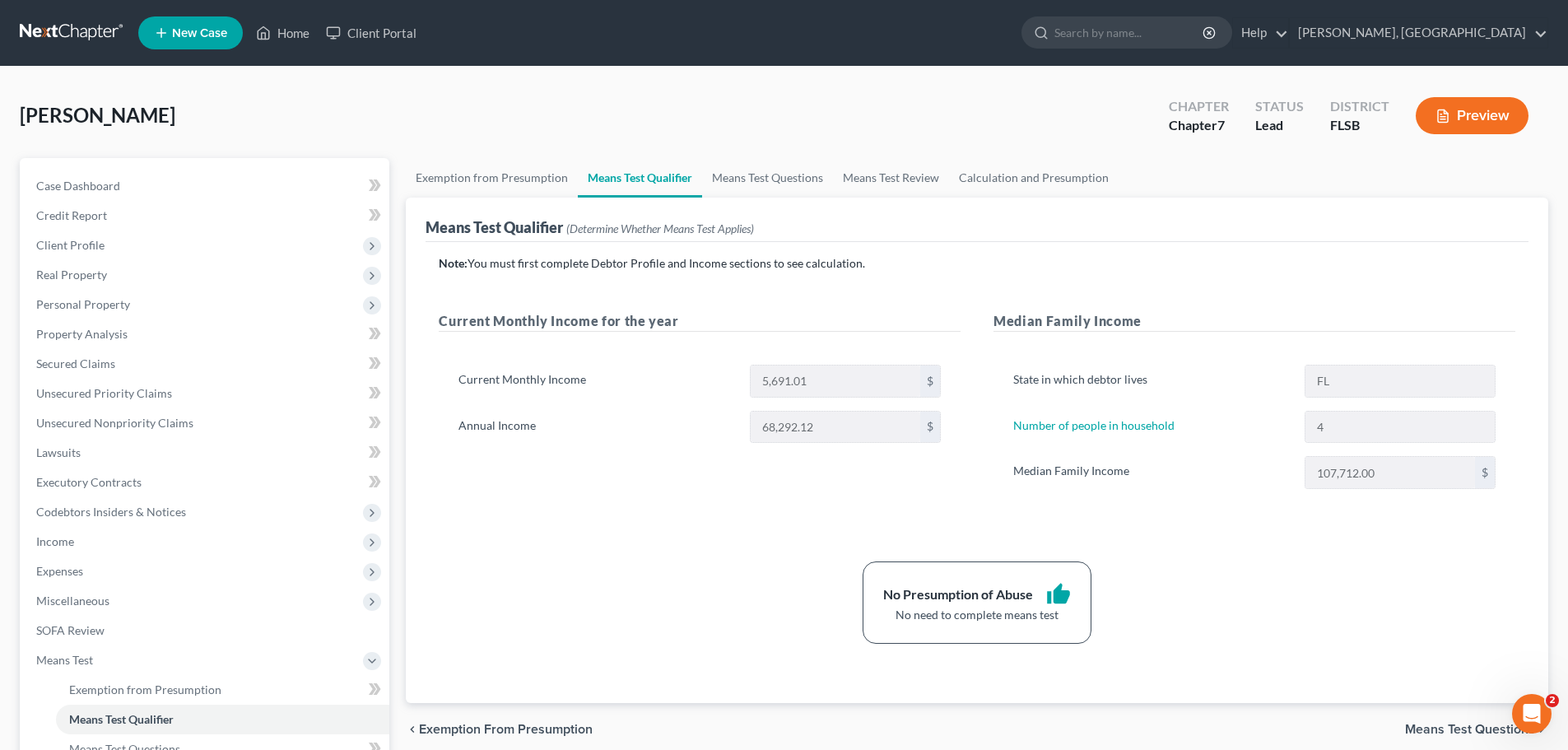
click at [1454, 736] on span "Means Test Questions" at bounding box center [1469, 729] width 130 height 13
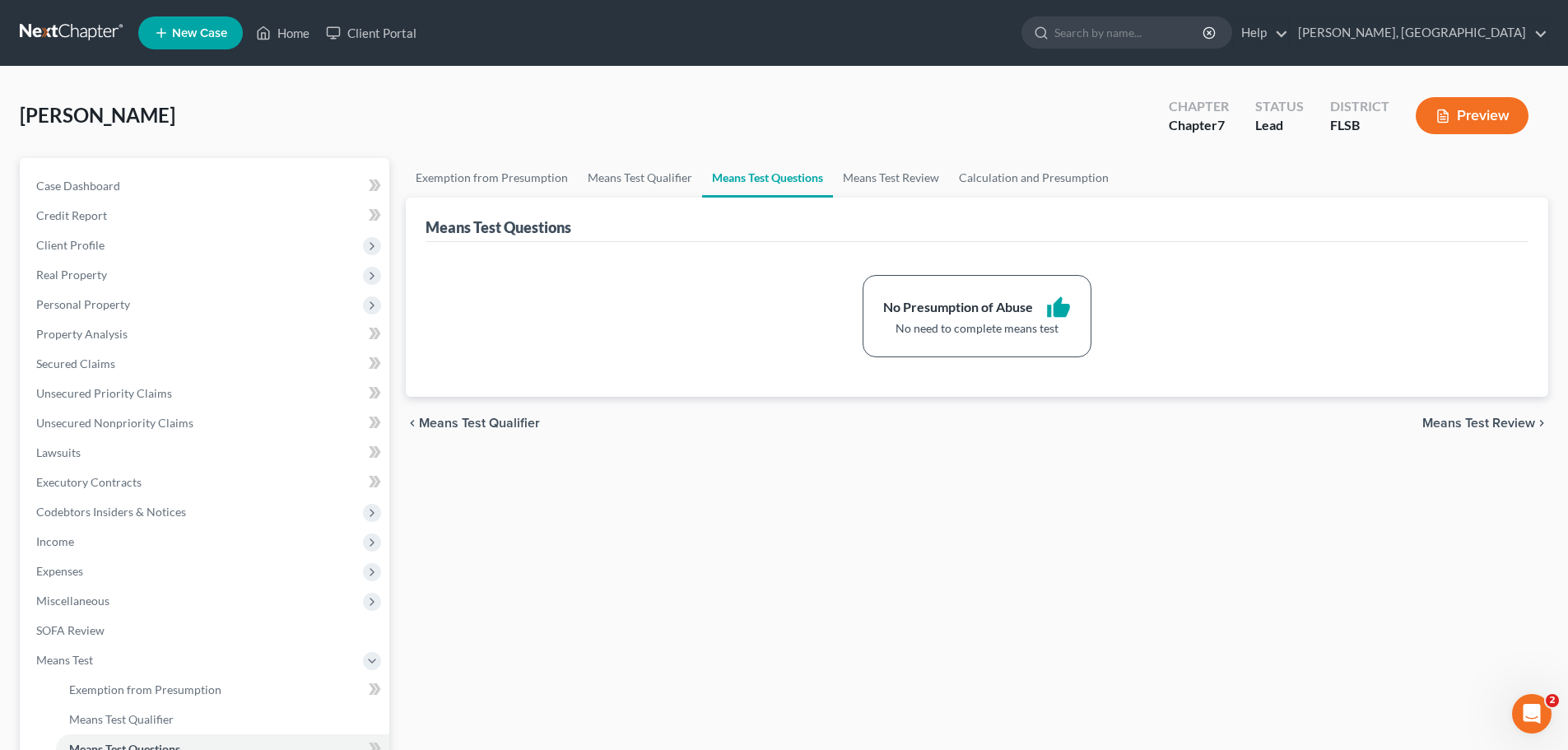
click at [1474, 417] on span "Means Test Review" at bounding box center [1479, 423] width 113 height 13
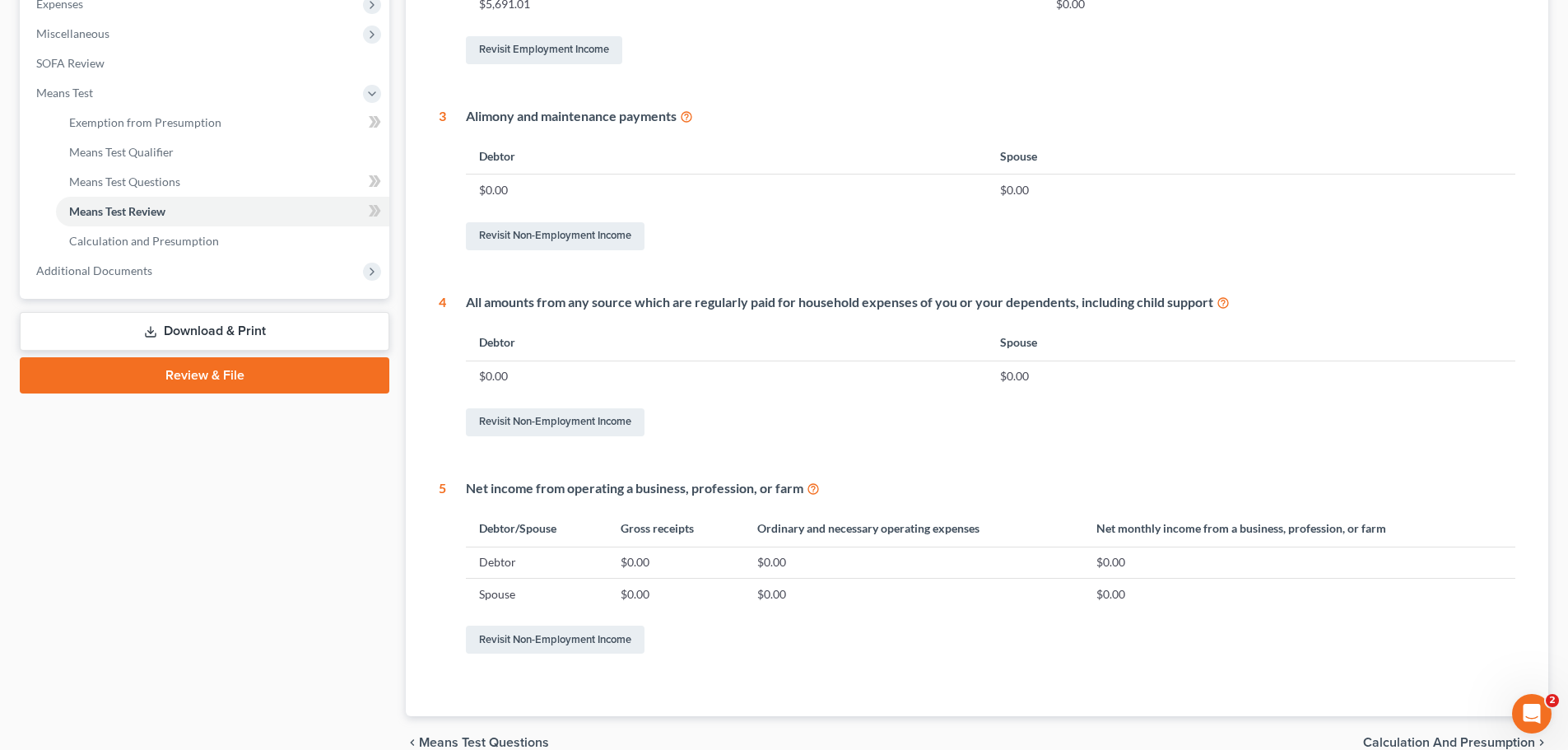
scroll to position [569, 0]
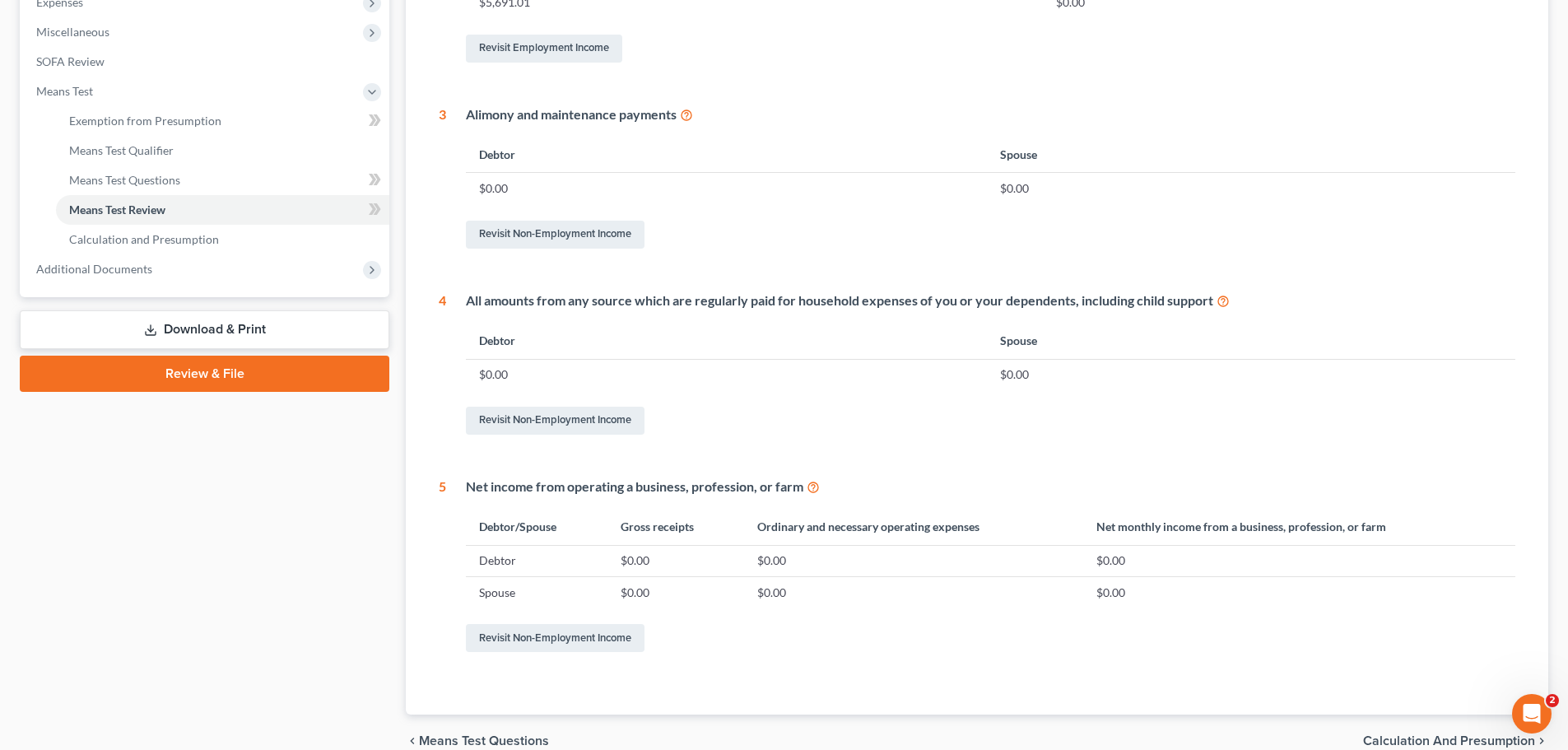
click at [233, 329] on link "Download & Print" at bounding box center [204, 329] width 369 height 38
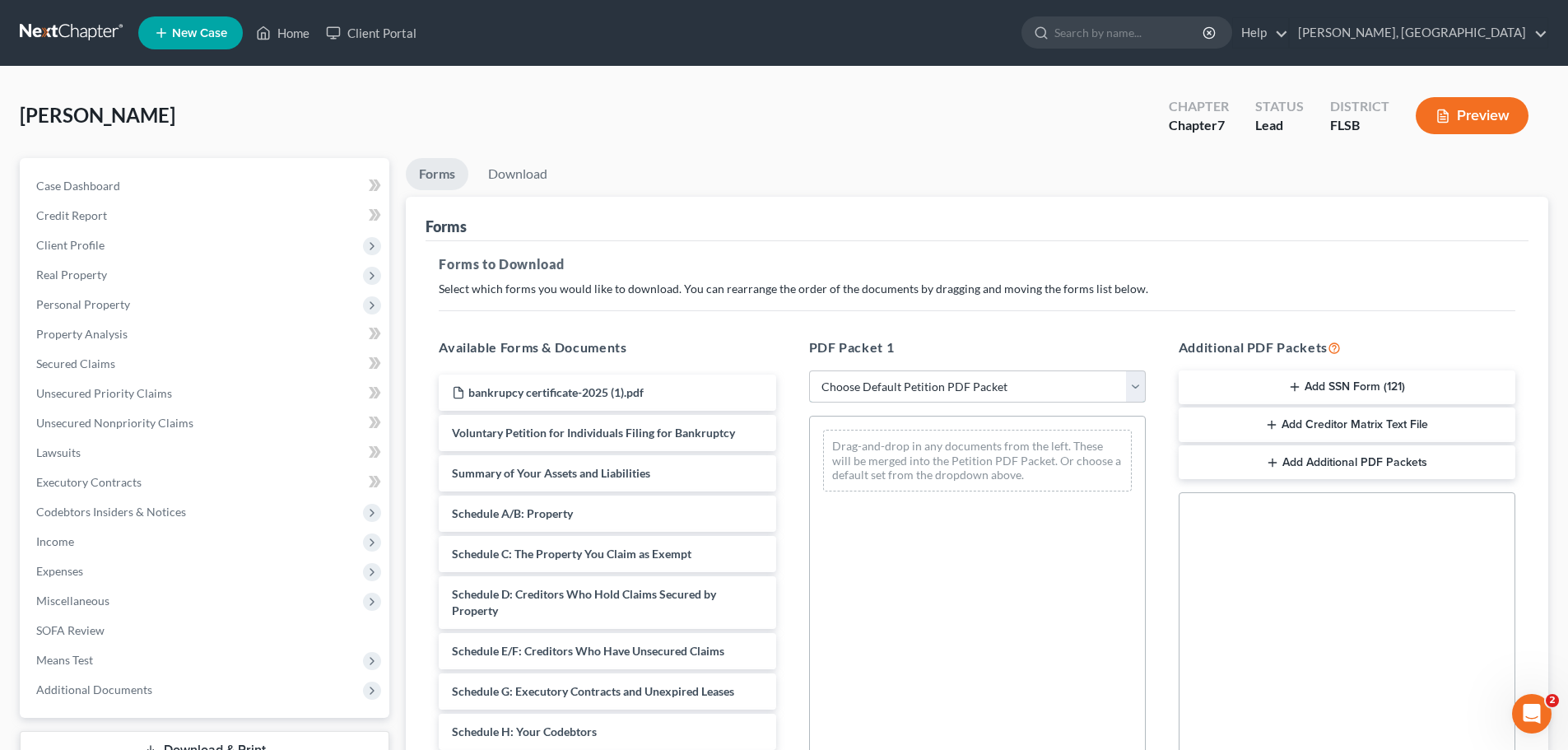
click at [1131, 393] on select "Choose Default Petition PDF Packet Complete Bankruptcy Petition (all forms and …" at bounding box center [977, 387] width 336 height 33
select select "0"
click at [809, 371] on select "Choose Default Petition PDF Packet Complete Bankruptcy Petition (all forms and …" at bounding box center [977, 387] width 336 height 33
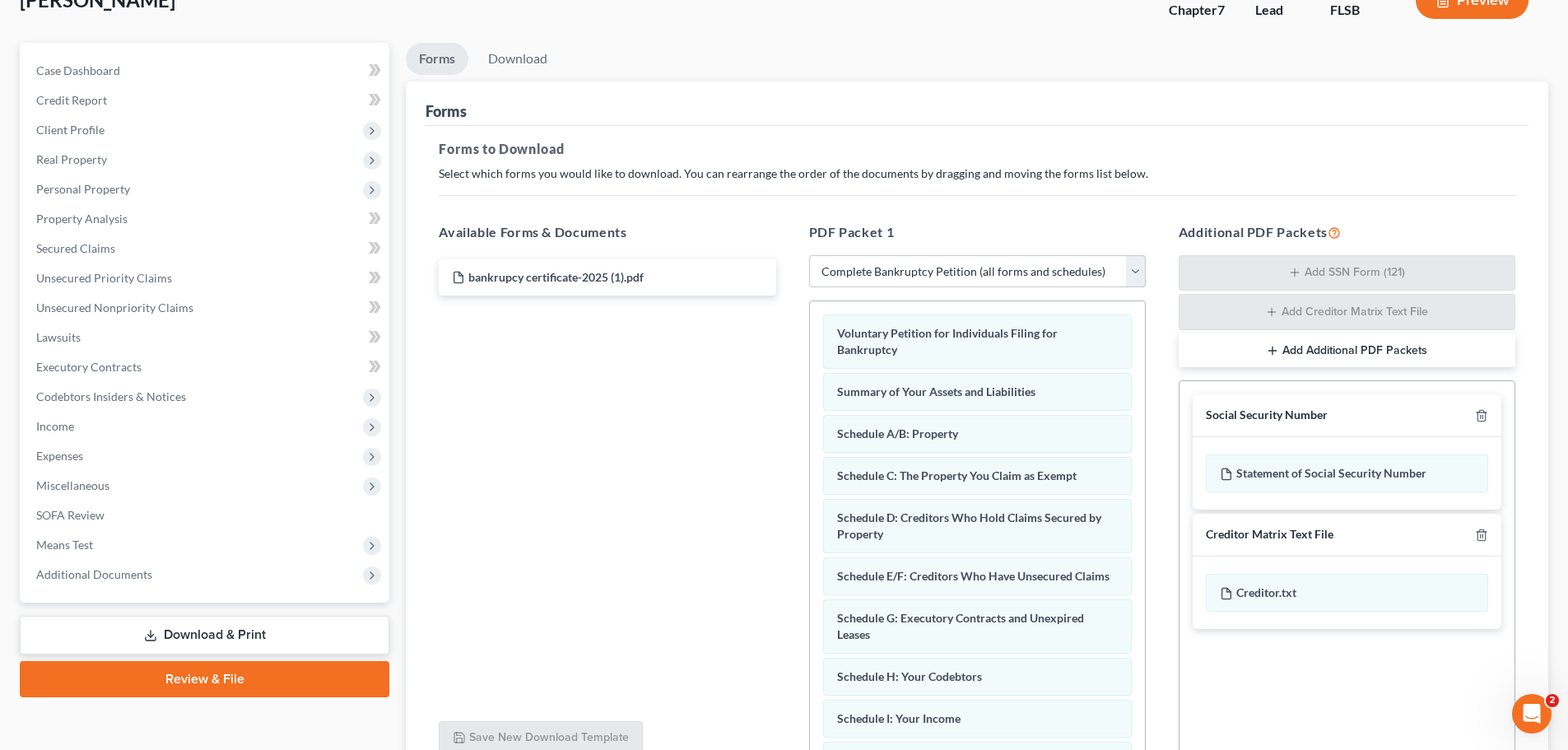
scroll to position [268, 0]
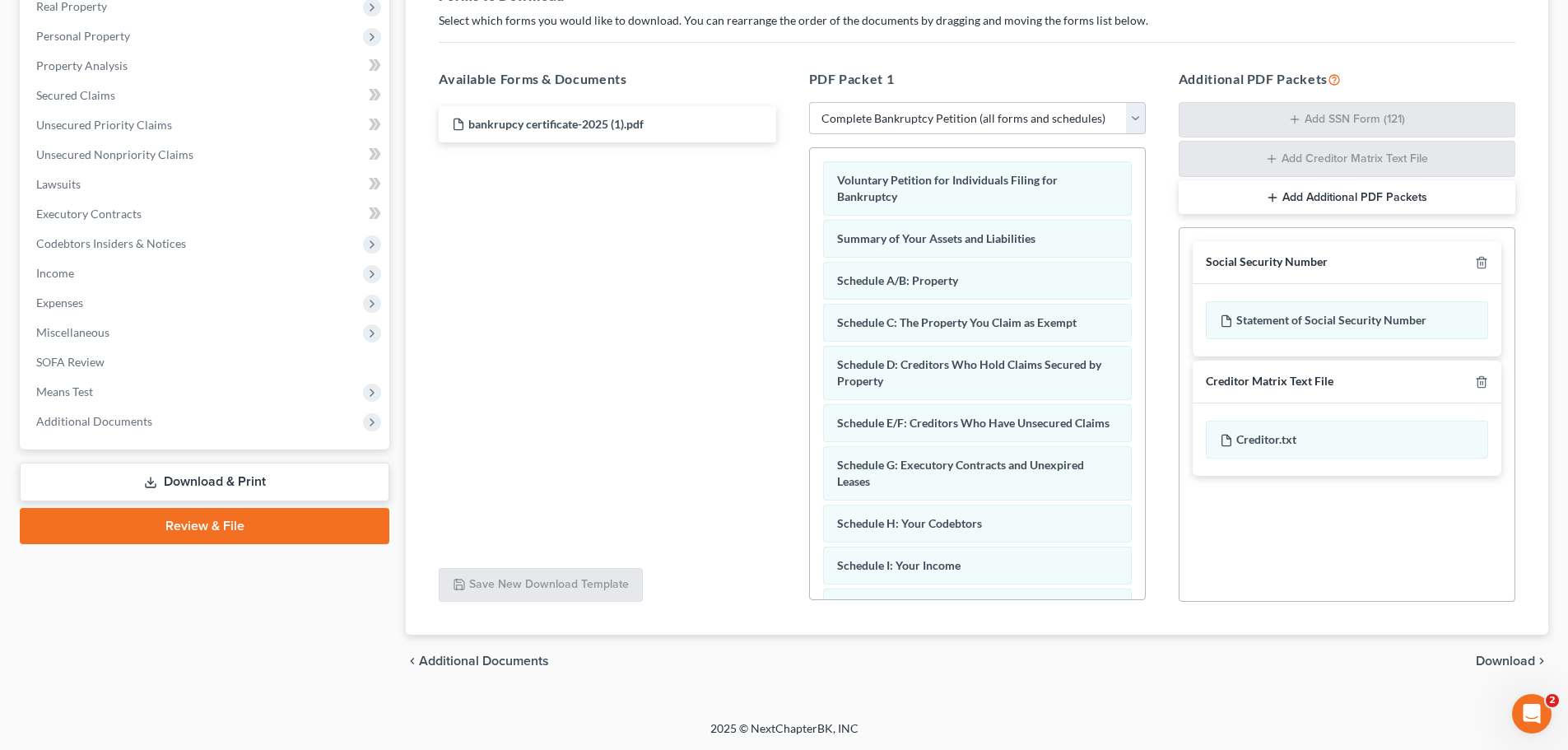
click at [1496, 654] on span "Download" at bounding box center [1505, 661] width 59 height 13
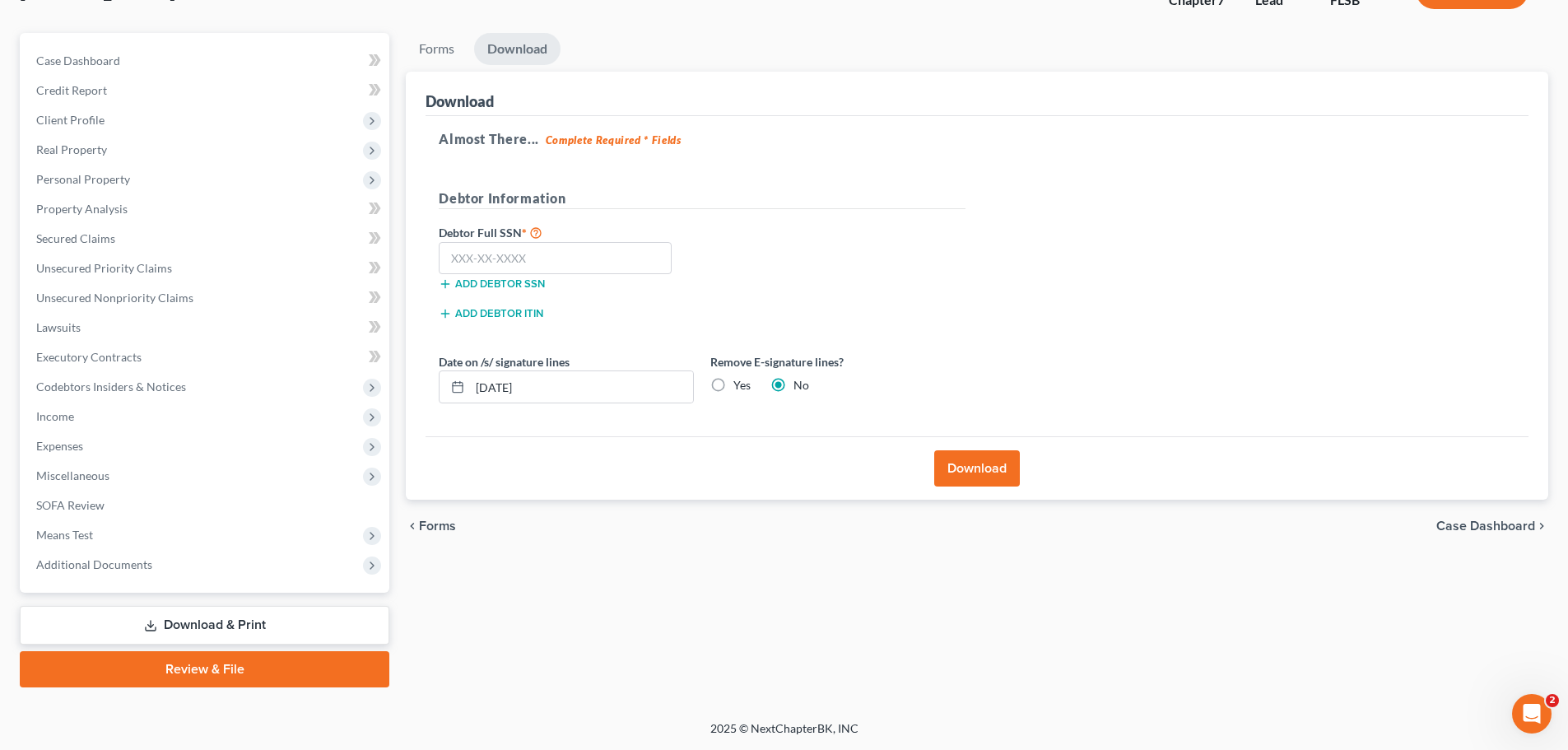
scroll to position [125, 0]
click at [479, 262] on input "text" at bounding box center [555, 258] width 233 height 33
type input "161-60-2580"
click at [988, 474] on button "Download" at bounding box center [977, 468] width 86 height 36
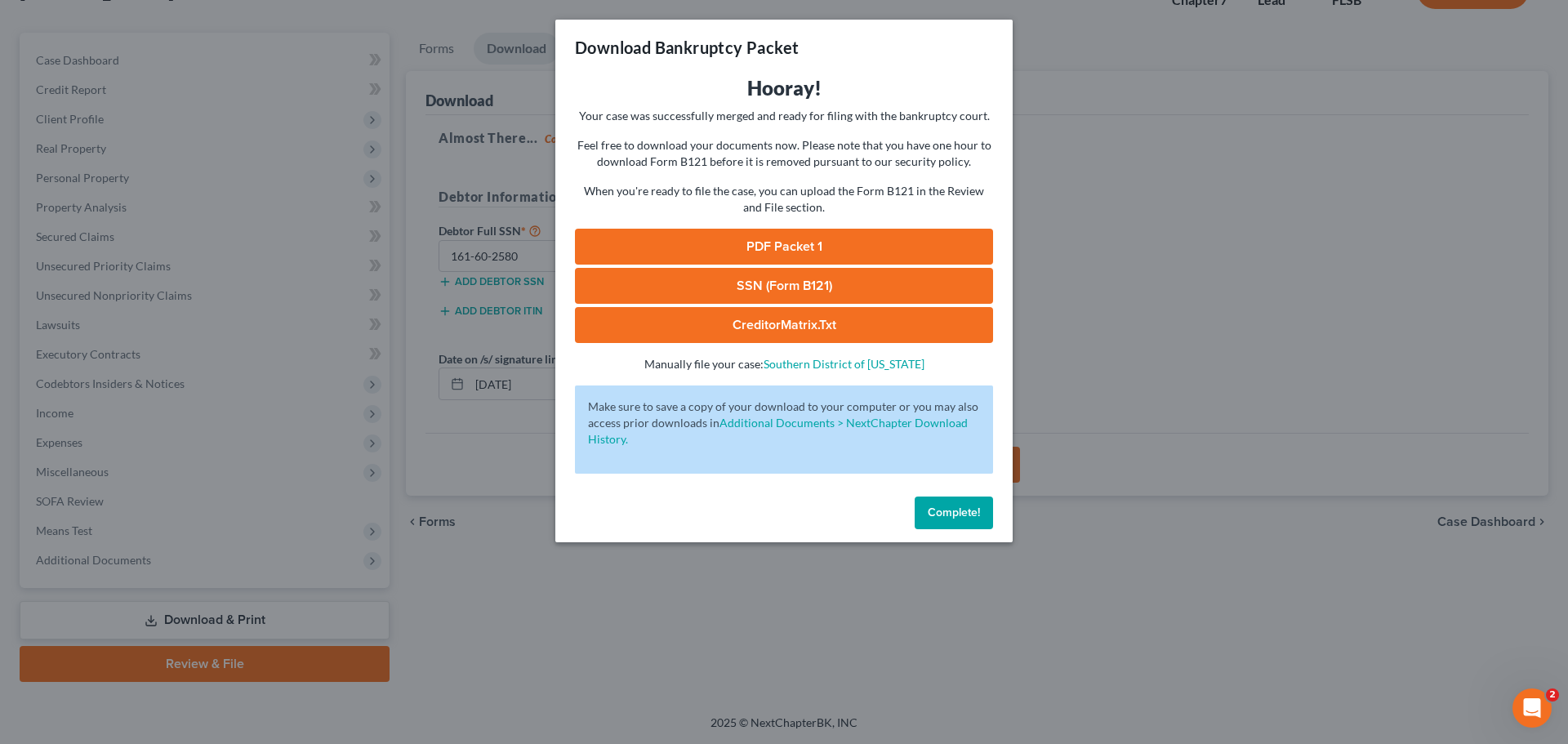
click at [782, 241] on link "PDF Packet 1" at bounding box center [784, 247] width 418 height 36
click at [966, 515] on span "Complete!" at bounding box center [954, 512] width 52 height 14
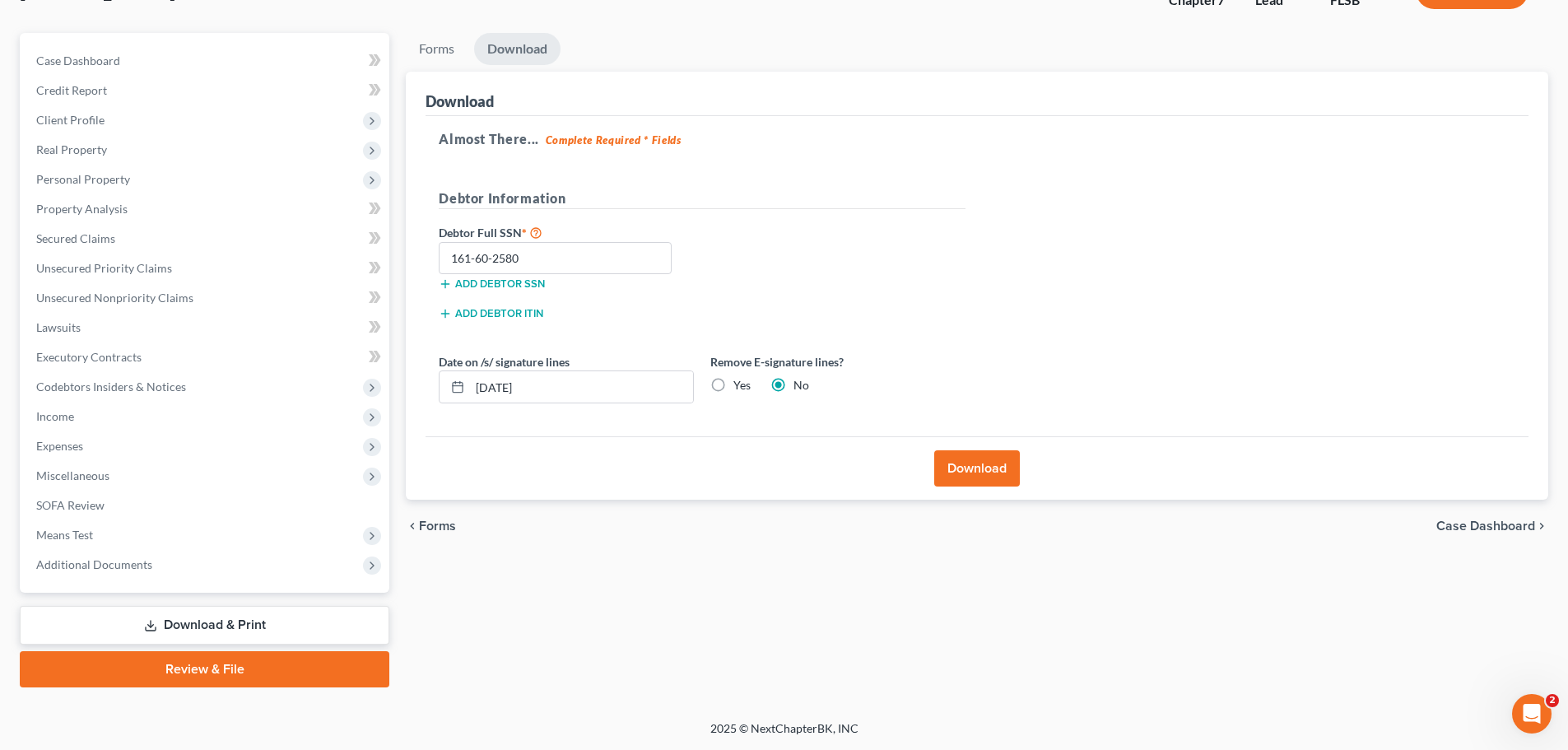
scroll to position [0, 0]
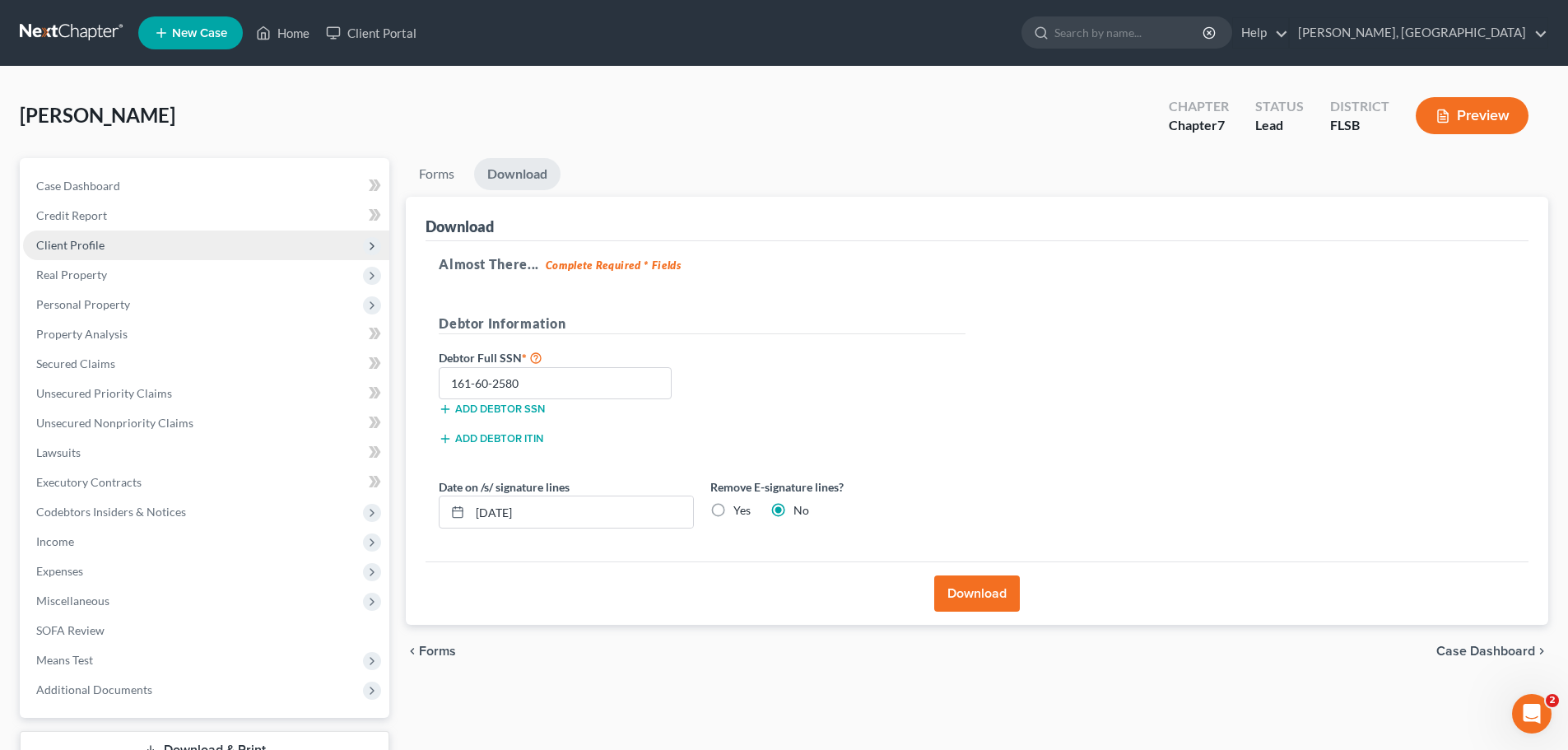
click at [73, 242] on span "Client Profile" at bounding box center [70, 245] width 68 height 14
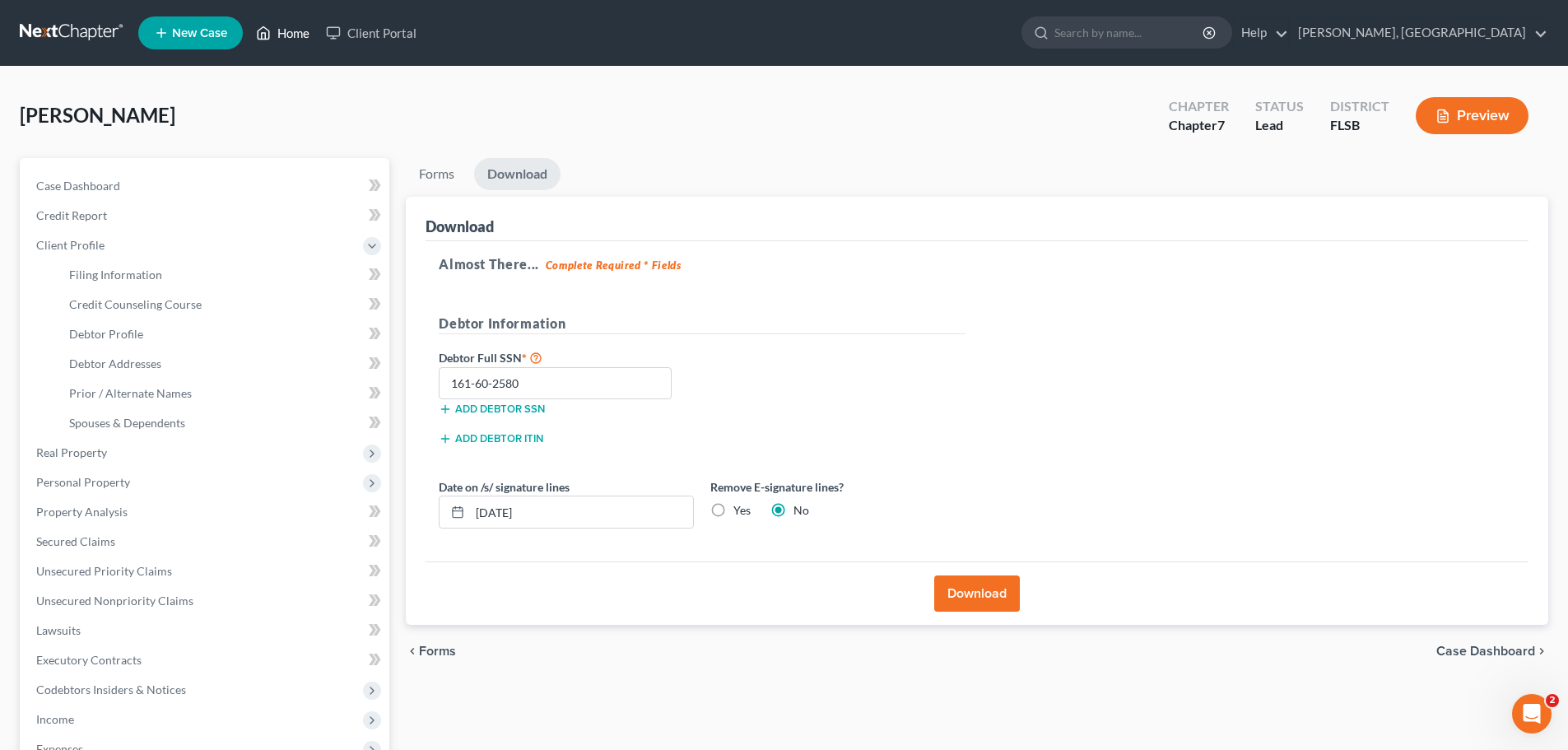
click at [281, 32] on link "Home" at bounding box center [283, 32] width 70 height 30
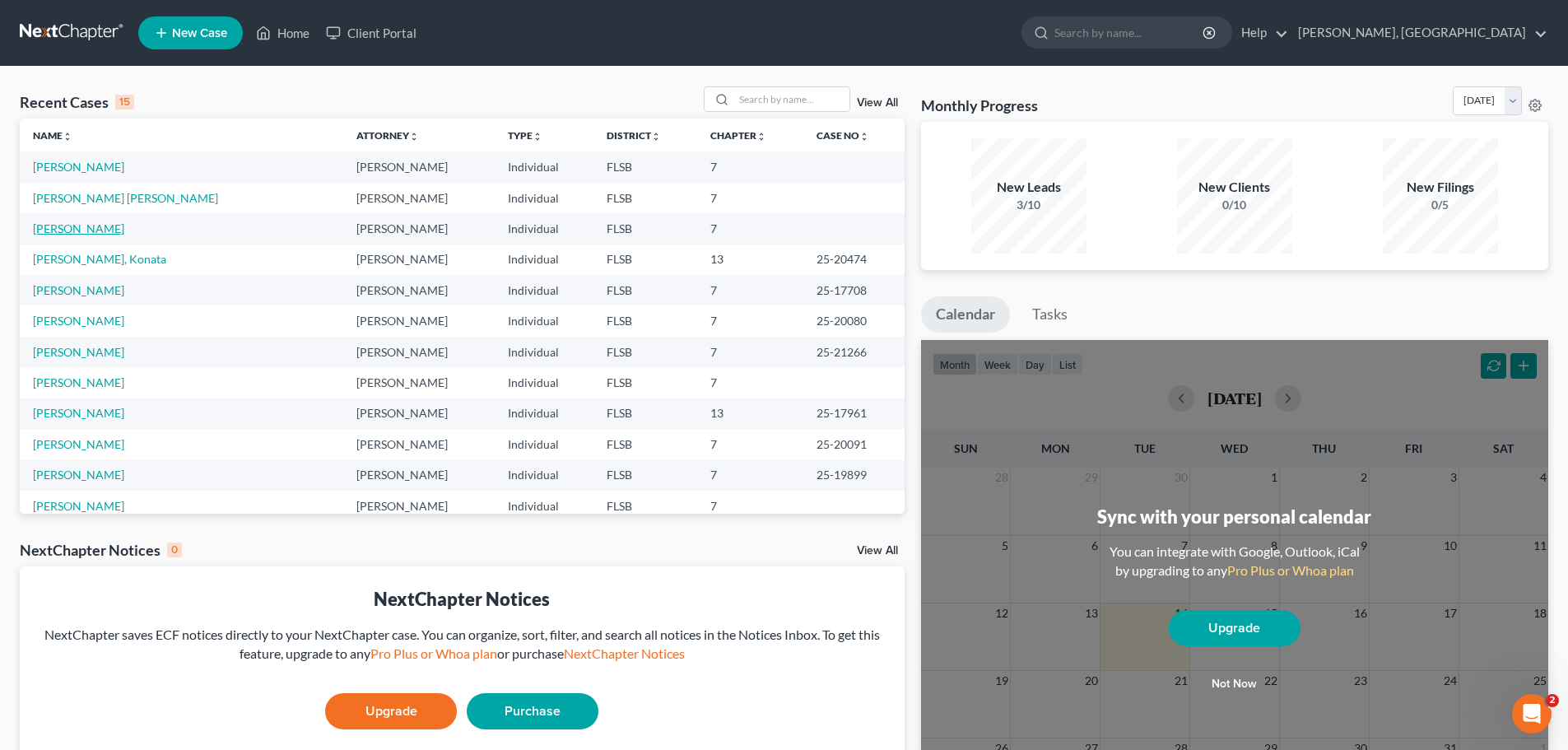
click at [72, 226] on link "[PERSON_NAME]" at bounding box center [79, 228] width 91 height 14
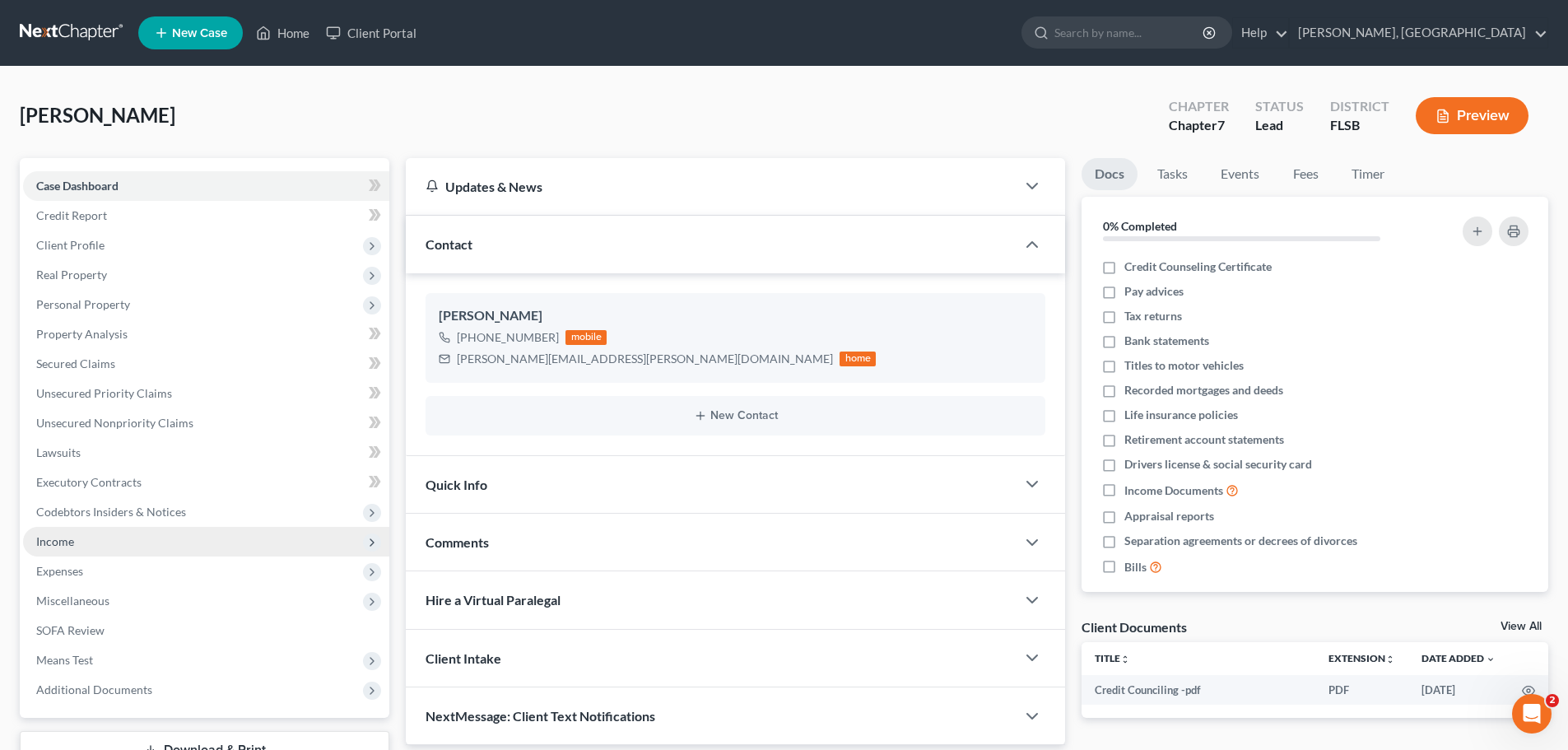
click at [55, 547] on span "Income" at bounding box center [55, 541] width 38 height 14
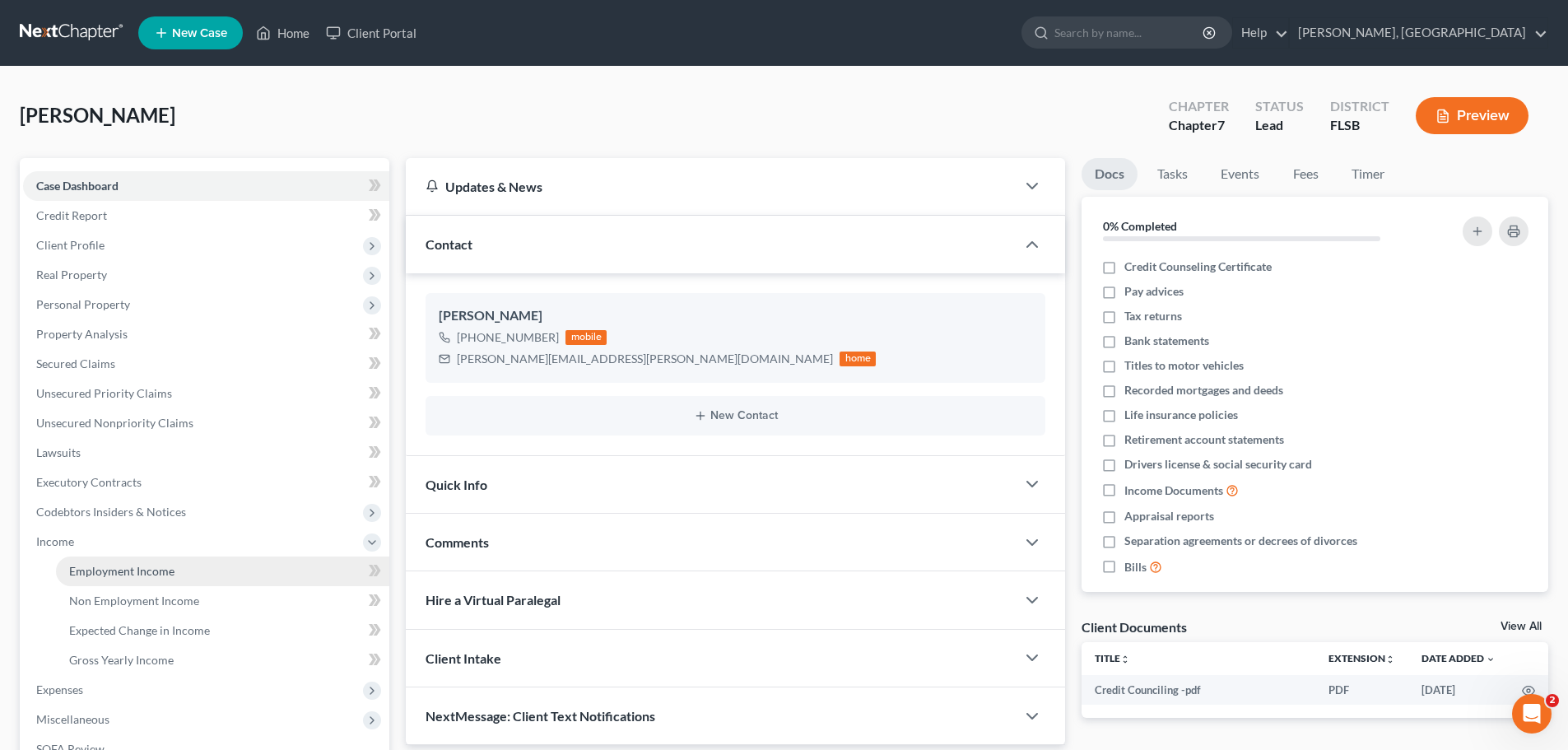
click at [120, 571] on span "Employment Income" at bounding box center [122, 571] width 106 height 14
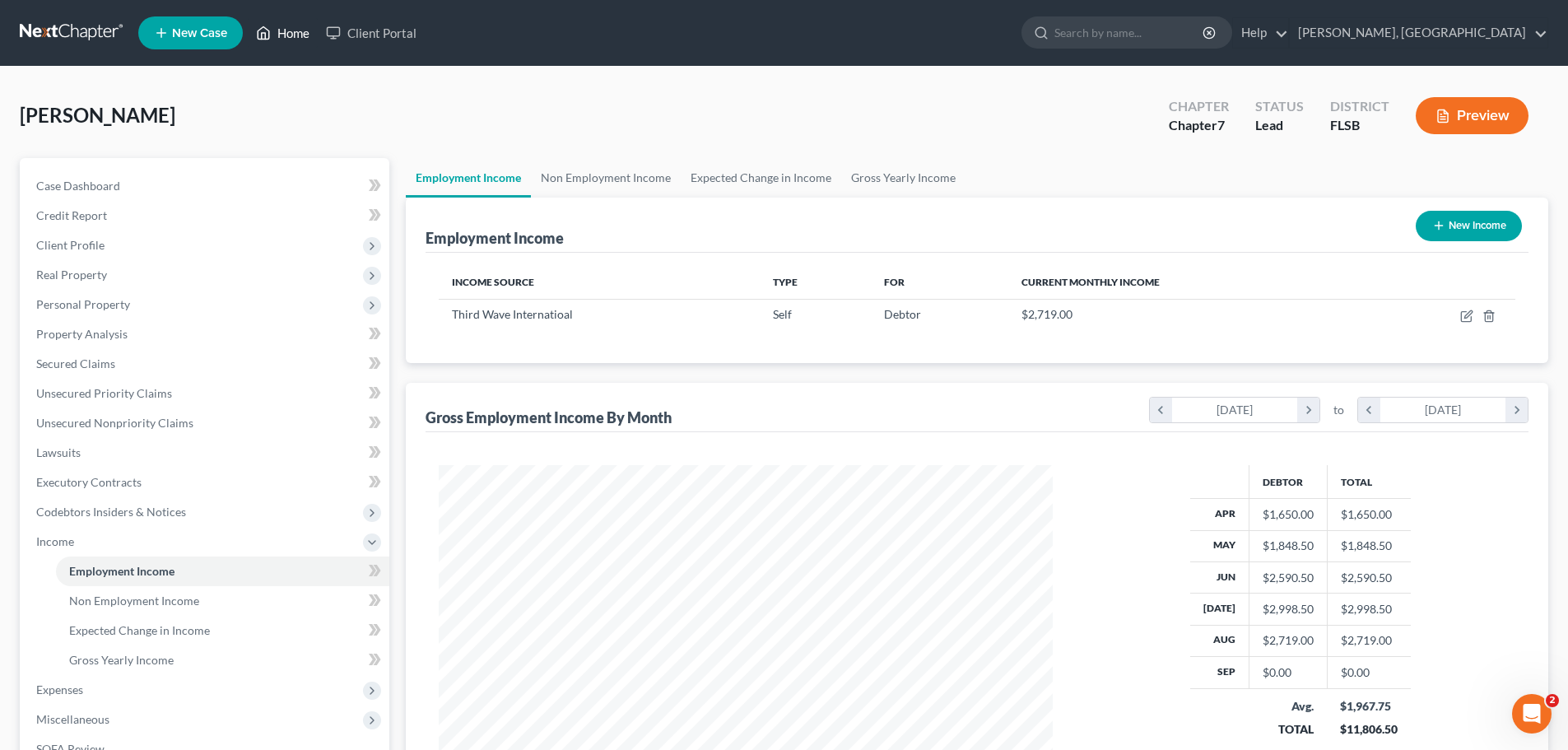
click at [278, 35] on link "Home" at bounding box center [283, 32] width 70 height 30
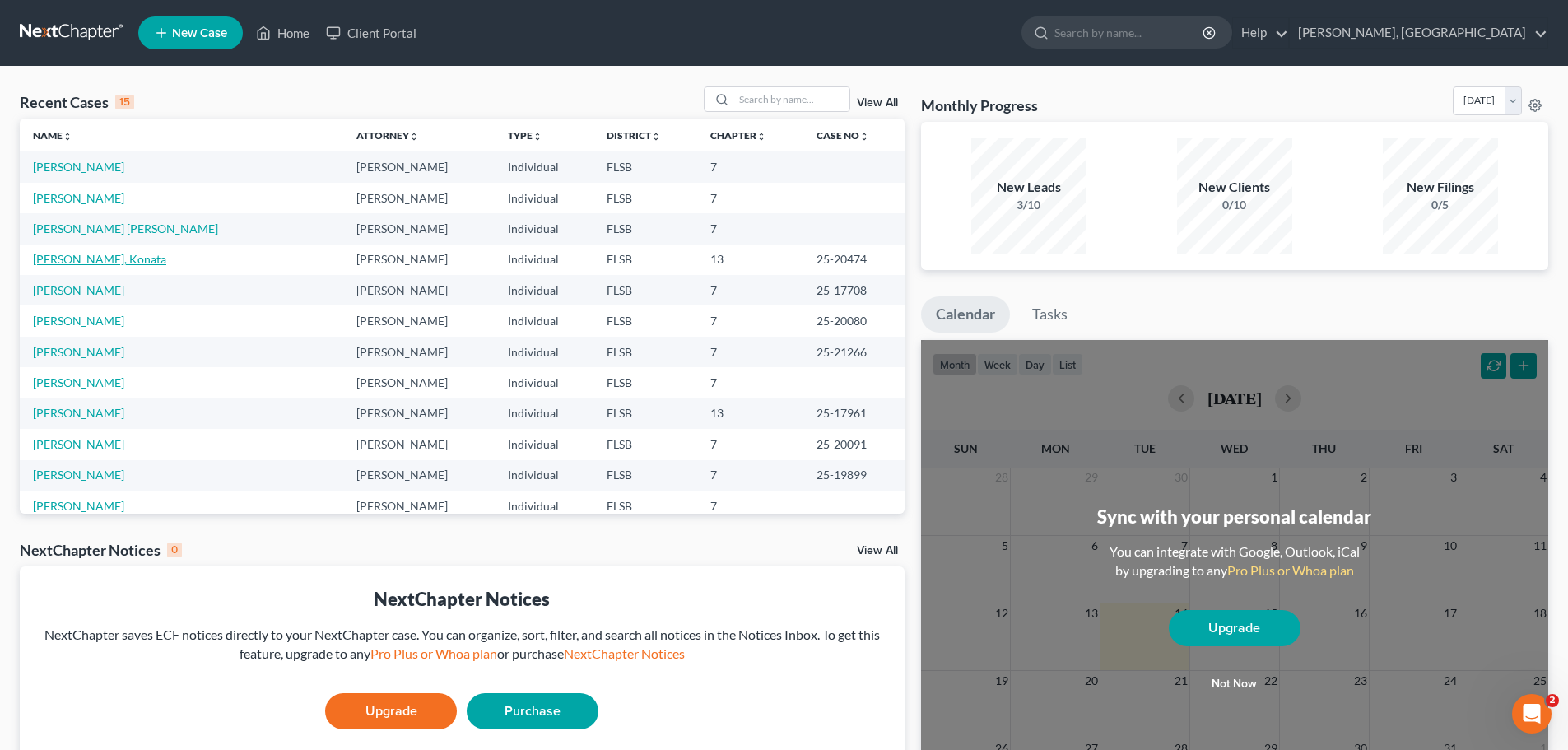
click at [89, 260] on link "[PERSON_NAME], Konata" at bounding box center [99, 260] width 133 height 14
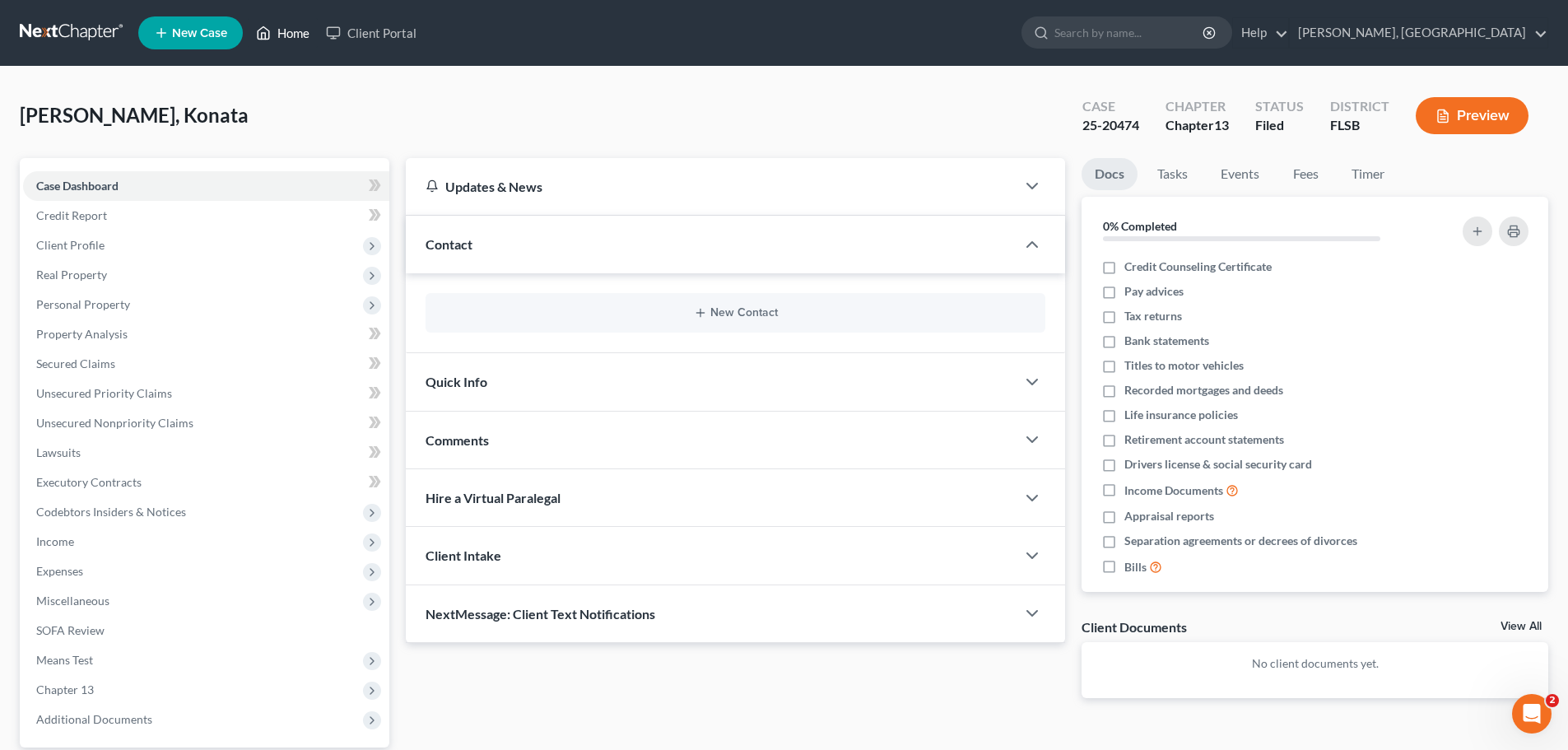
click at [290, 23] on link "Home" at bounding box center [283, 32] width 70 height 30
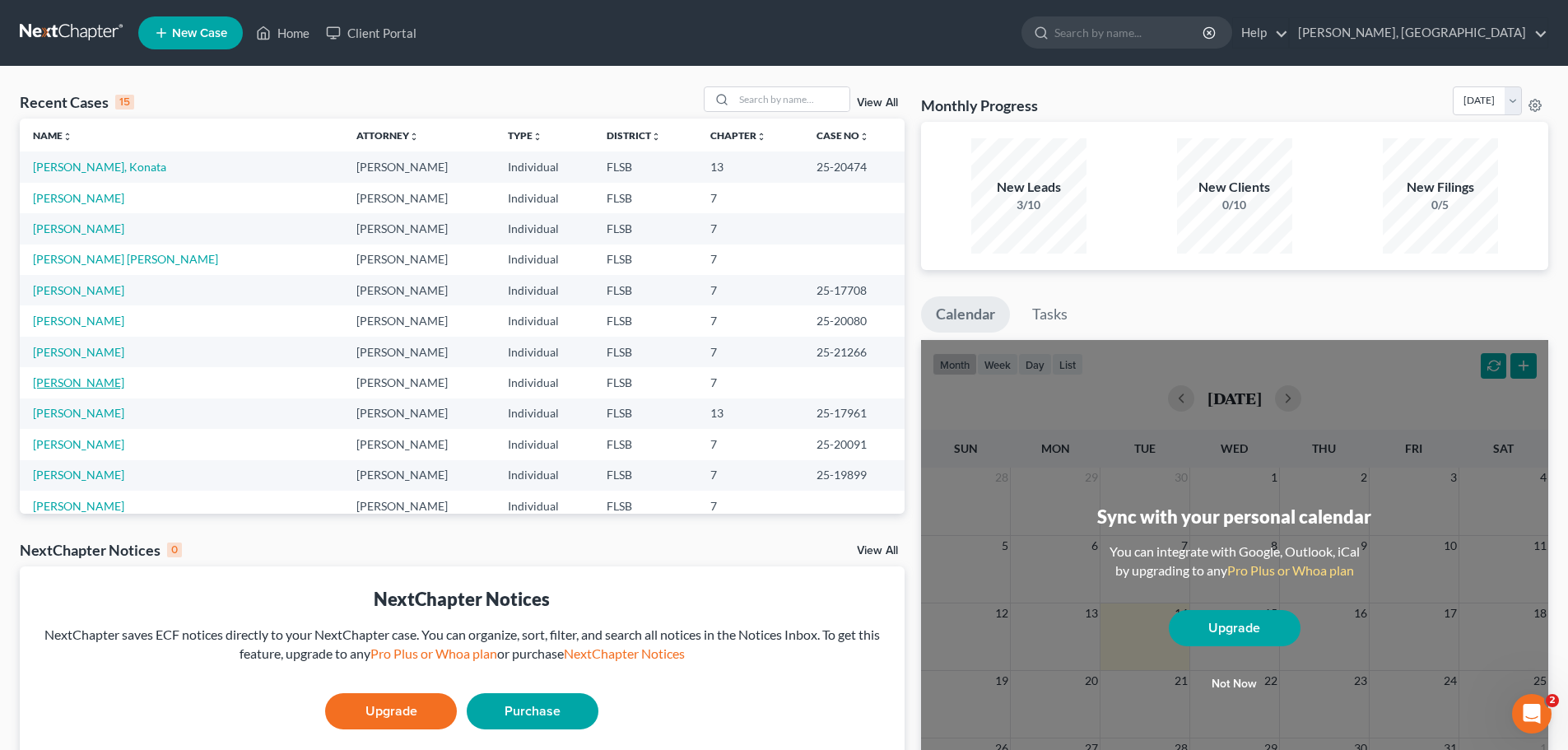
click at [94, 385] on link "[PERSON_NAME]" at bounding box center [79, 383] width 91 height 14
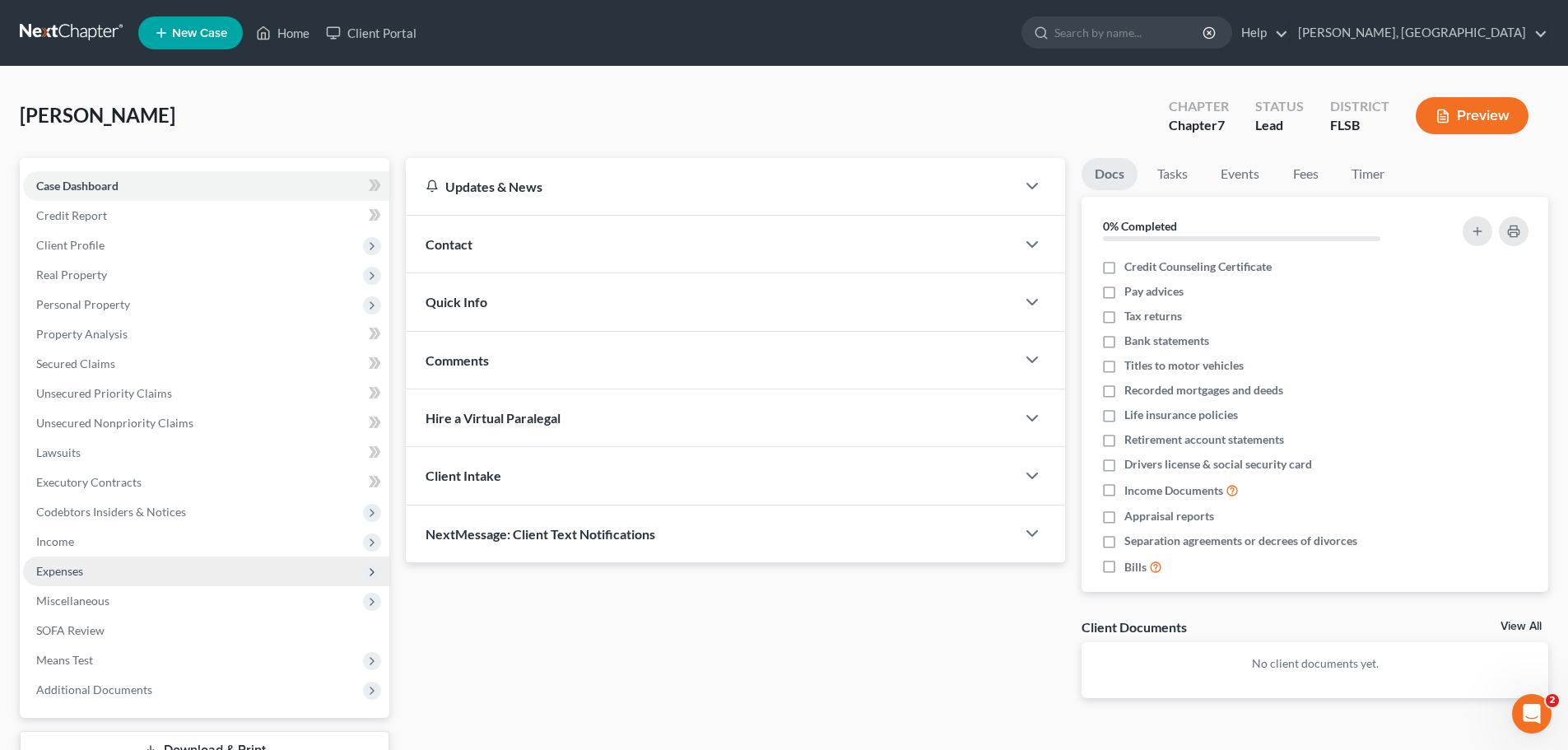
click at [77, 571] on span "Expenses" at bounding box center [59, 571] width 47 height 14
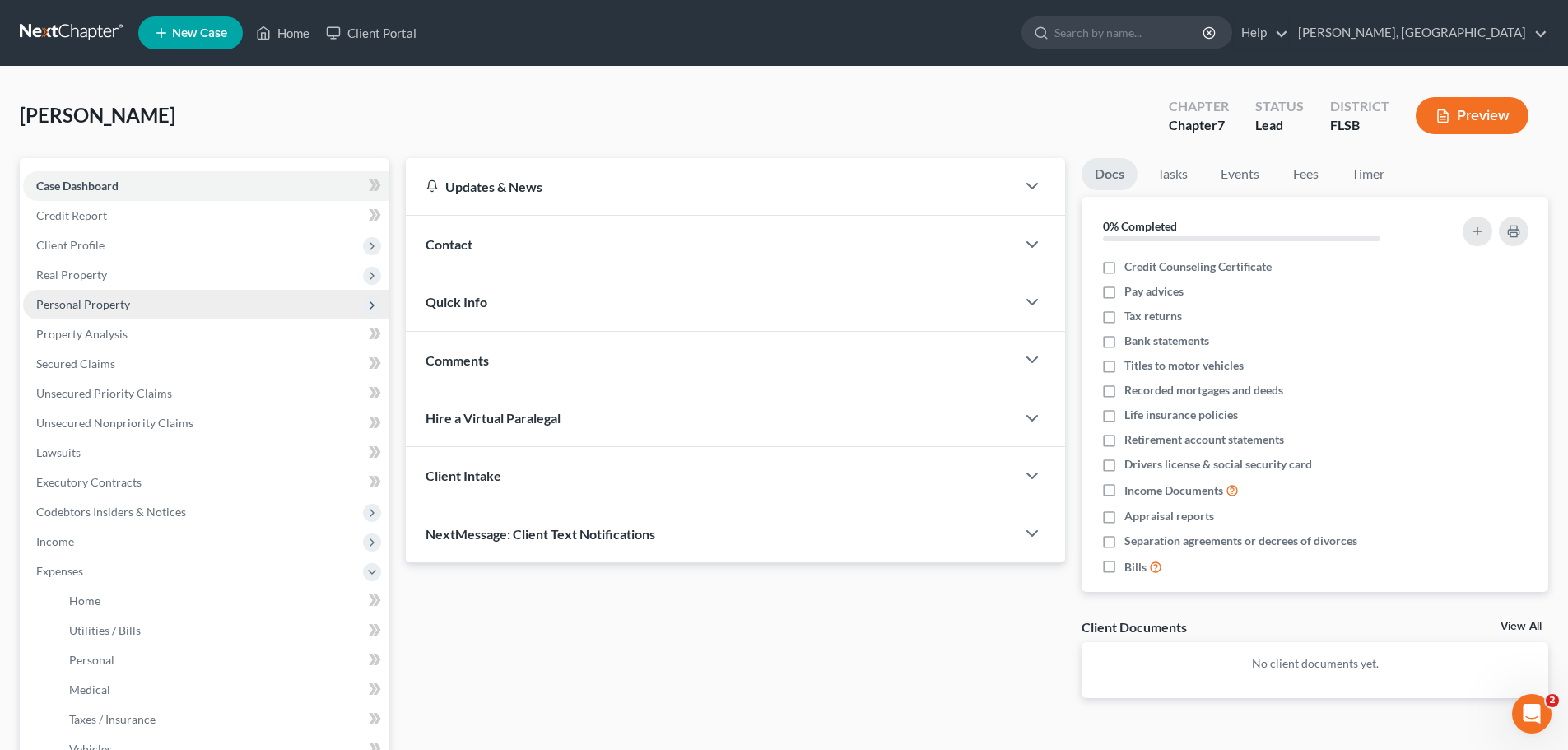
click at [97, 306] on span "Personal Property" at bounding box center [82, 304] width 94 height 14
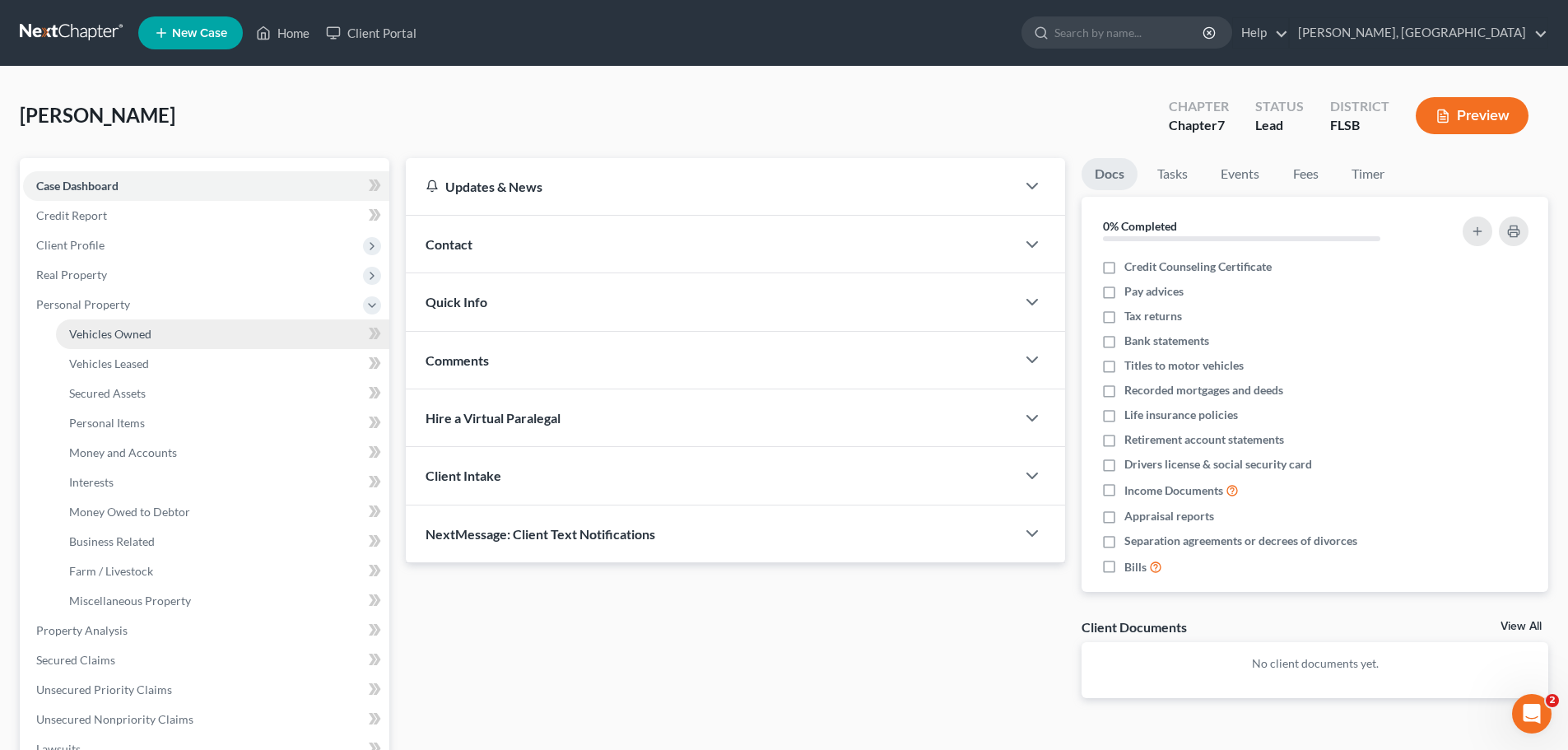
click at [125, 335] on span "Vehicles Owned" at bounding box center [110, 334] width 82 height 14
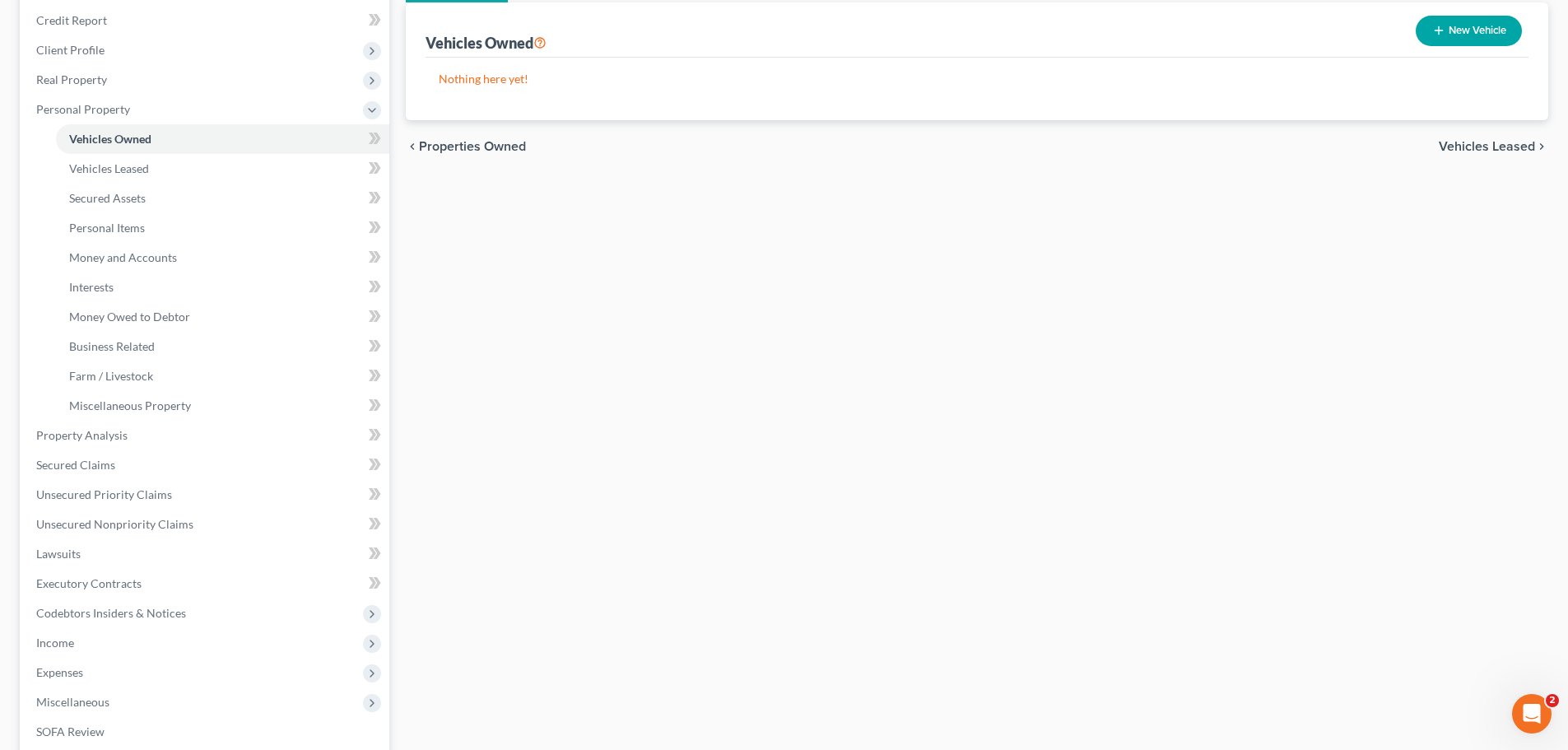
scroll to position [197, 0]
click at [94, 672] on span "Expenses" at bounding box center [206, 670] width 366 height 30
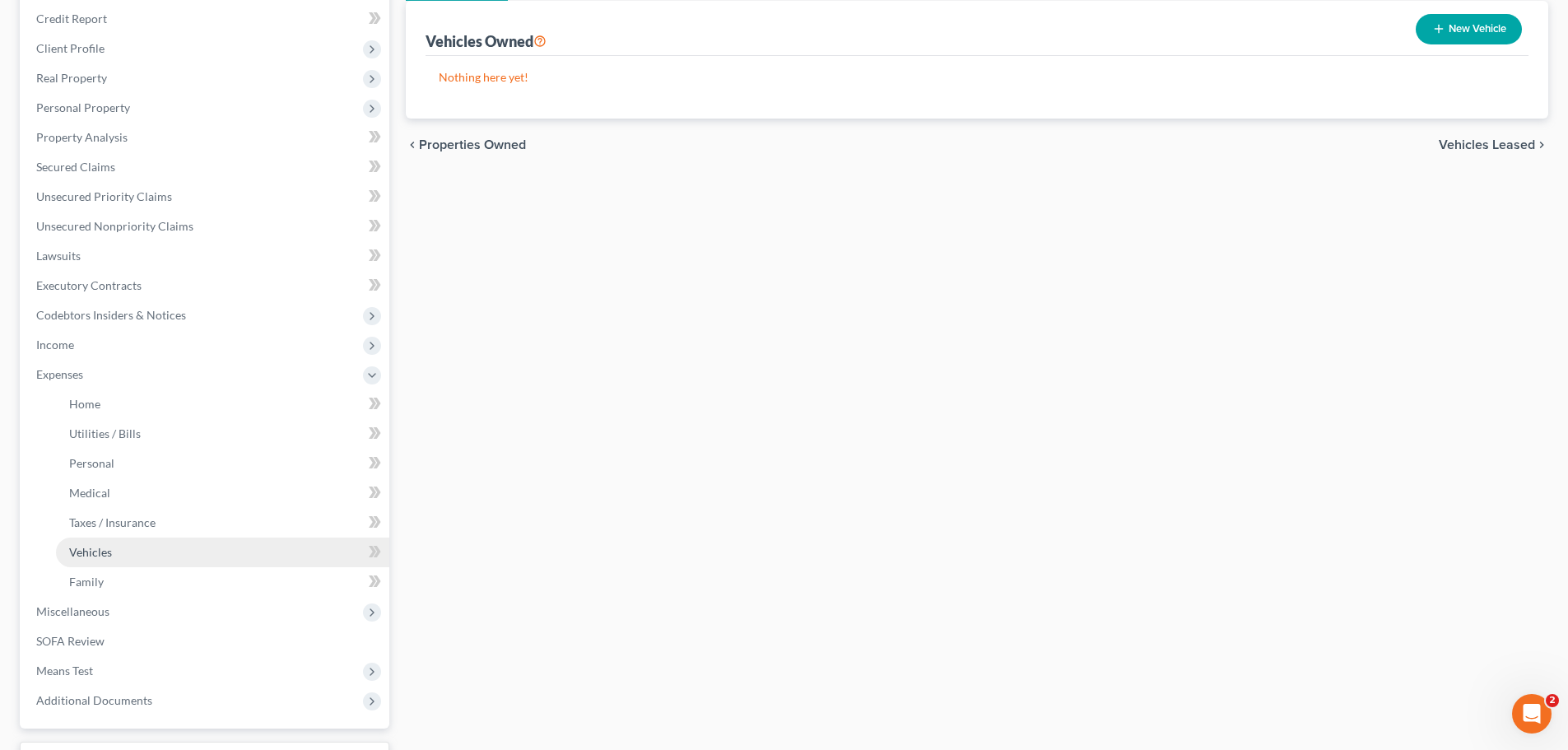
click at [97, 560] on link "Vehicles" at bounding box center [223, 552] width 334 height 30
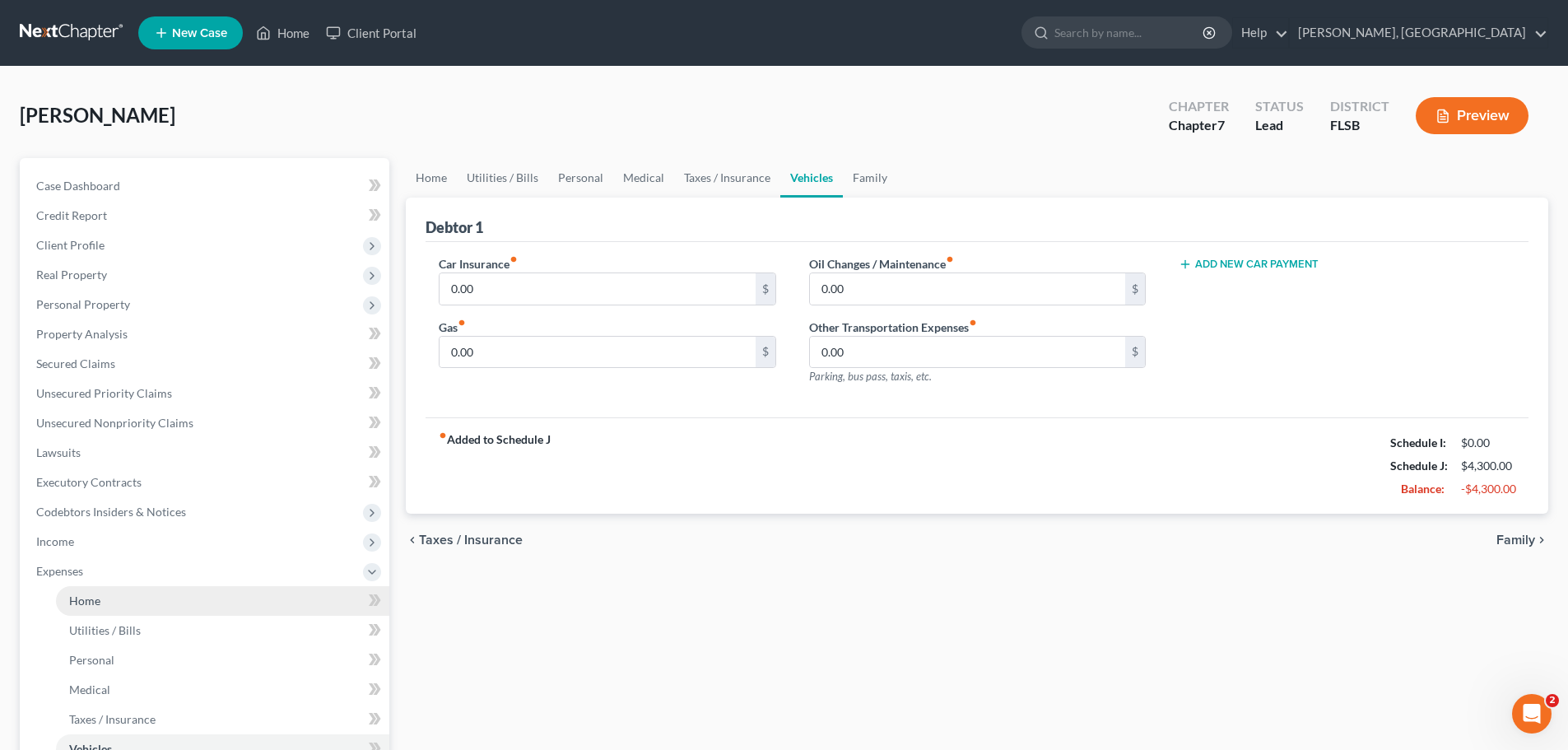
click at [85, 603] on span "Home" at bounding box center [84, 601] width 31 height 14
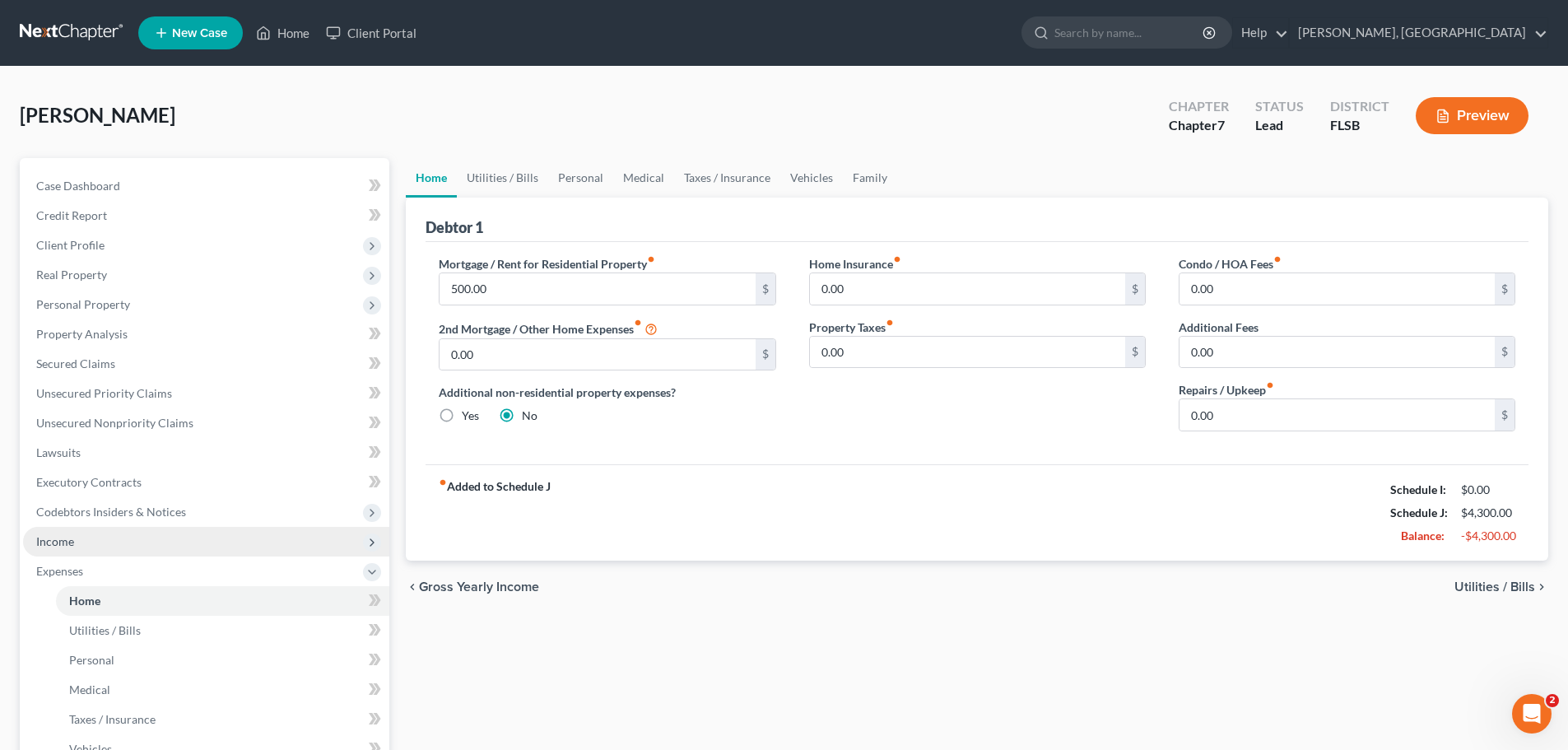
click at [65, 539] on span "Income" at bounding box center [55, 541] width 38 height 14
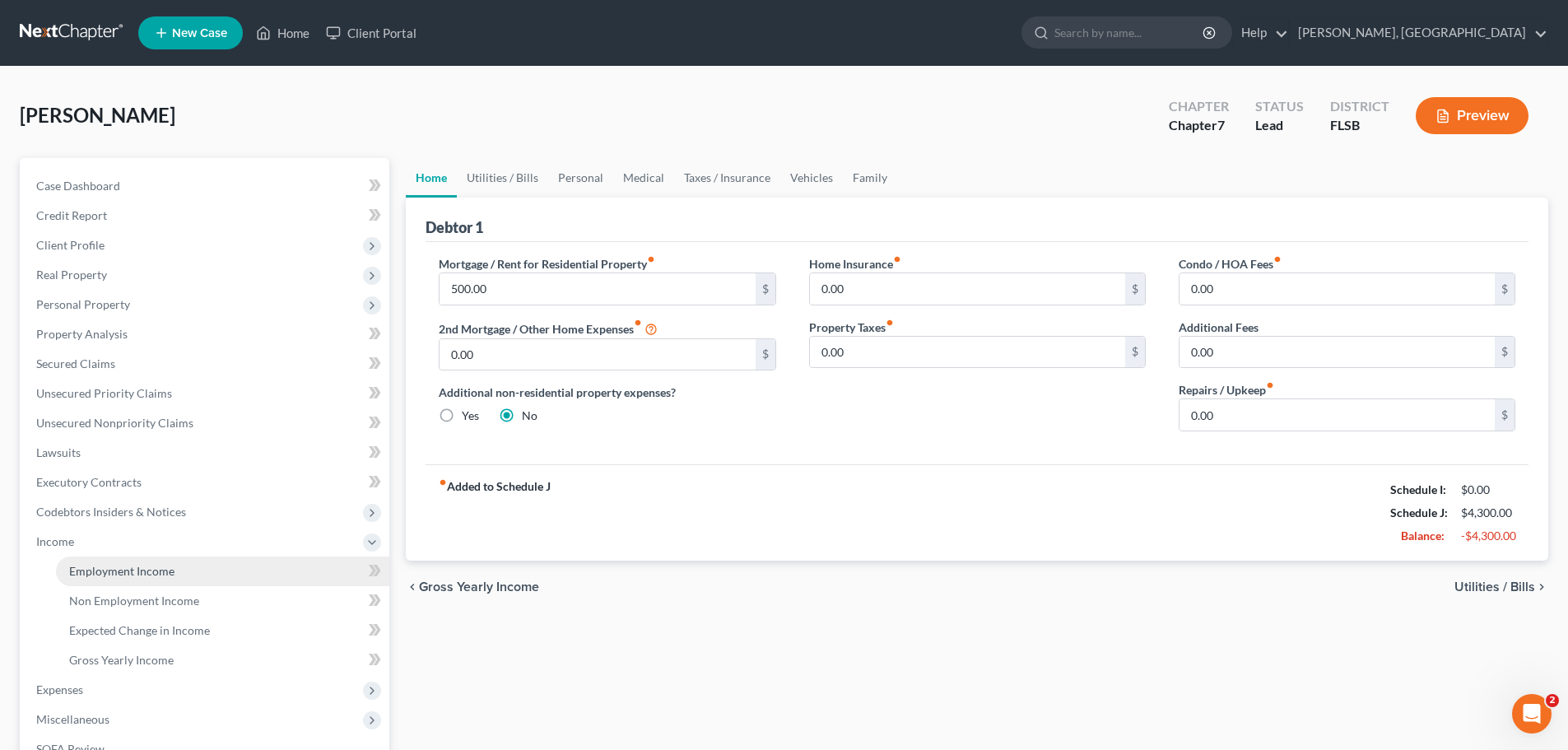
click at [125, 570] on span "Employment Income" at bounding box center [122, 571] width 106 height 14
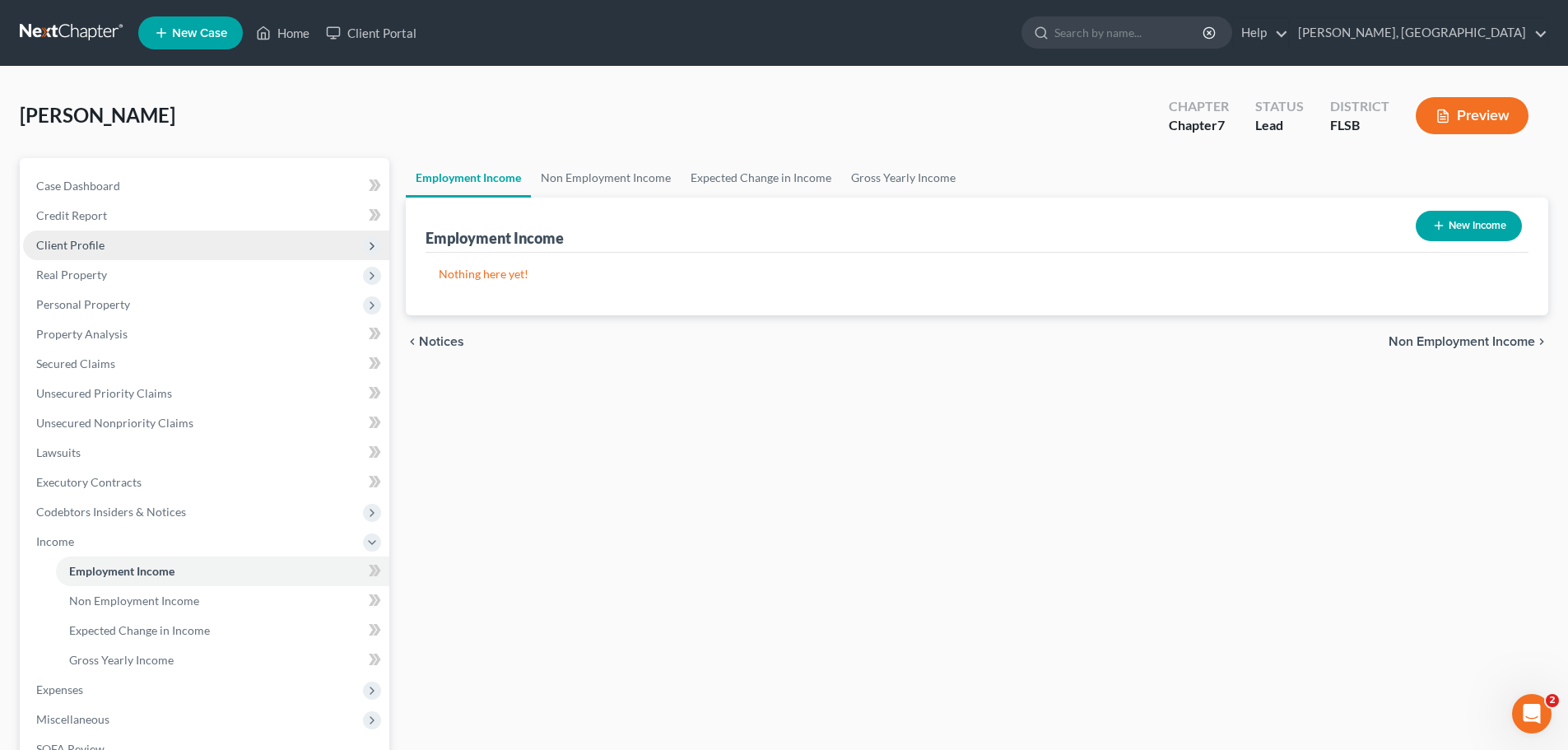
click at [64, 251] on span "Client Profile" at bounding box center [70, 245] width 68 height 14
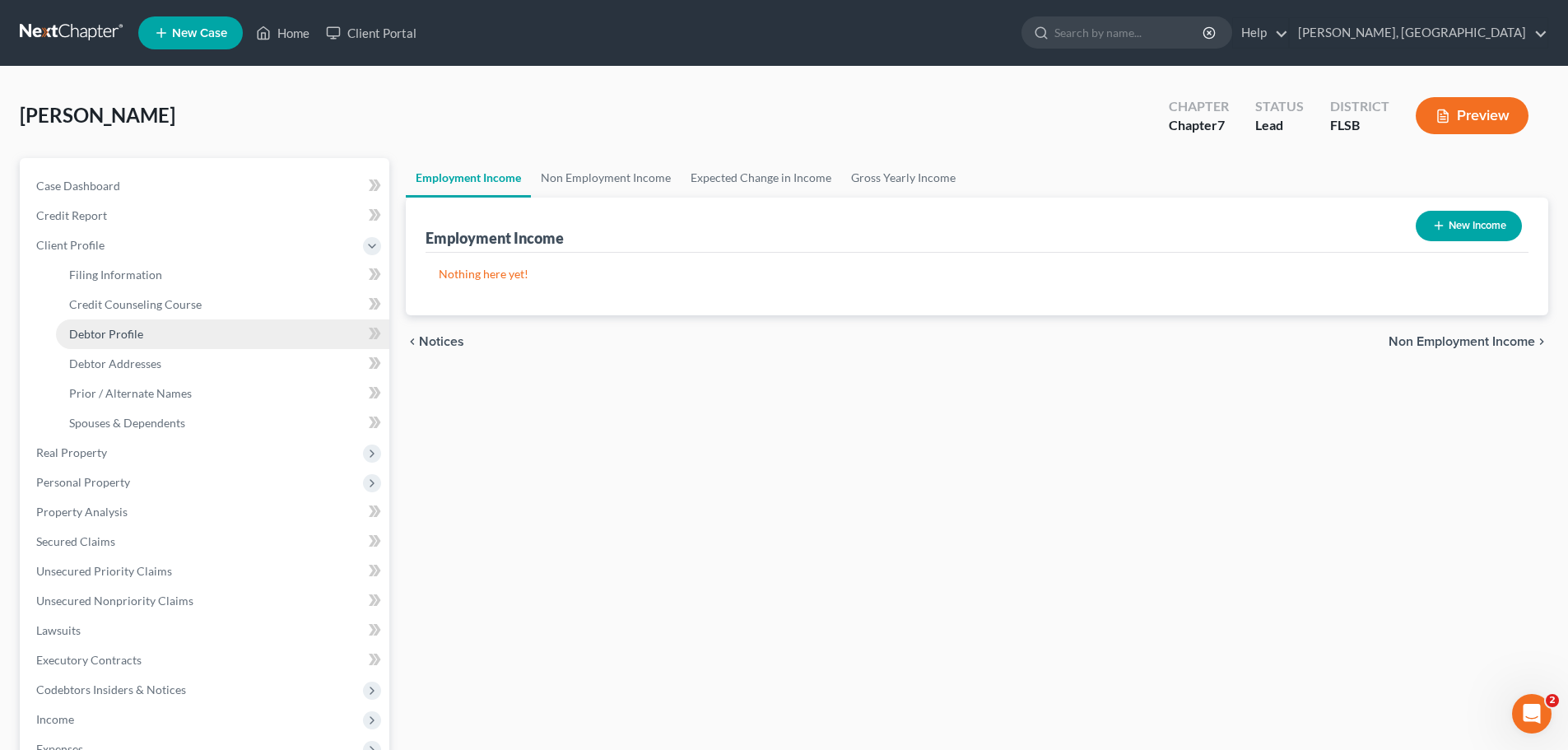
click at [124, 332] on span "Debtor Profile" at bounding box center [106, 334] width 74 height 14
select select "0"
select select "1"
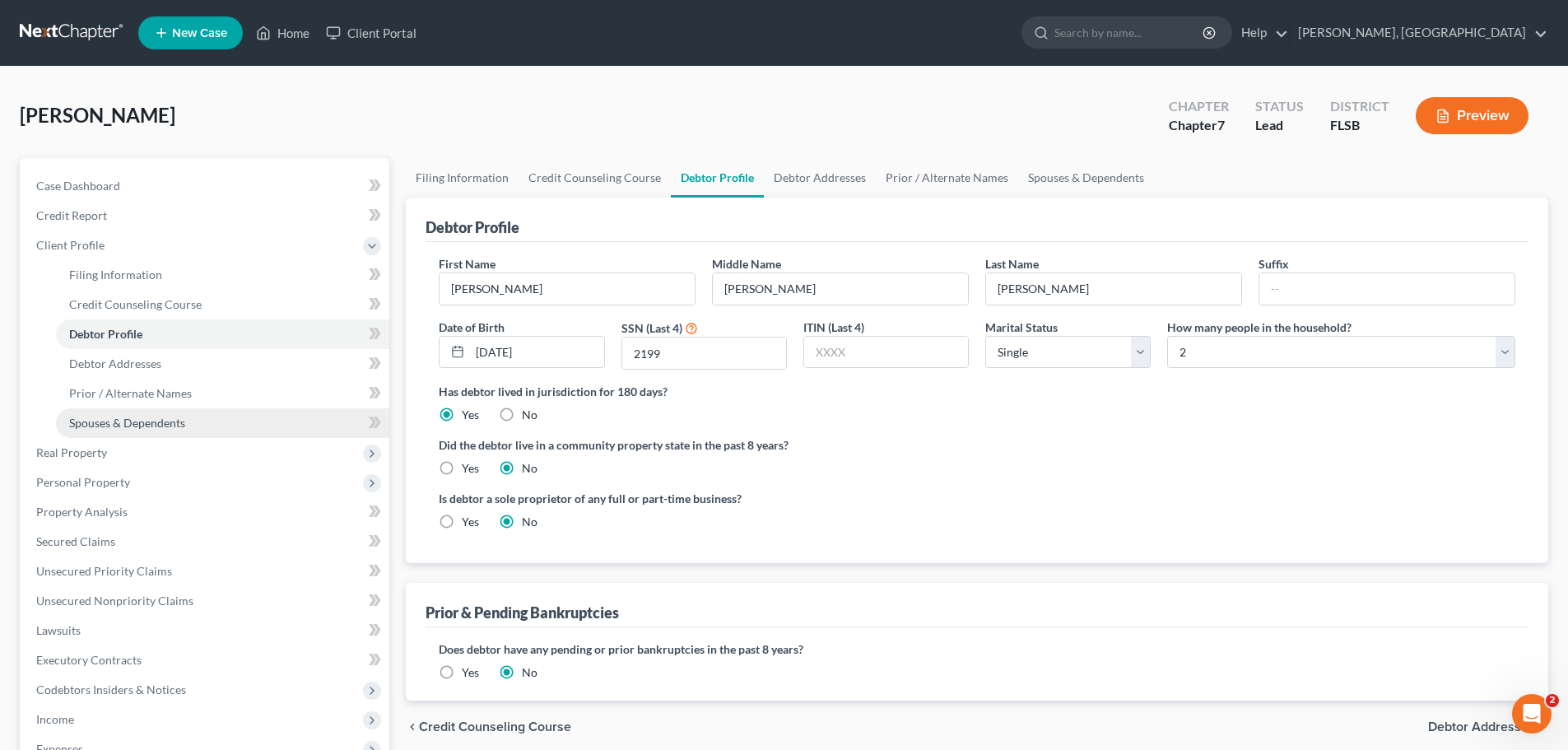
click at [151, 430] on link "Spouses & Dependents" at bounding box center [223, 422] width 334 height 30
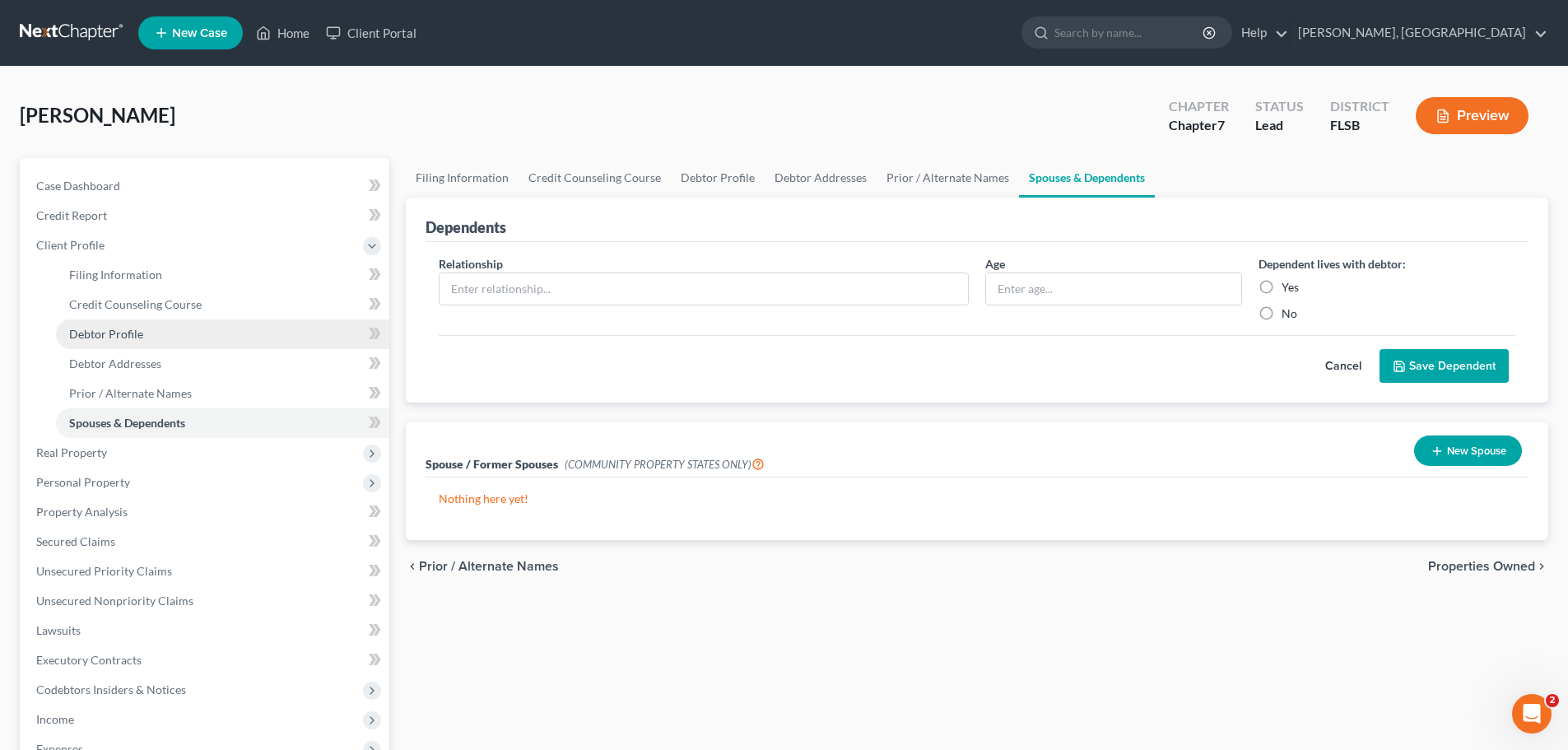
click at [114, 327] on span "Debtor Profile" at bounding box center [106, 334] width 74 height 14
select select "0"
select select "1"
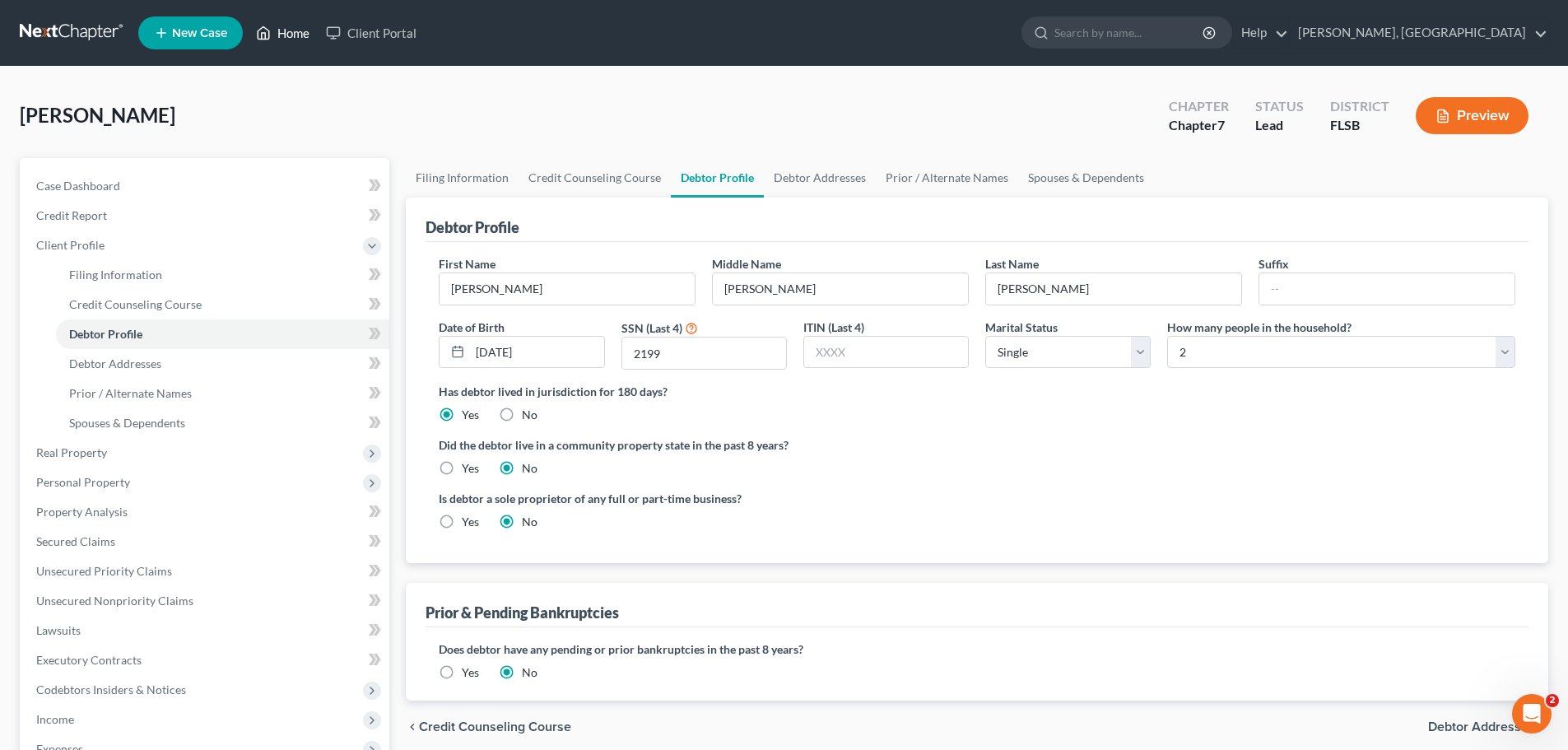
click at [287, 27] on link "Home" at bounding box center [283, 32] width 70 height 30
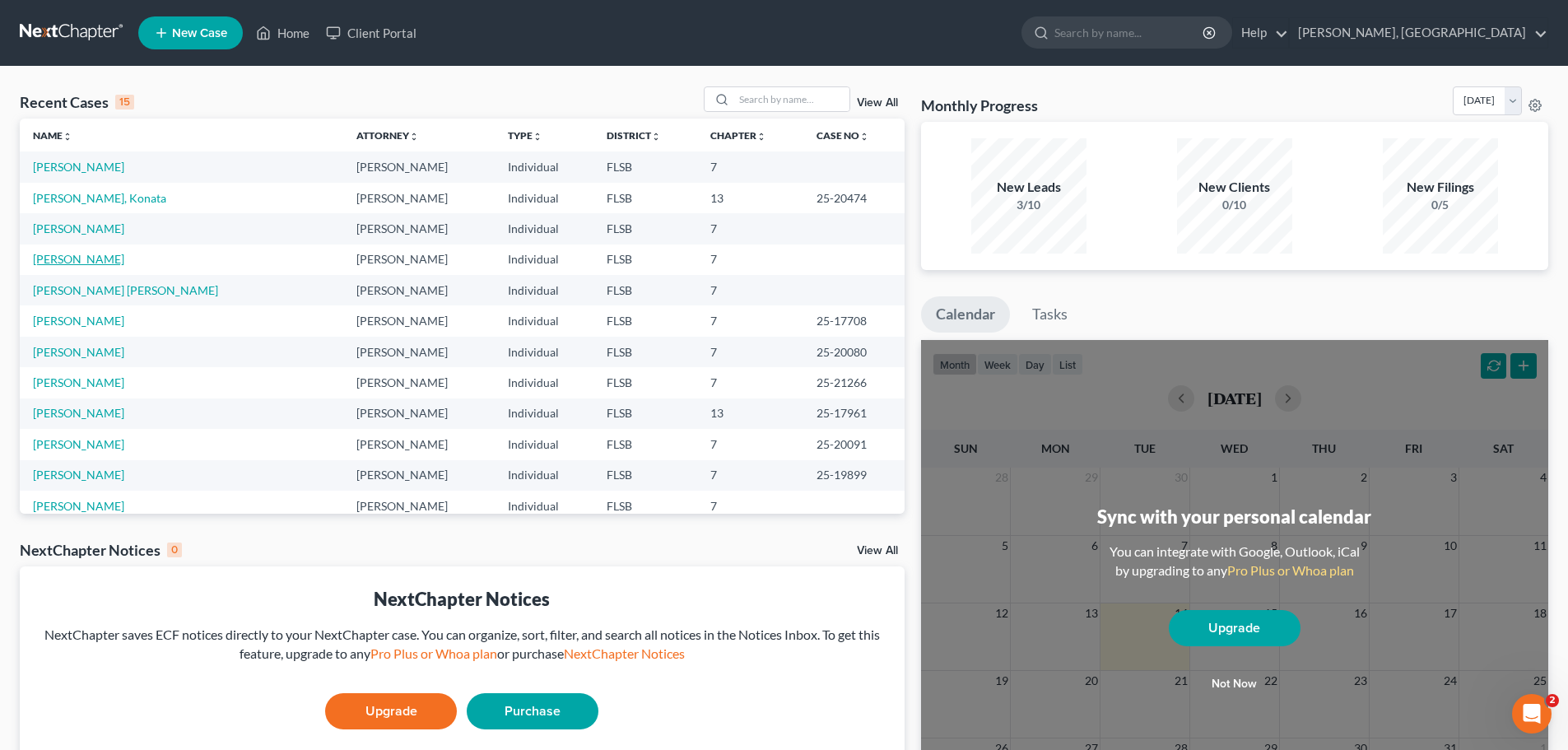
click at [81, 258] on link "[PERSON_NAME]" at bounding box center [79, 260] width 91 height 14
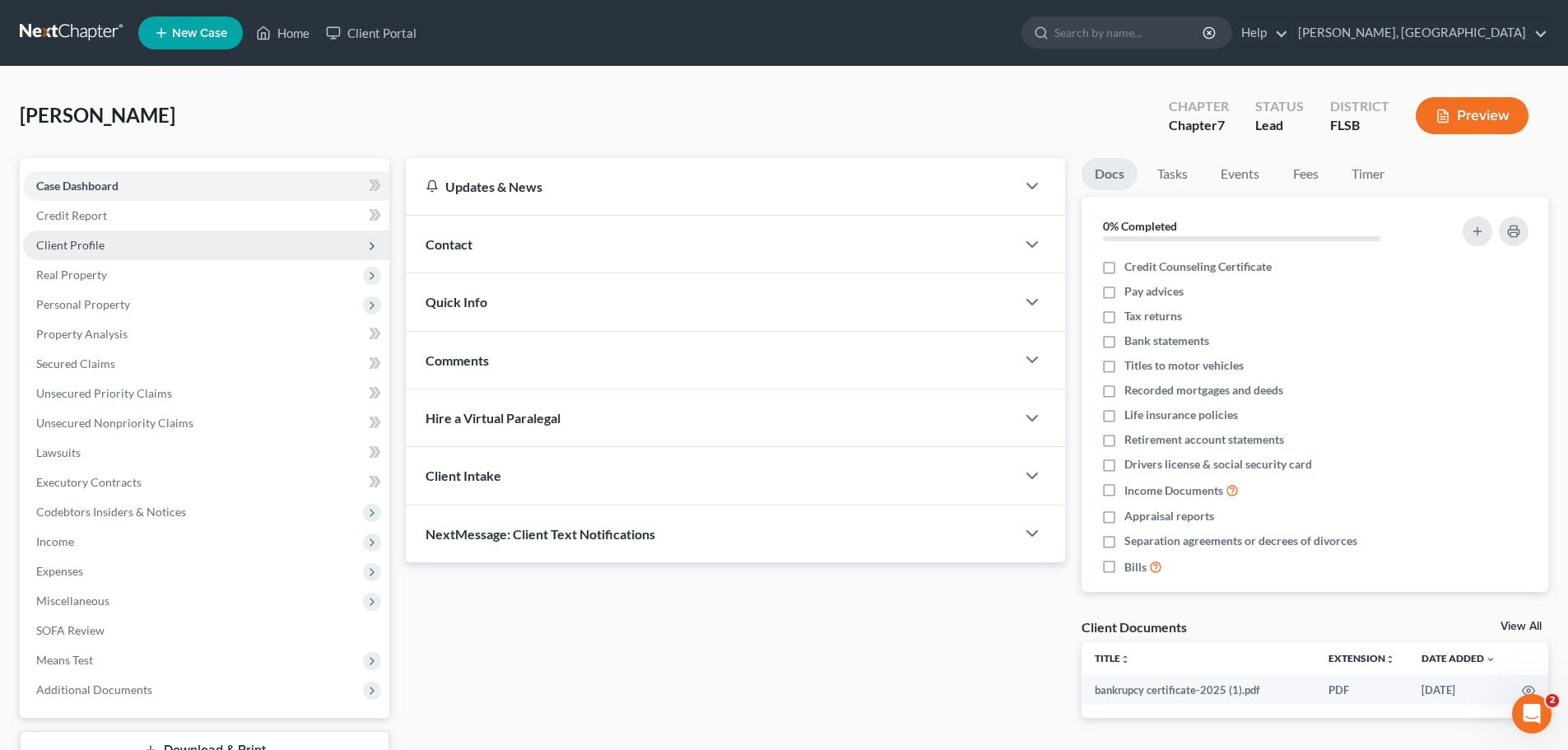
click at [70, 243] on span "Client Profile" at bounding box center [70, 245] width 68 height 14
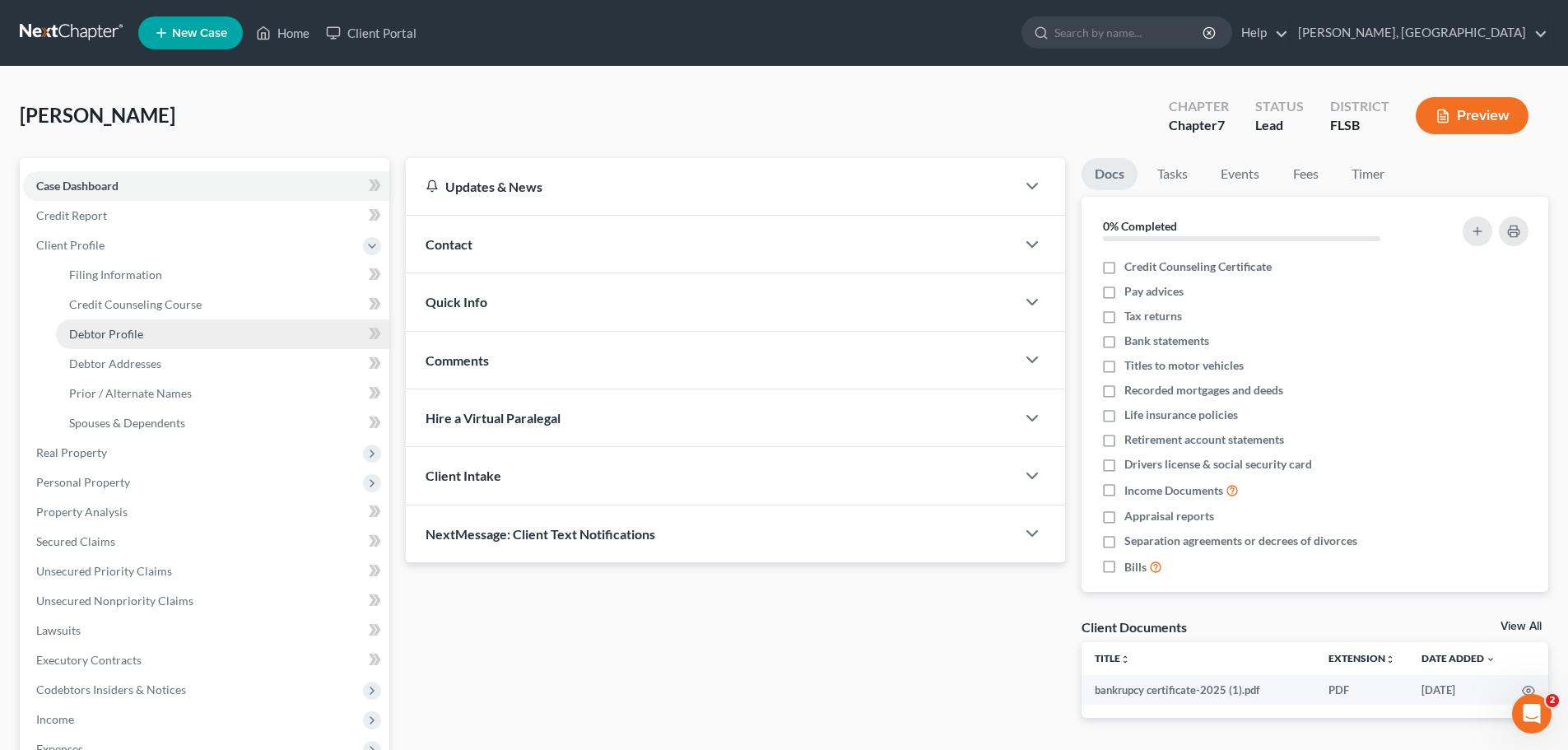
click at [129, 332] on span "Debtor Profile" at bounding box center [106, 334] width 74 height 14
select select "0"
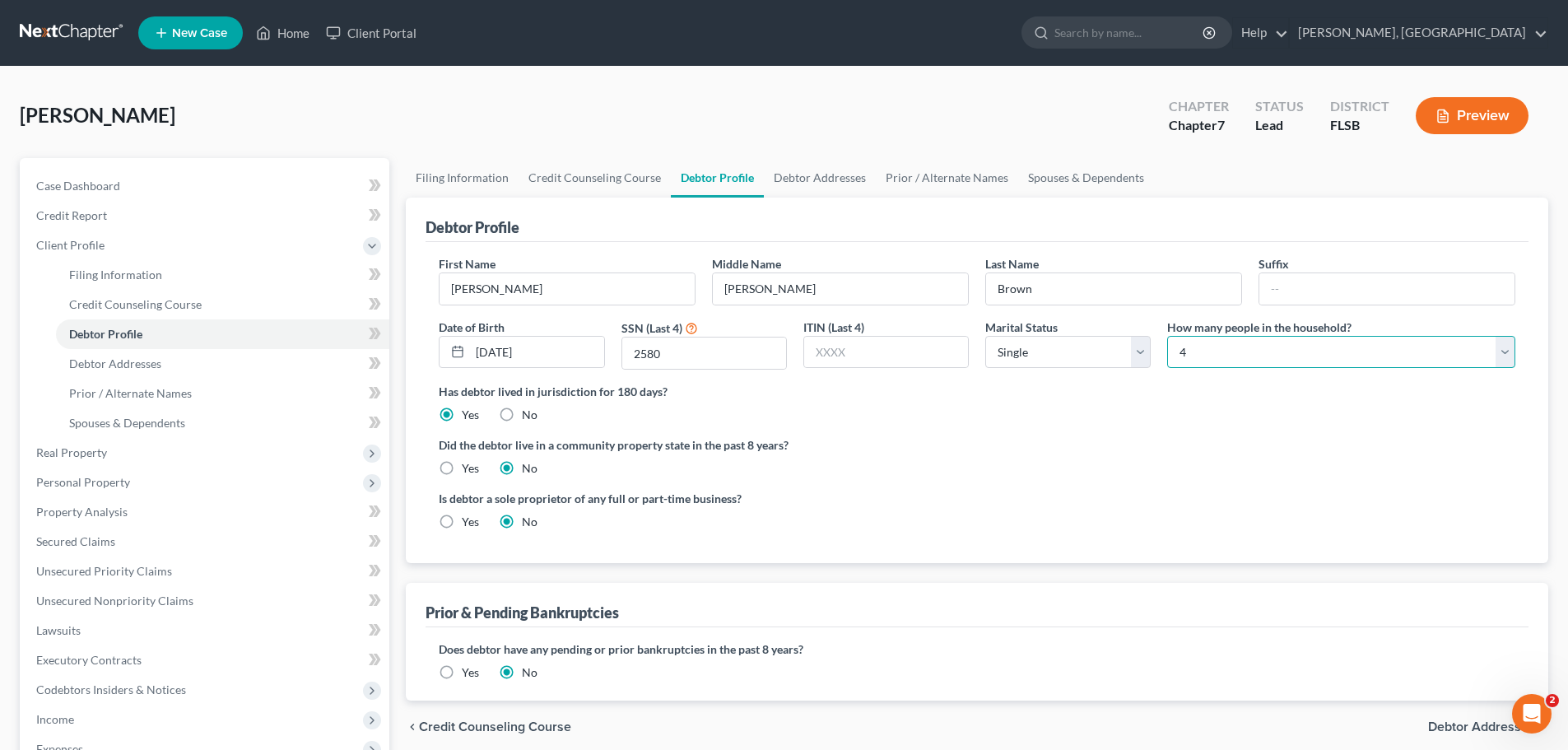
click at [1501, 358] on select "Select 1 2 3 4 5 6 7 8 9 10 11 12 13 14 15 16 17 18 19 20" at bounding box center [1341, 352] width 348 height 33
select select "2"
click at [1167, 336] on select "Select 1 2 3 4 5 6 7 8 9 10 11 12 13 14 15 16 17 18 19 20" at bounding box center [1341, 352] width 348 height 33
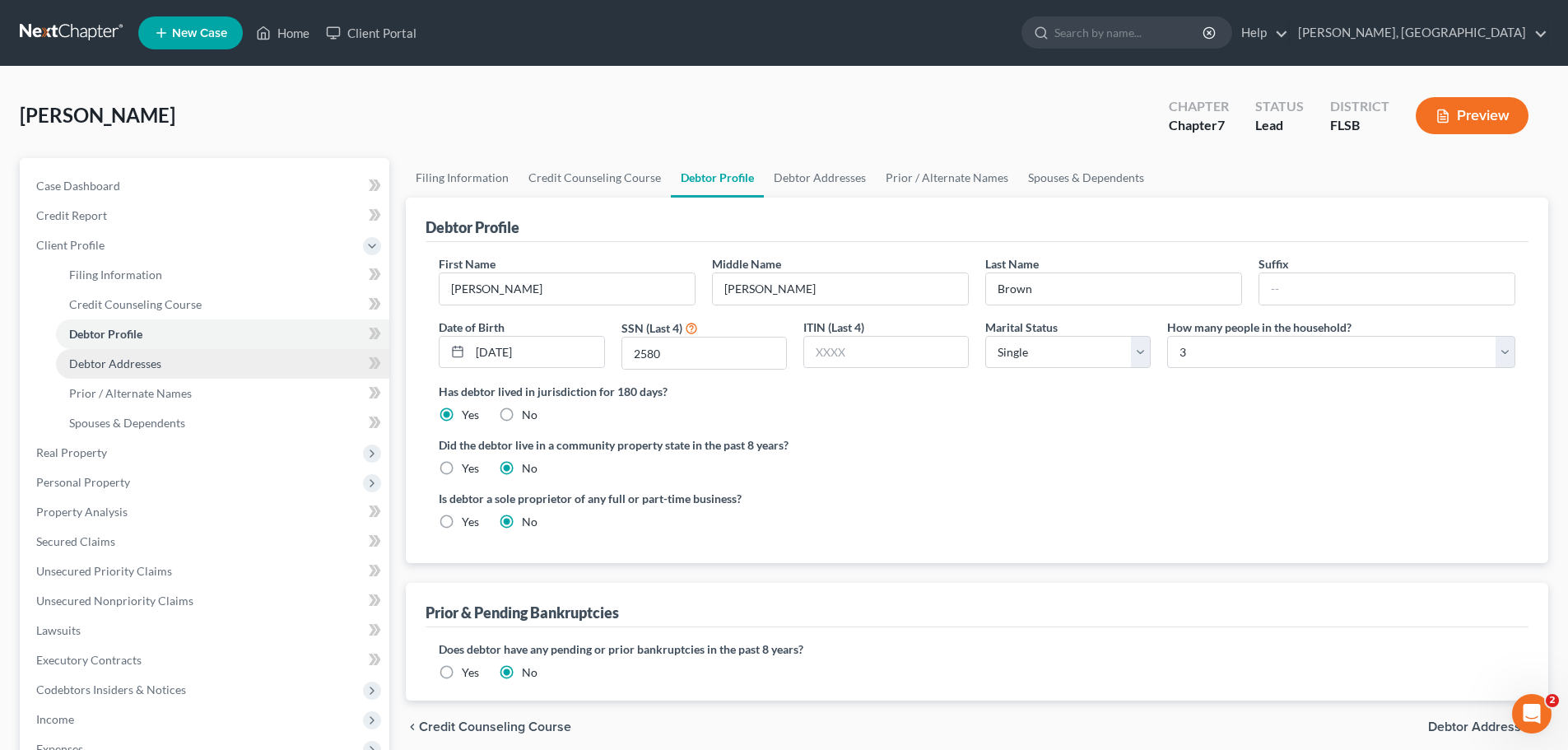
click at [148, 361] on span "Debtor Addresses" at bounding box center [114, 363] width 92 height 14
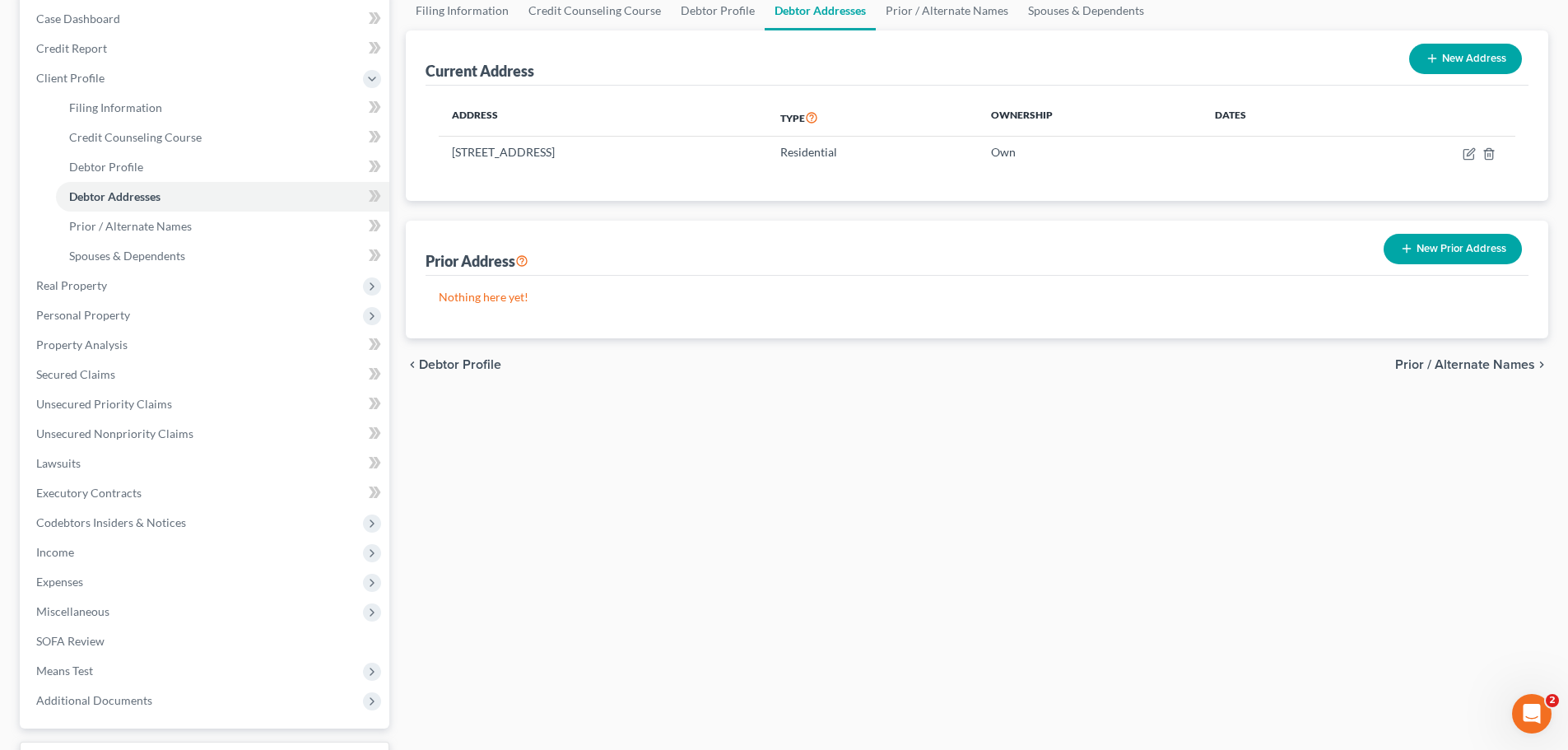
scroll to position [303, 0]
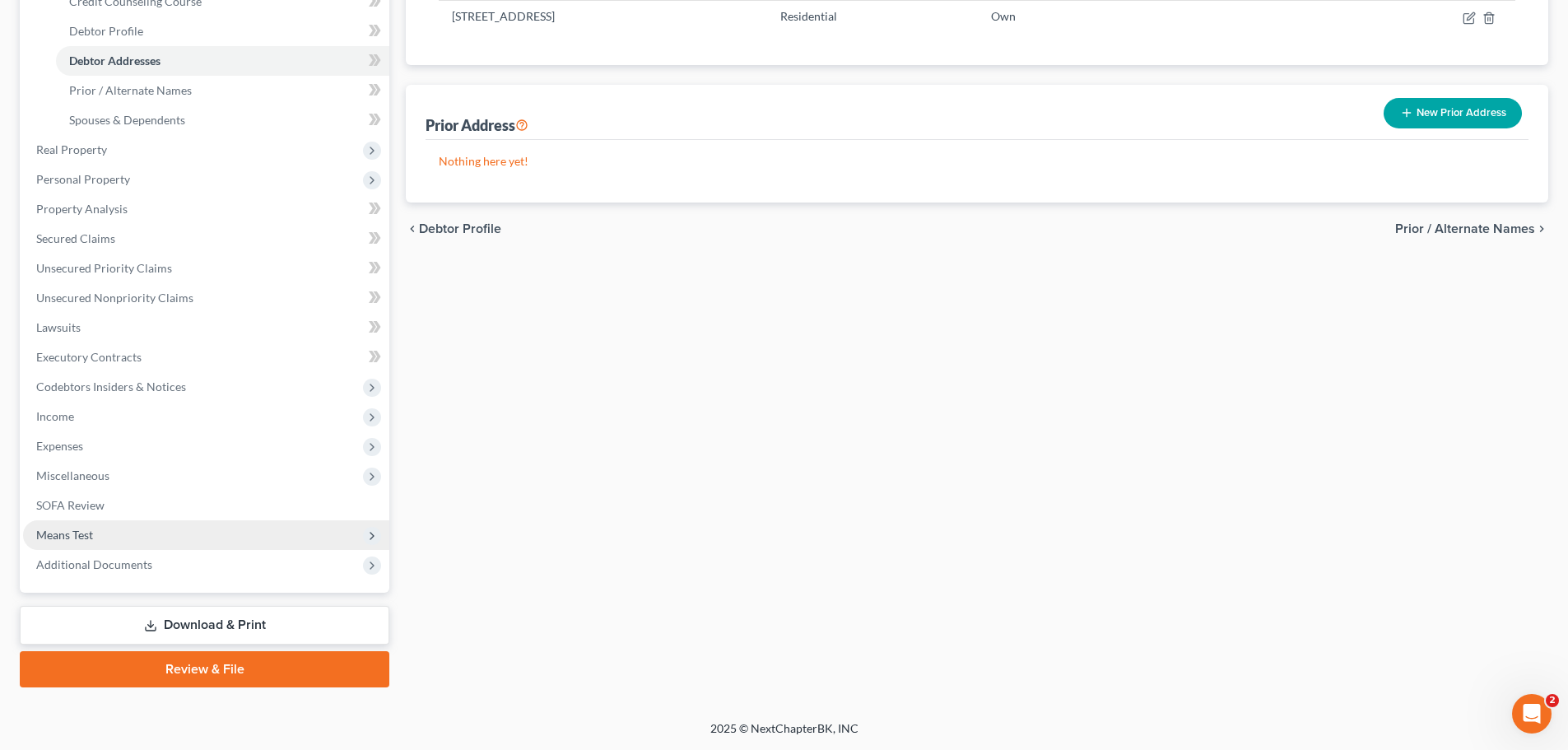
click at [83, 537] on span "Means Test" at bounding box center [64, 535] width 56 height 14
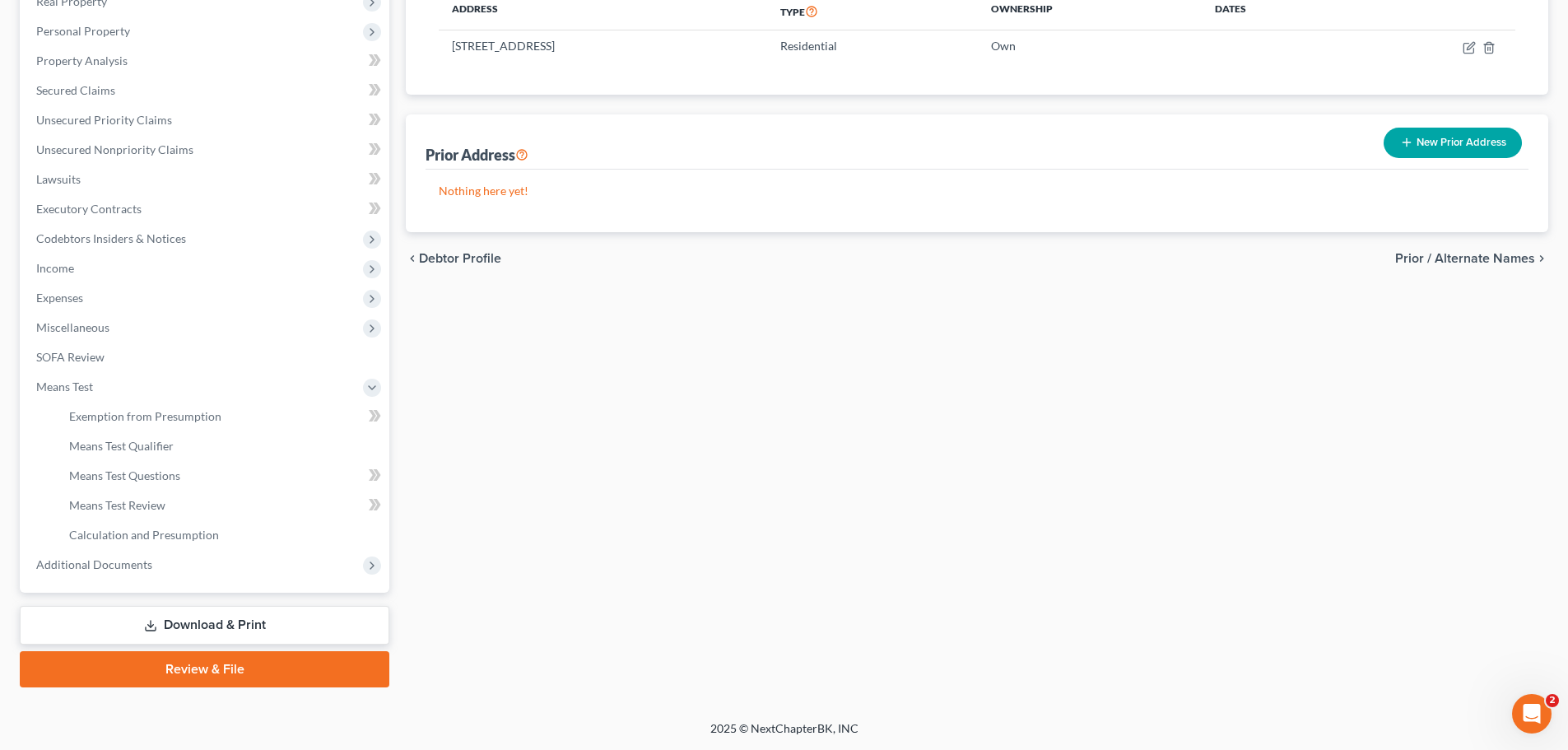
scroll to position [273, 0]
click at [120, 506] on span "Means Test Review" at bounding box center [117, 506] width 97 height 14
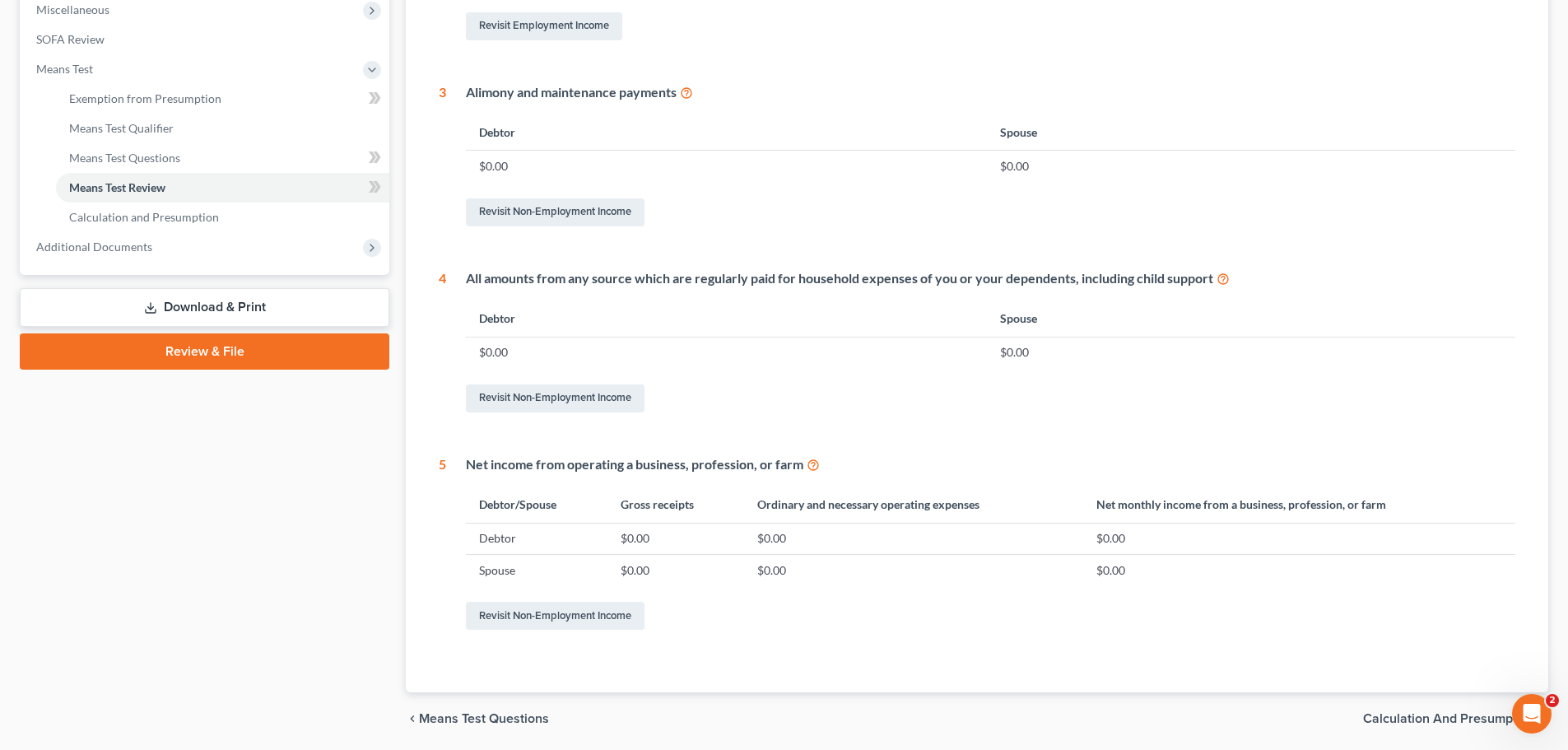
scroll to position [600, 0]
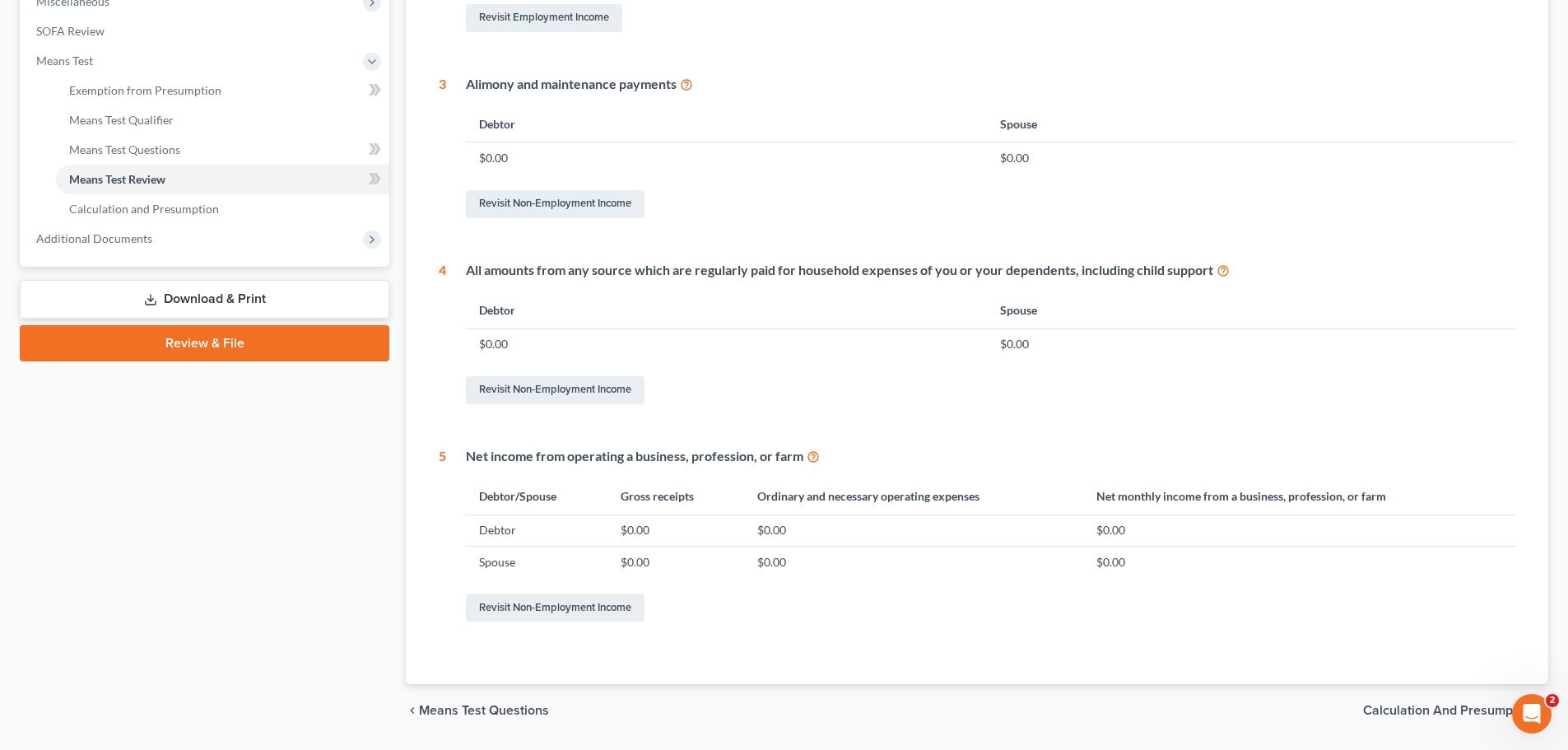
click at [1432, 710] on span "Calculation and Presumption" at bounding box center [1449, 711] width 172 height 13
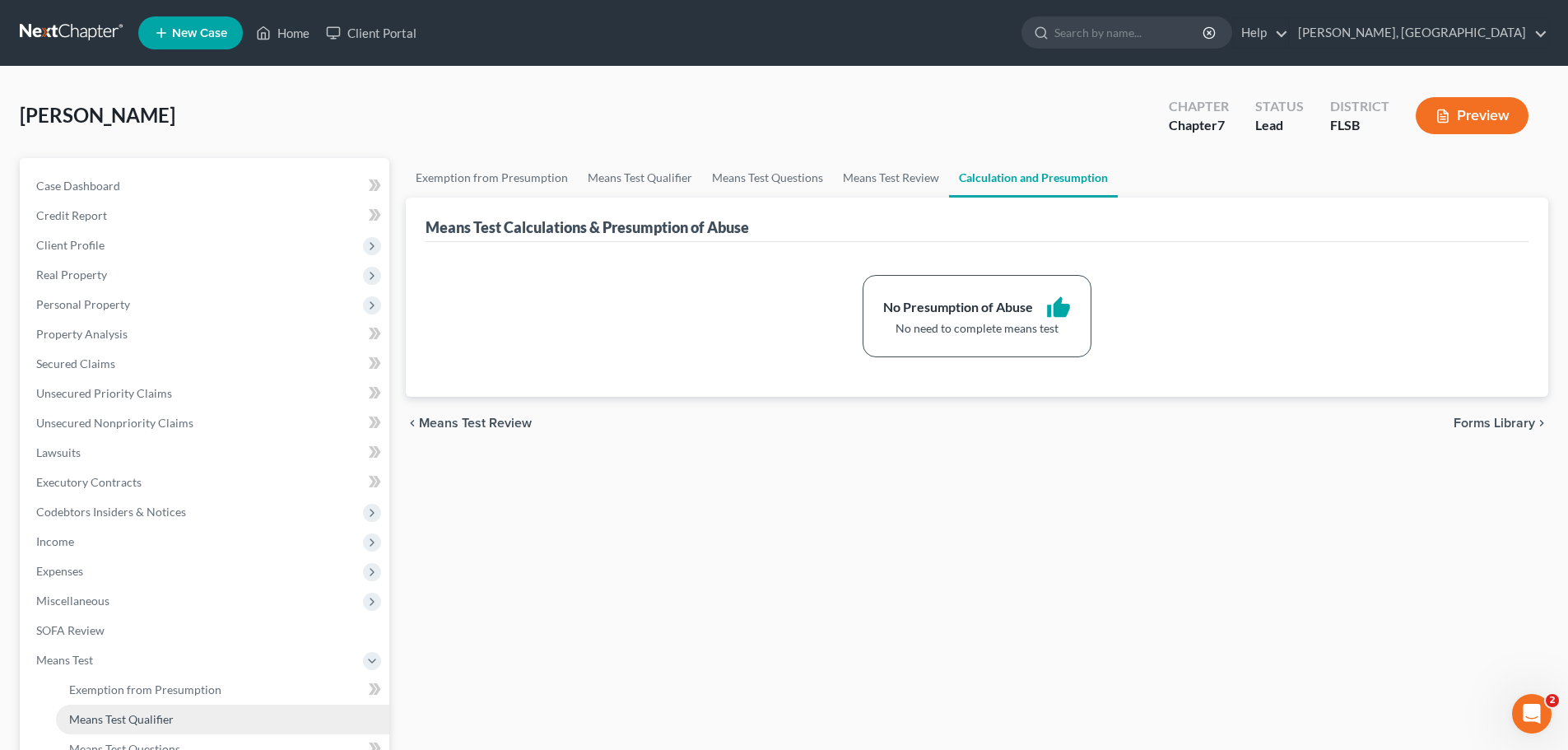
click at [130, 721] on span "Means Test Qualifier" at bounding box center [121, 720] width 105 height 14
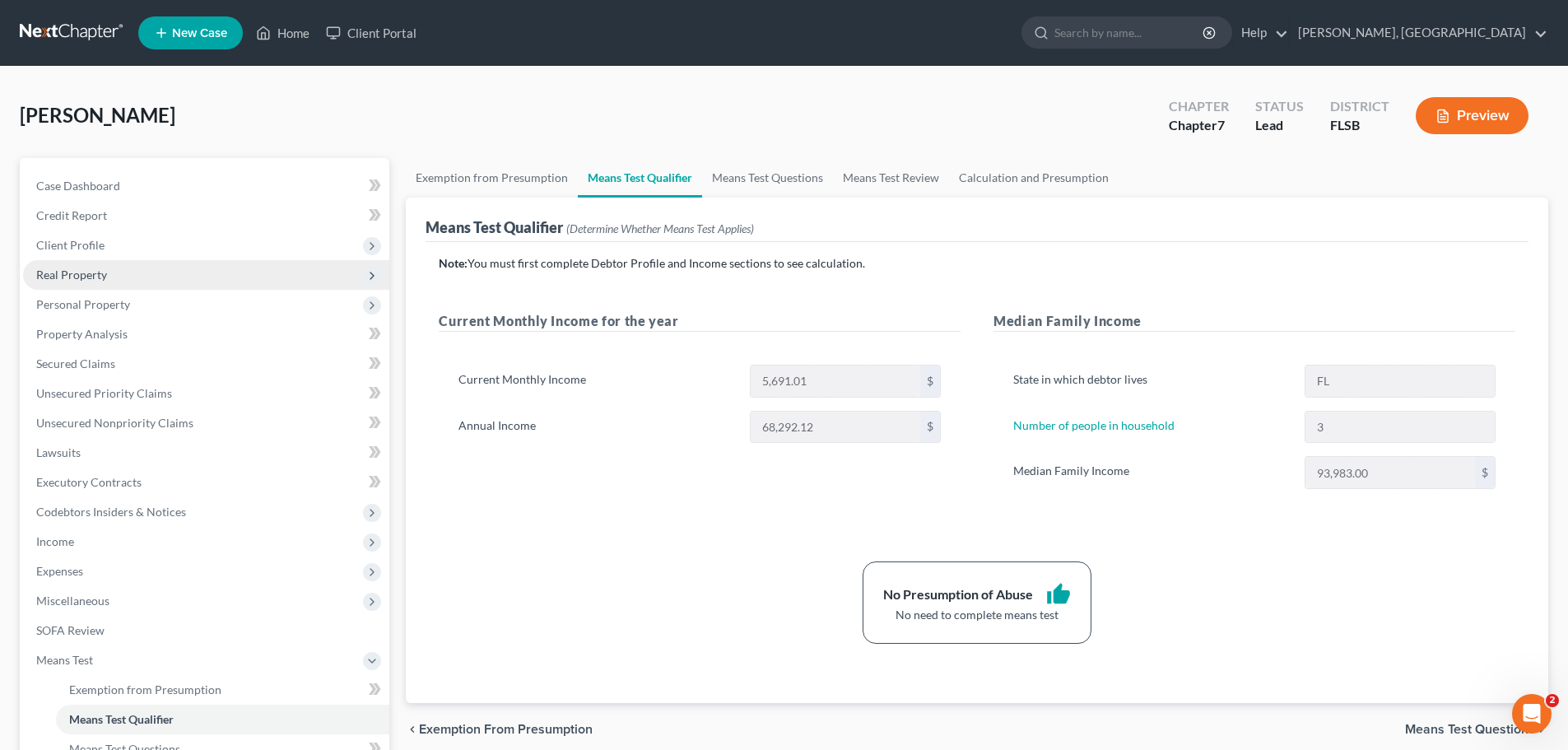
click at [75, 270] on span "Real Property" at bounding box center [71, 275] width 71 height 14
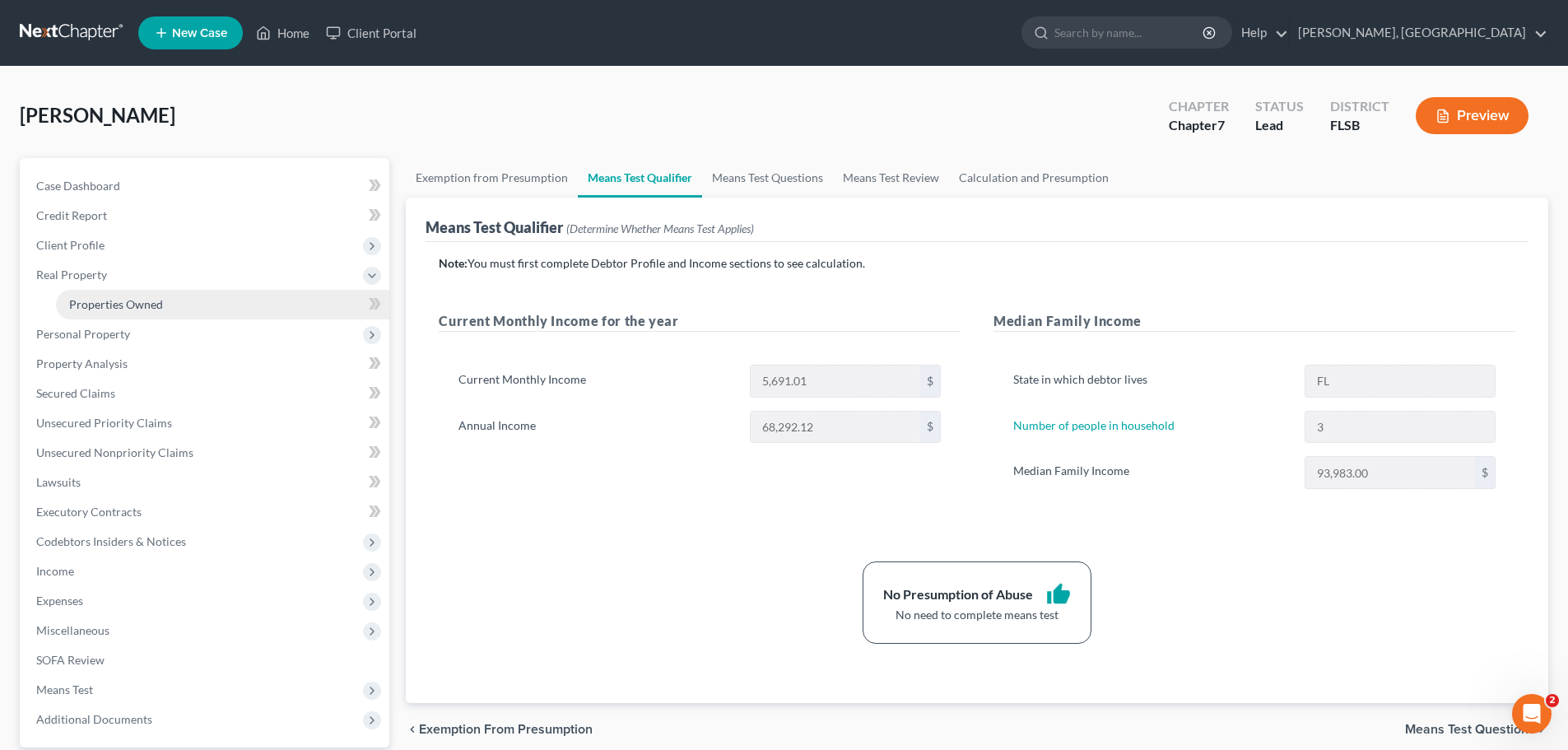
click at [115, 303] on span "Properties Owned" at bounding box center [115, 304] width 94 height 14
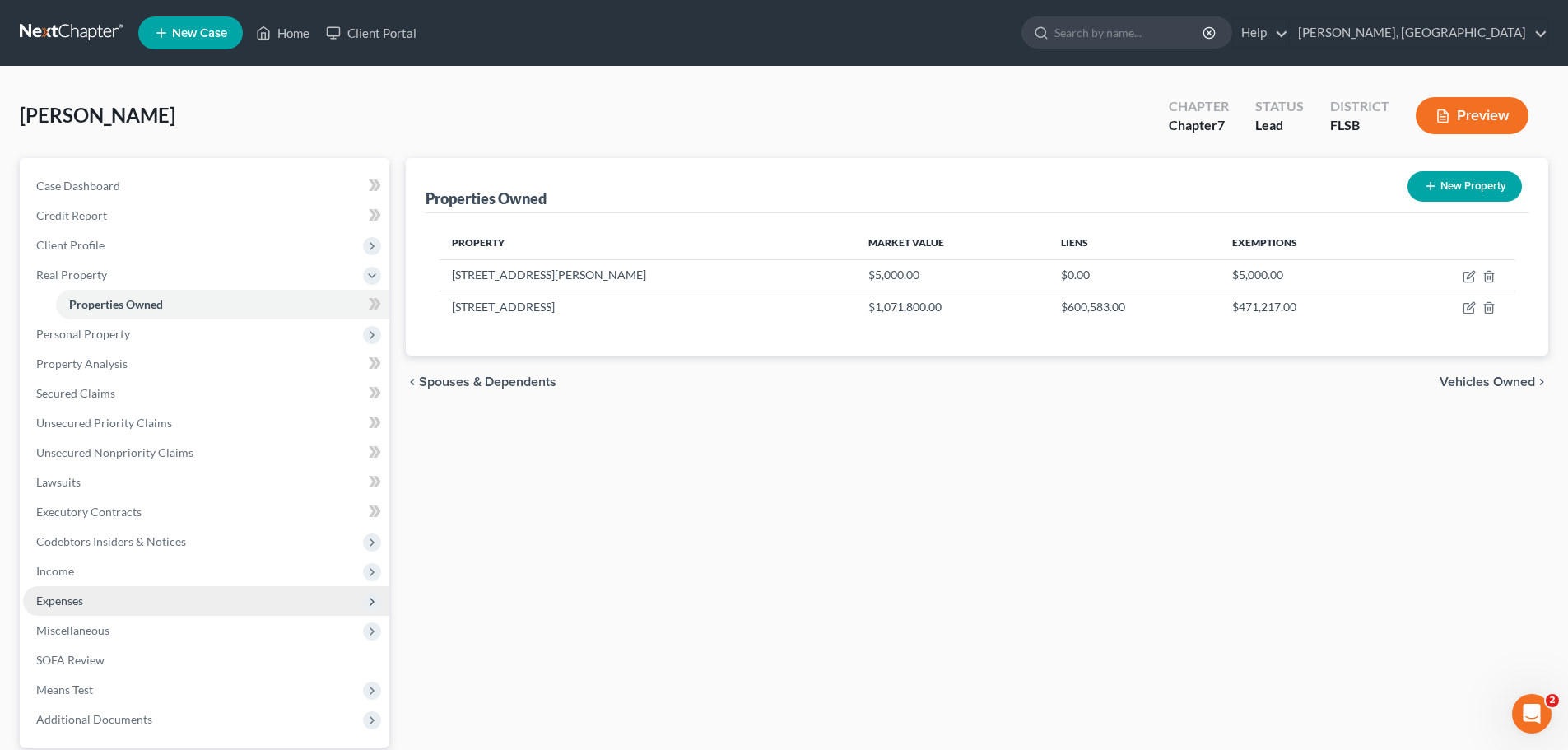
click at [51, 598] on span "Expenses" at bounding box center [59, 601] width 47 height 14
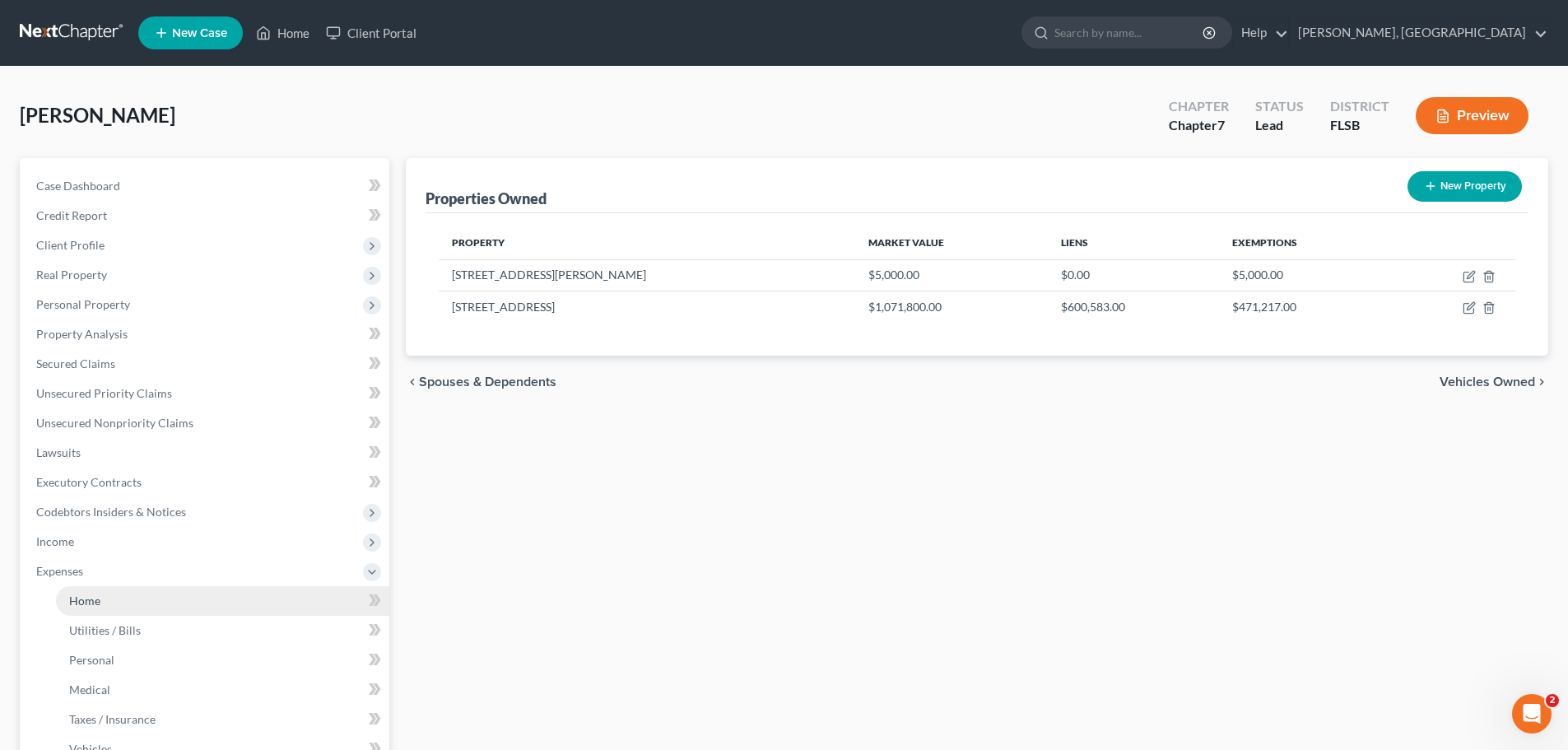
click at [78, 603] on span "Home" at bounding box center [84, 601] width 31 height 14
